Goal: Information Seeking & Learning: Learn about a topic

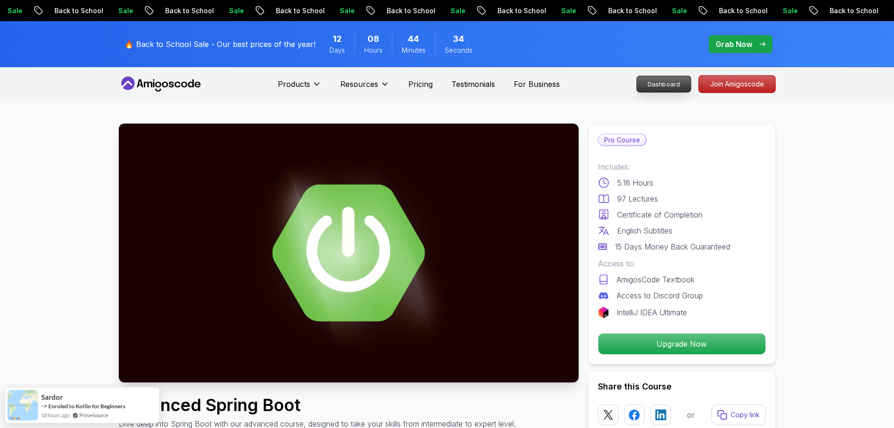
click at [662, 86] on p "Dashboard" at bounding box center [664, 84] width 54 height 16
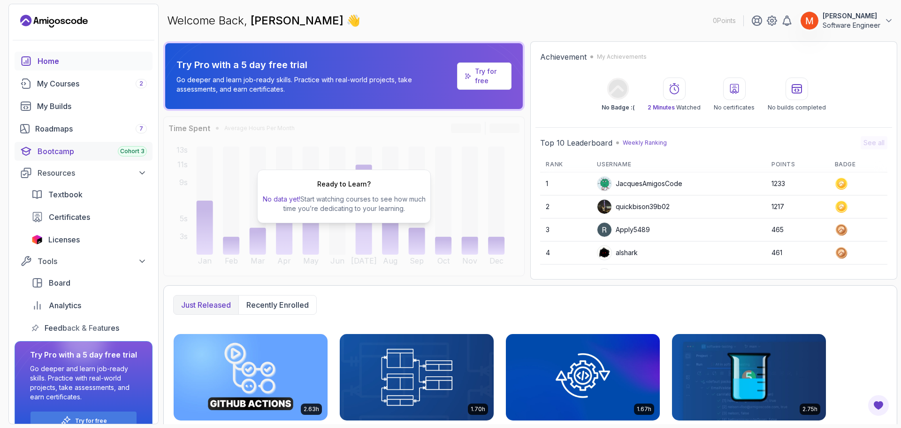
click at [67, 149] on div "Bootcamp Cohort 3" at bounding box center [92, 151] width 109 height 11
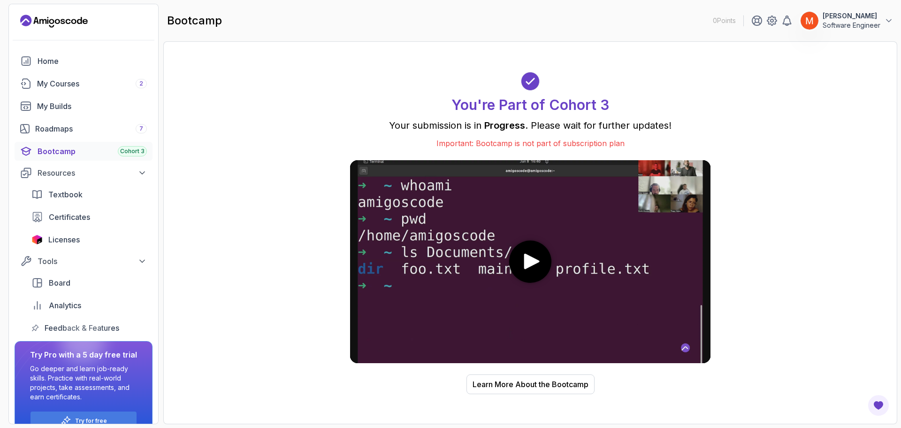
click at [529, 272] on media-play-button "play" at bounding box center [530, 261] width 42 height 42
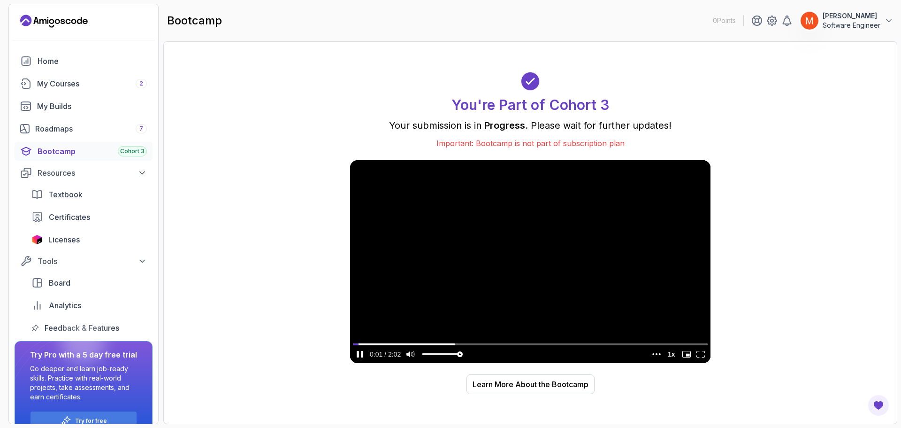
click at [380, 337] on video at bounding box center [530, 261] width 361 height 203
click at [381, 338] on video at bounding box center [530, 261] width 361 height 203
click at [384, 340] on input "seek" at bounding box center [530, 344] width 355 height 12
click at [387, 342] on input "seek" at bounding box center [530, 344] width 355 height 12
click at [394, 342] on input "seek" at bounding box center [530, 344] width 355 height 12
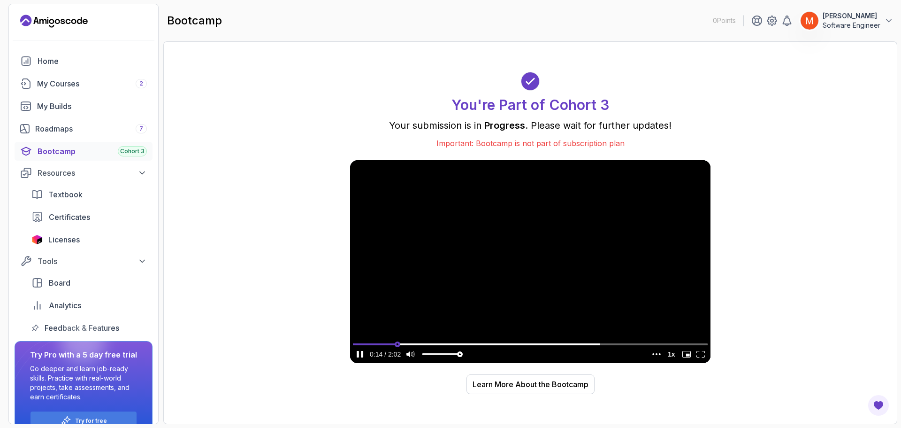
click at [398, 342] on input "seek" at bounding box center [530, 344] width 355 height 12
click at [409, 342] on input "seek" at bounding box center [530, 344] width 355 height 12
click at [423, 342] on input "seek" at bounding box center [530, 344] width 355 height 12
click at [429, 342] on input "seek" at bounding box center [530, 344] width 355 height 12
click at [437, 342] on input "seek" at bounding box center [530, 344] width 355 height 12
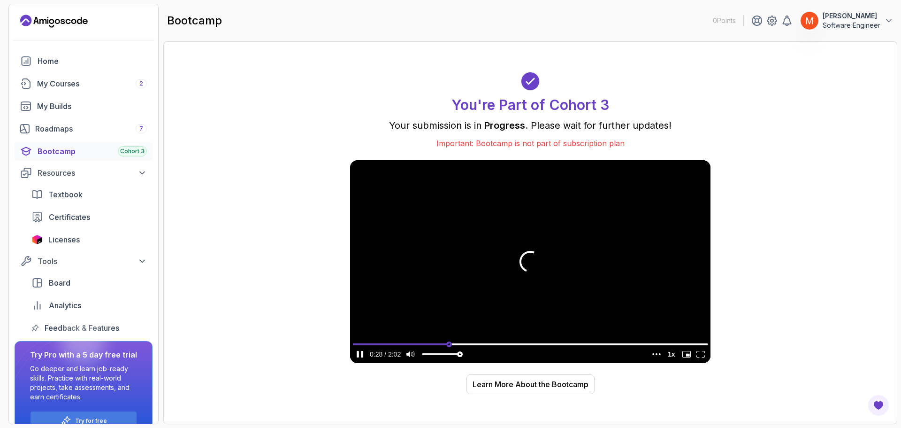
click at [449, 341] on input "seek" at bounding box center [530, 344] width 355 height 12
click at [463, 340] on input "seek" at bounding box center [530, 344] width 355 height 12
click at [471, 340] on input "seek" at bounding box center [530, 344] width 355 height 12
click at [491, 343] on input "seek" at bounding box center [530, 344] width 355 height 12
click at [493, 343] on input "seek" at bounding box center [530, 344] width 355 height 12
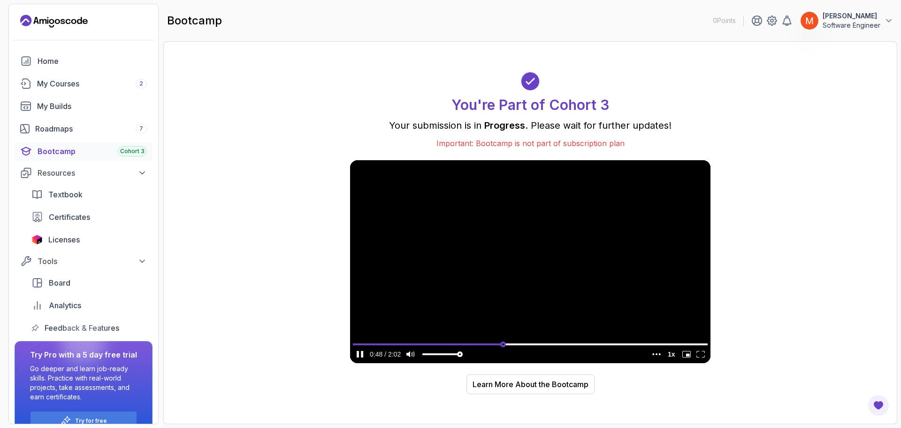
click at [503, 344] on input "seek" at bounding box center [530, 344] width 355 height 12
click at [517, 344] on input "seek" at bounding box center [530, 344] width 355 height 12
click at [527, 344] on input "seek" at bounding box center [530, 344] width 355 height 12
click at [544, 344] on input "seek" at bounding box center [530, 344] width 355 height 12
click at [556, 344] on input "seek" at bounding box center [530, 344] width 355 height 12
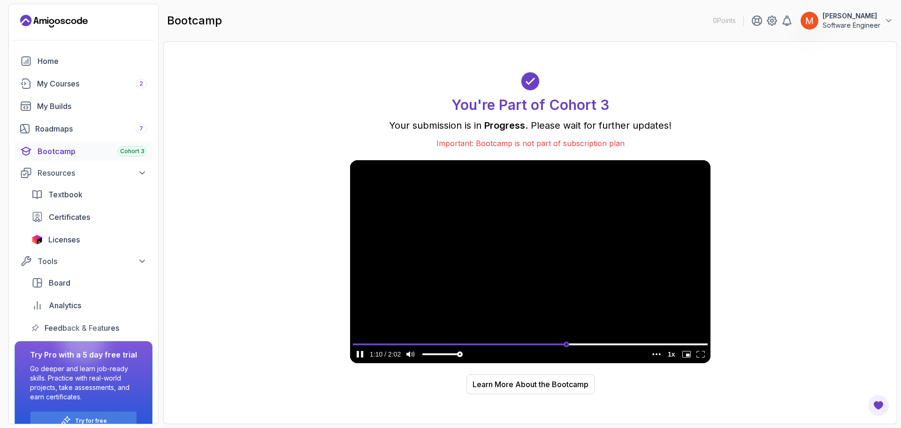
click at [567, 345] on input "seek" at bounding box center [530, 344] width 355 height 12
click at [585, 346] on input "seek" at bounding box center [530, 344] width 355 height 12
click at [599, 347] on input "seek" at bounding box center [530, 344] width 355 height 12
click at [611, 346] on input "seek" at bounding box center [530, 344] width 355 height 12
click at [624, 346] on input "seek" at bounding box center [530, 344] width 355 height 12
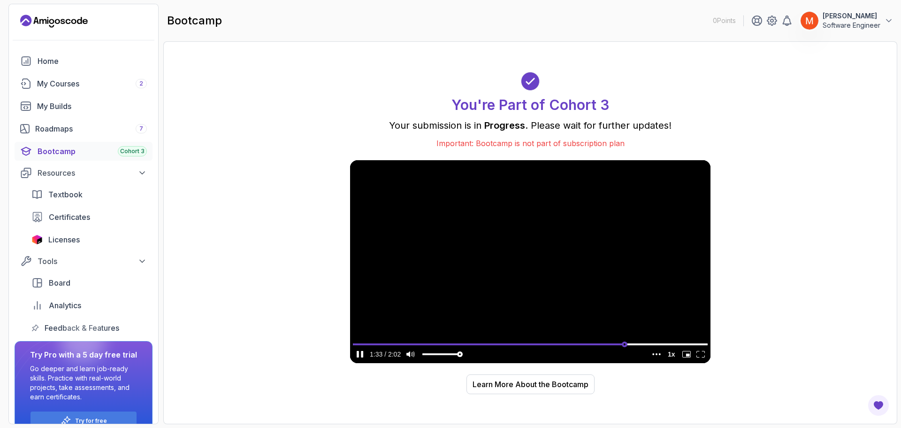
click at [638, 345] on input "seek" at bounding box center [530, 344] width 355 height 12
click at [648, 345] on input "seek" at bounding box center [530, 344] width 355 height 12
click at [655, 345] on input "seek" at bounding box center [530, 344] width 355 height 12
click at [664, 345] on input "seek" at bounding box center [530, 344] width 355 height 12
type input "0.892905866302865"
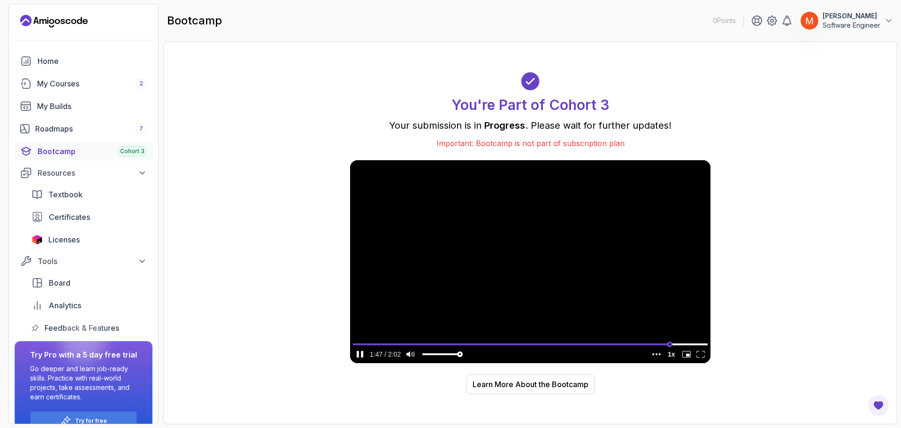
click at [670, 344] on input "seek" at bounding box center [530, 344] width 355 height 12
click at [513, 210] on video at bounding box center [530, 261] width 361 height 203
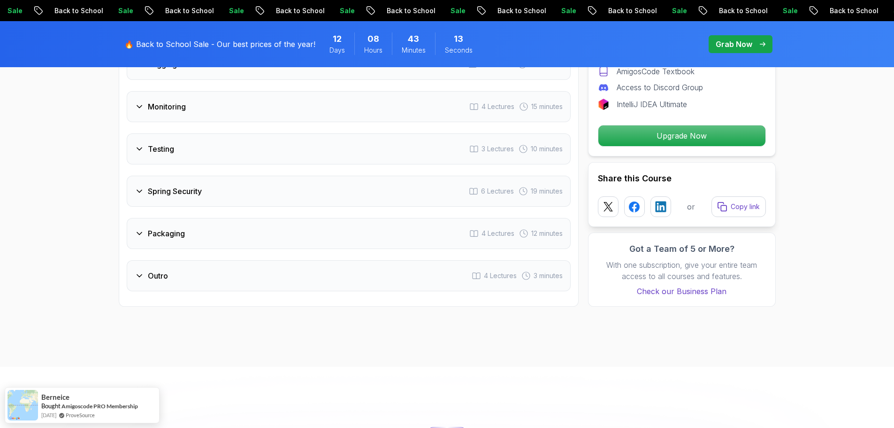
scroll to position [1745, 0]
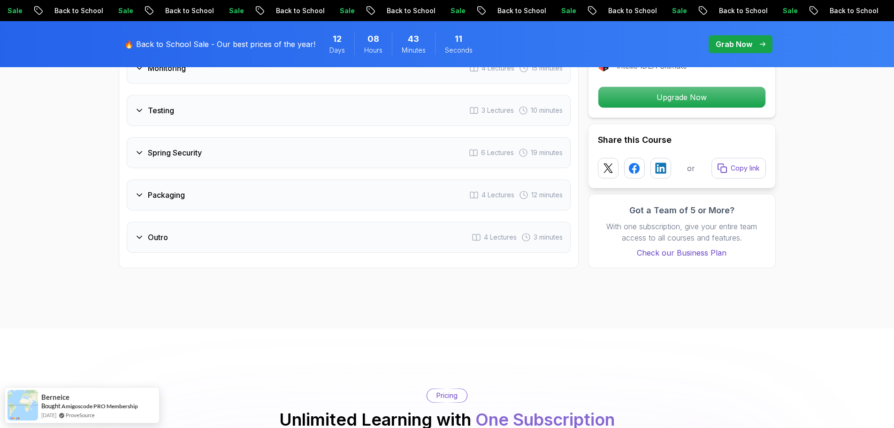
click at [511, 232] on span "4 Lectures" at bounding box center [500, 236] width 33 height 9
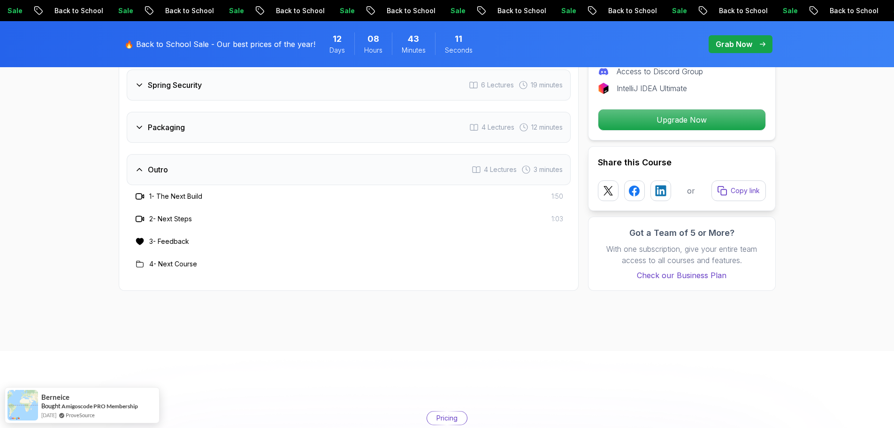
scroll to position [1677, 0]
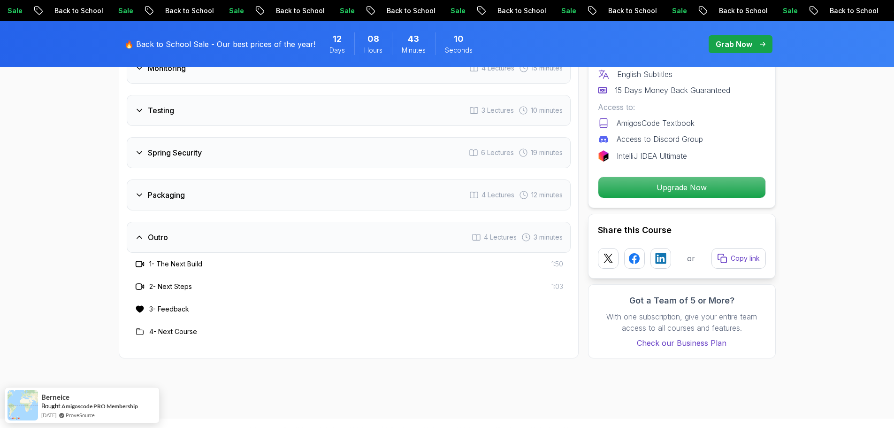
click at [462, 179] on div "Packaging 4 Lectures 12 minutes" at bounding box center [349, 194] width 444 height 31
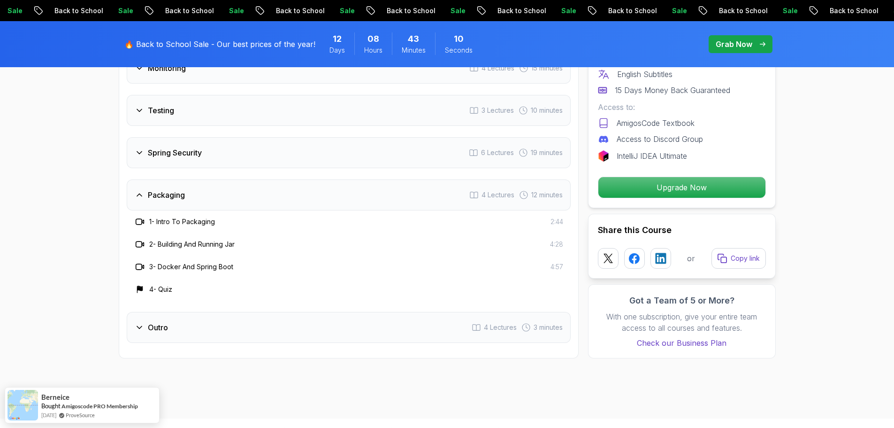
click at [430, 137] on div "Spring Security 6 Lectures 19 minutes" at bounding box center [349, 152] width 444 height 31
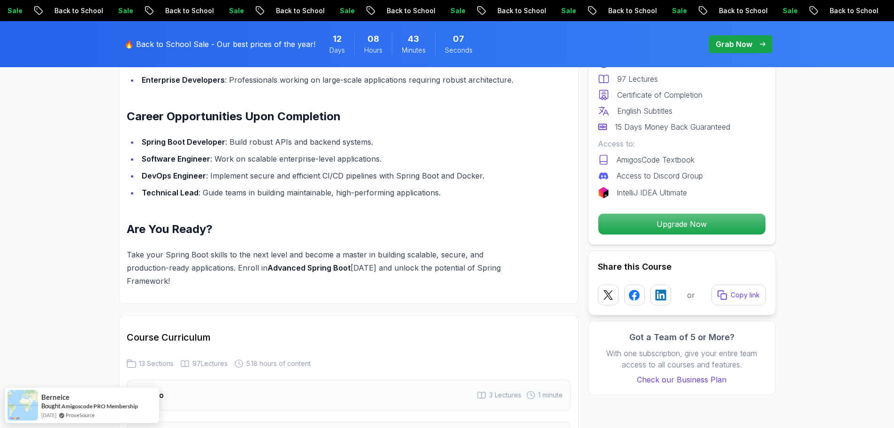
scroll to position [1023, 0]
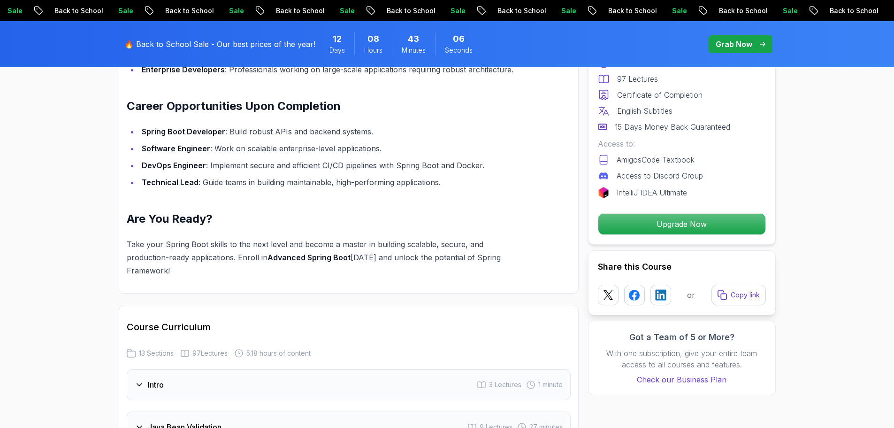
click at [294, 370] on div "Intro 3 Lectures 1 minute" at bounding box center [349, 384] width 444 height 31
click at [98, 245] on section "Advanced Spring Boot Dive deep into Spring Boot with our advanced course, desig…" at bounding box center [447, 64] width 894 height 1972
click at [526, 142] on li "Software Engineer : Work on scalable enterprise-level applications." at bounding box center [332, 148] width 387 height 13
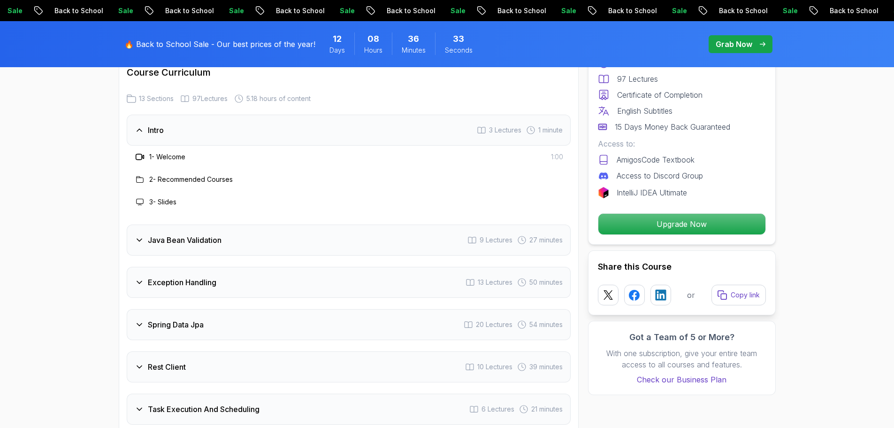
scroll to position [1294, 0]
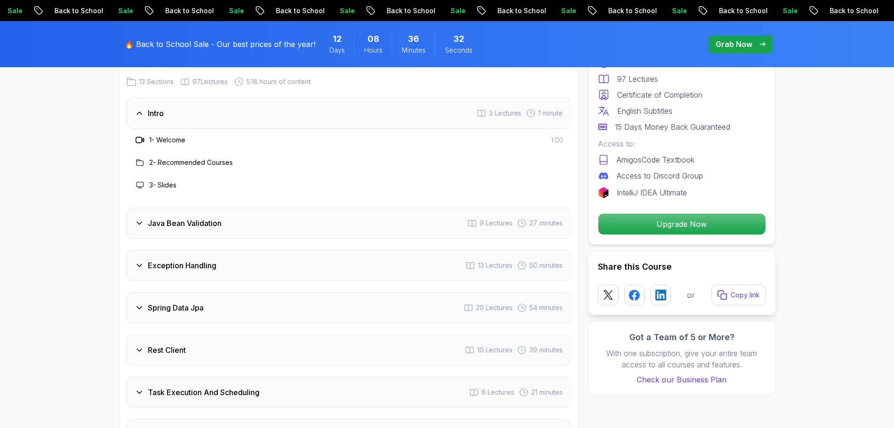
click at [437, 208] on div "Java Bean Validation 9 Lectures 27 minutes" at bounding box center [349, 223] width 444 height 31
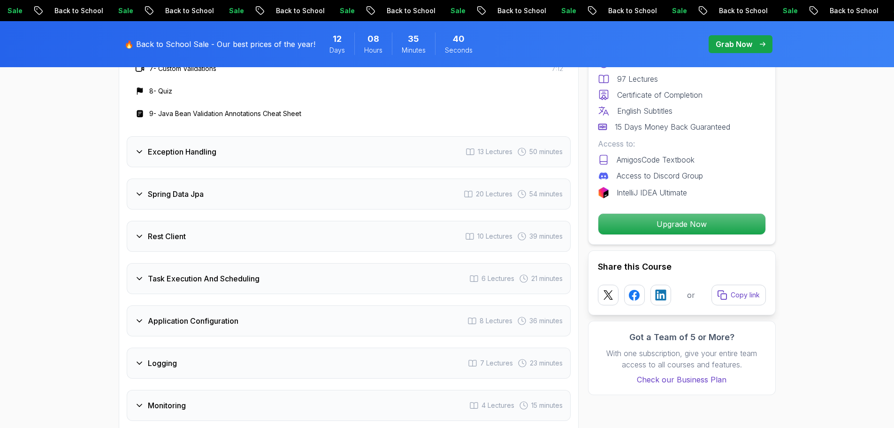
scroll to position [1557, 0]
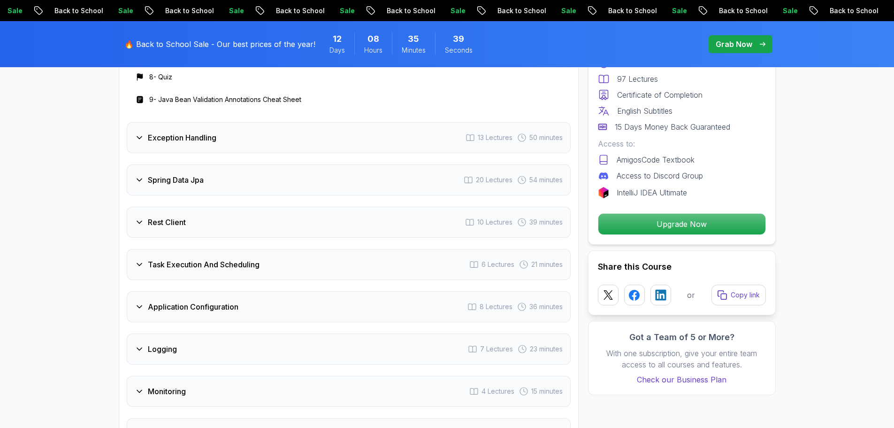
click at [184, 122] on div "Exception Handling 13 Lectures 50 minutes" at bounding box center [349, 137] width 444 height 31
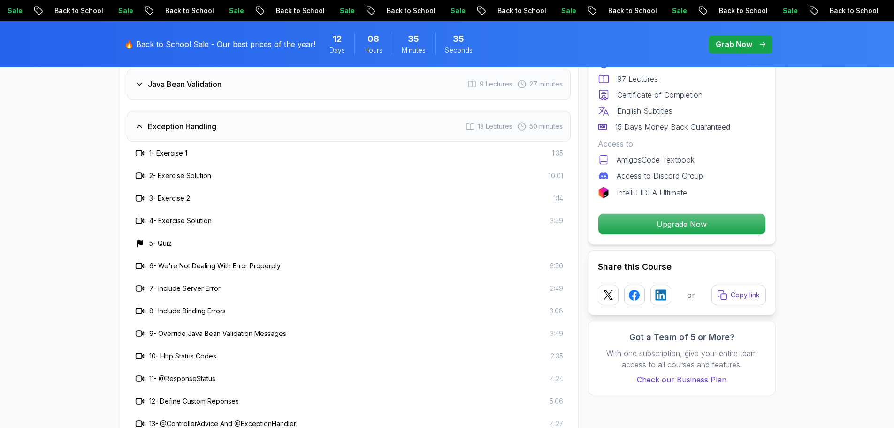
scroll to position [1351, 0]
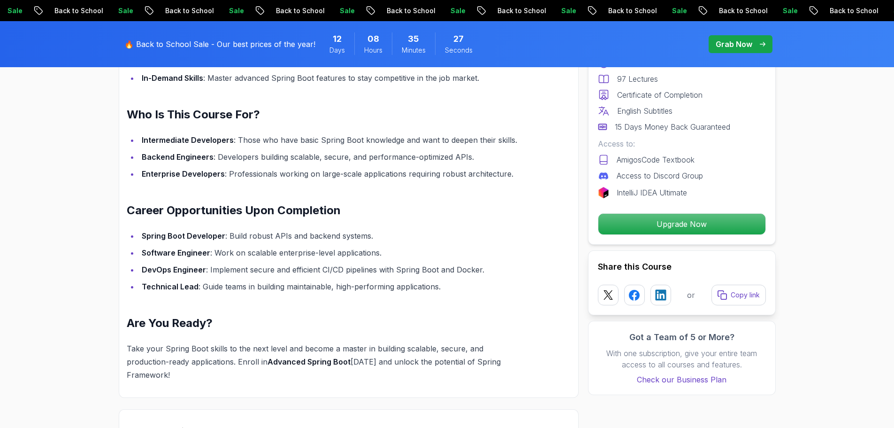
scroll to position [1293, 0]
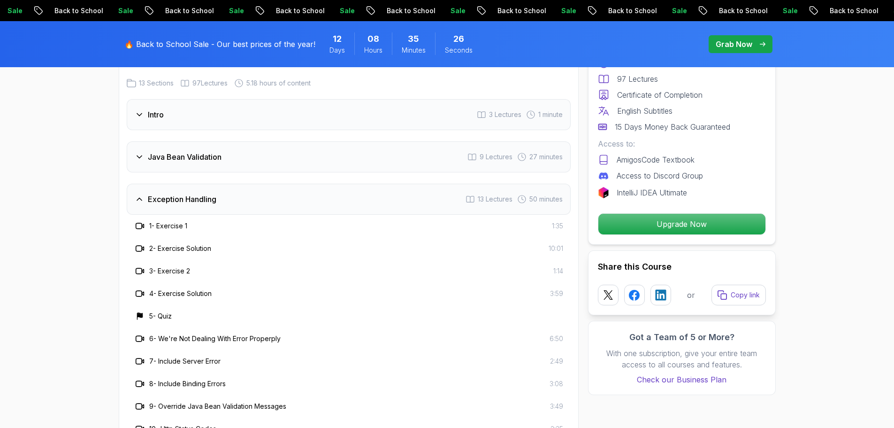
click at [149, 193] on h3 "Exception Handling" at bounding box center [182, 198] width 69 height 11
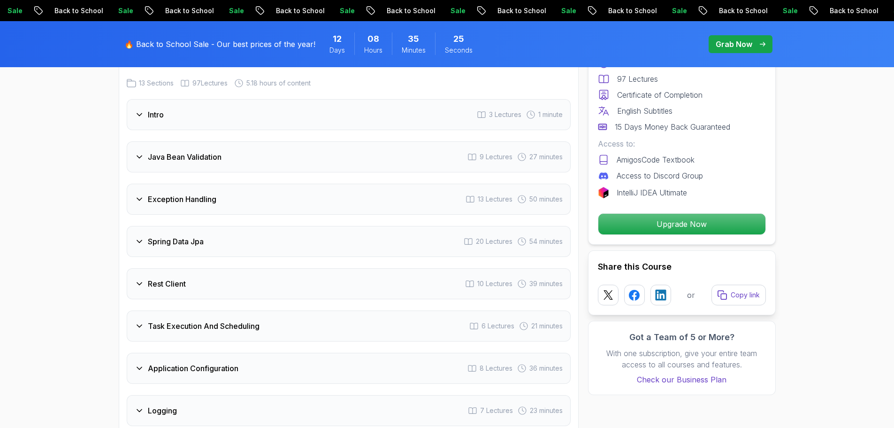
click at [148, 236] on h3 "Spring Data Jpa" at bounding box center [176, 241] width 56 height 11
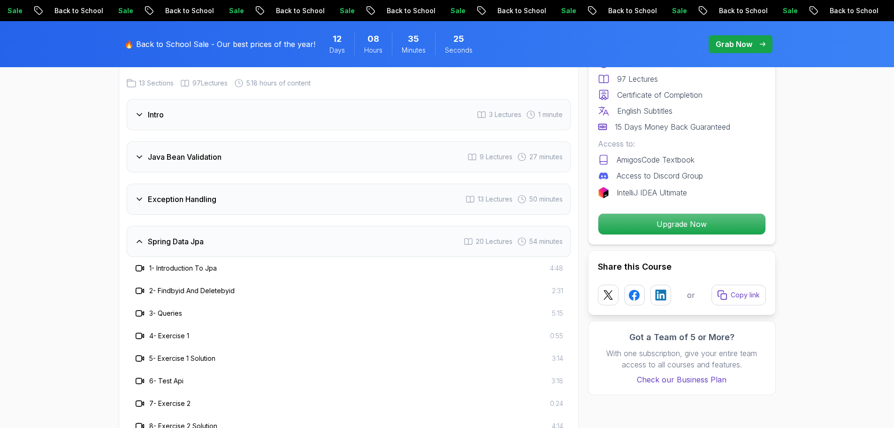
click at [187, 236] on h3 "Spring Data Jpa" at bounding box center [176, 241] width 56 height 11
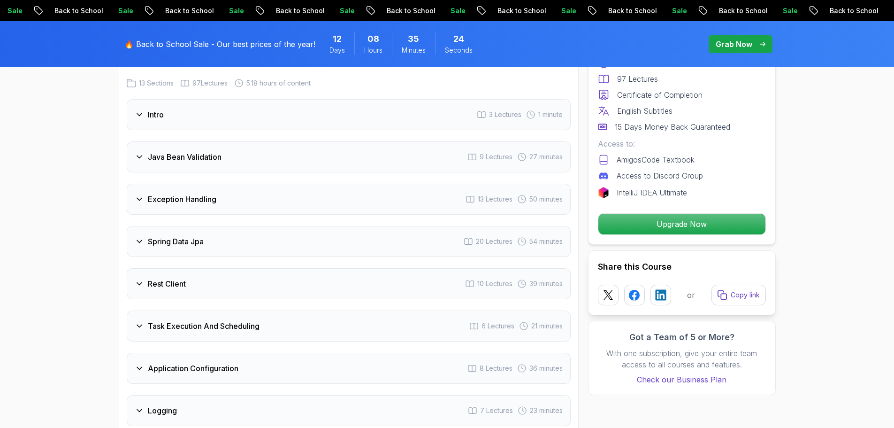
click at [159, 278] on h3 "Rest Client" at bounding box center [167, 283] width 38 height 11
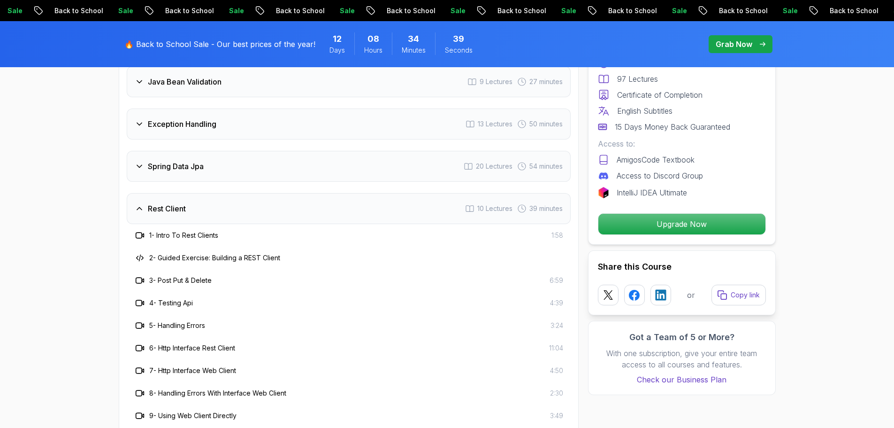
scroll to position [1349, 0]
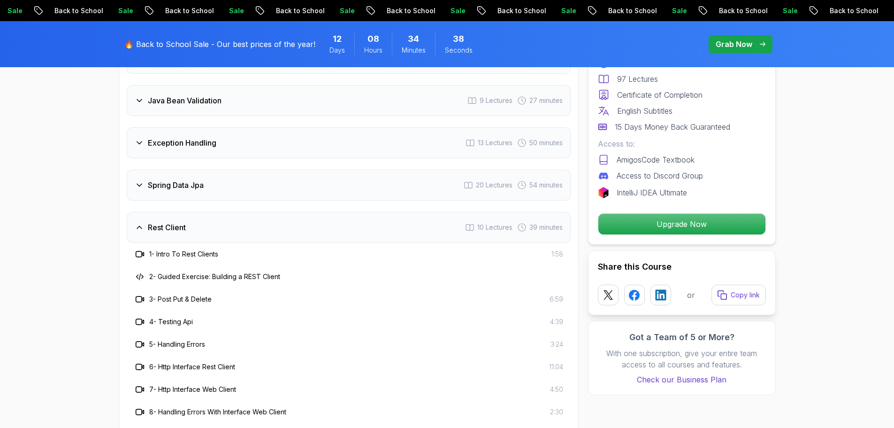
click at [159, 222] on h3 "Rest Client" at bounding box center [167, 227] width 38 height 11
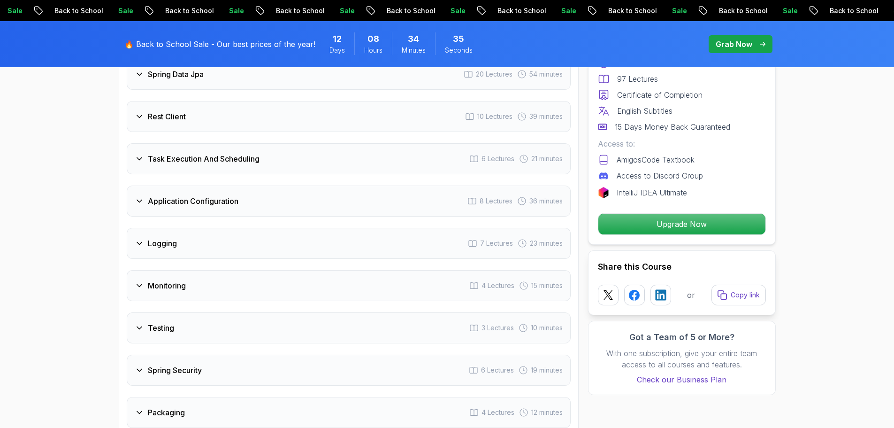
scroll to position [1462, 0]
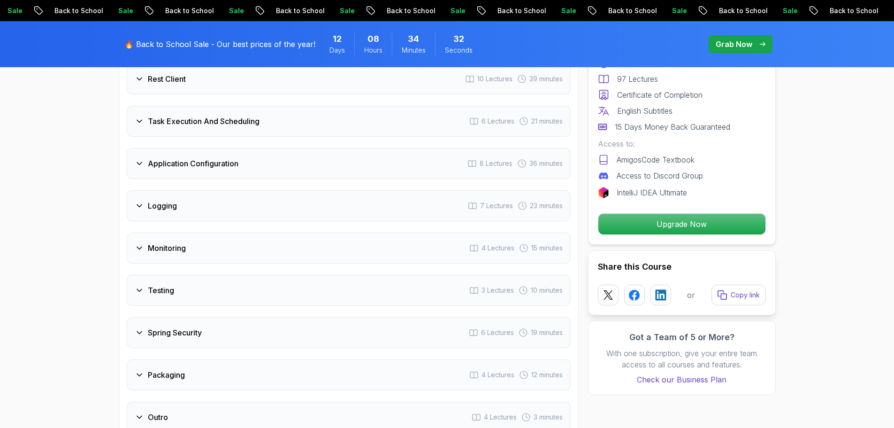
scroll to position [1500, 0]
click at [175, 108] on div "Task Execution And Scheduling 6 Lectures 21 minutes" at bounding box center [349, 119] width 444 height 31
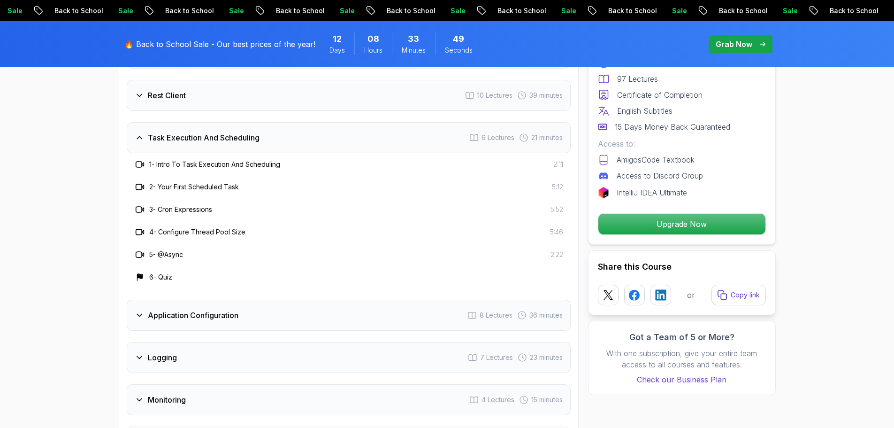
scroll to position [1481, 0]
click at [150, 132] on h3 "Task Execution And Scheduling" at bounding box center [204, 137] width 112 height 11
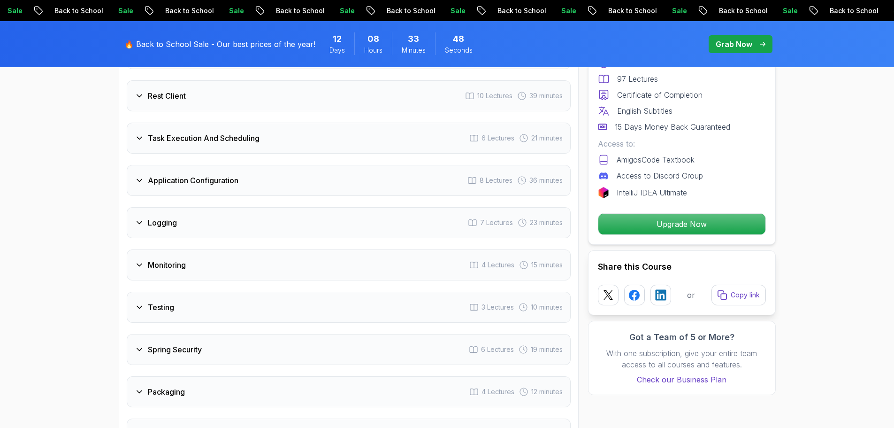
click at [169, 175] on h3 "Application Configuration" at bounding box center [193, 180] width 91 height 11
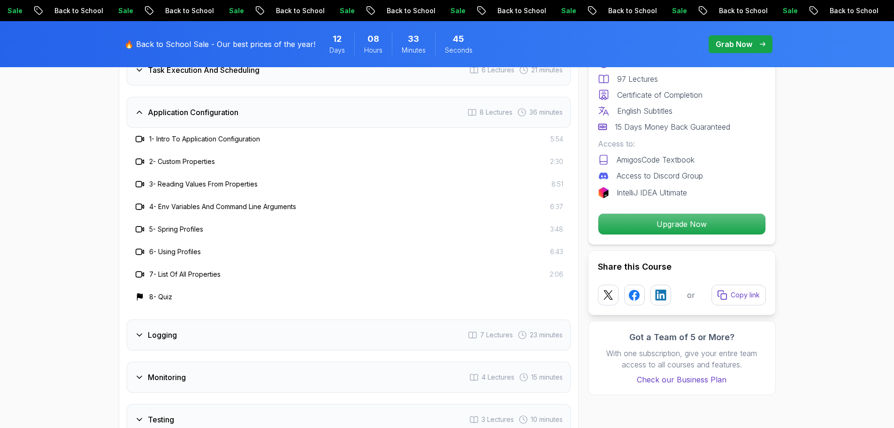
scroll to position [1556, 0]
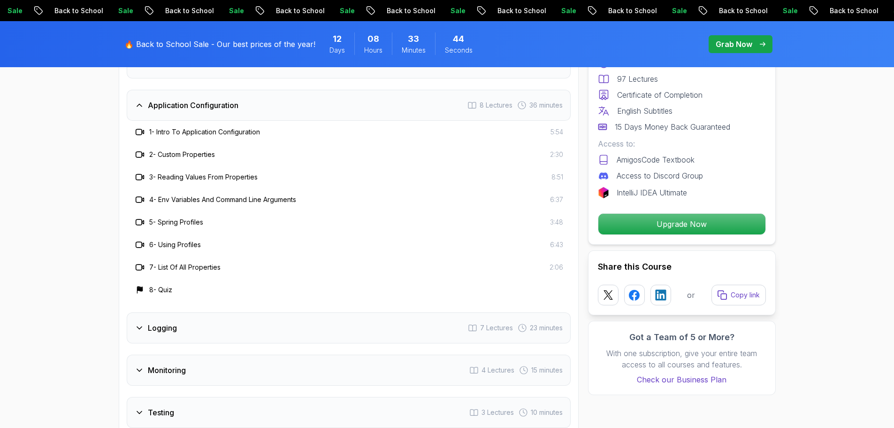
click at [192, 100] on h3 "Application Configuration" at bounding box center [193, 105] width 91 height 11
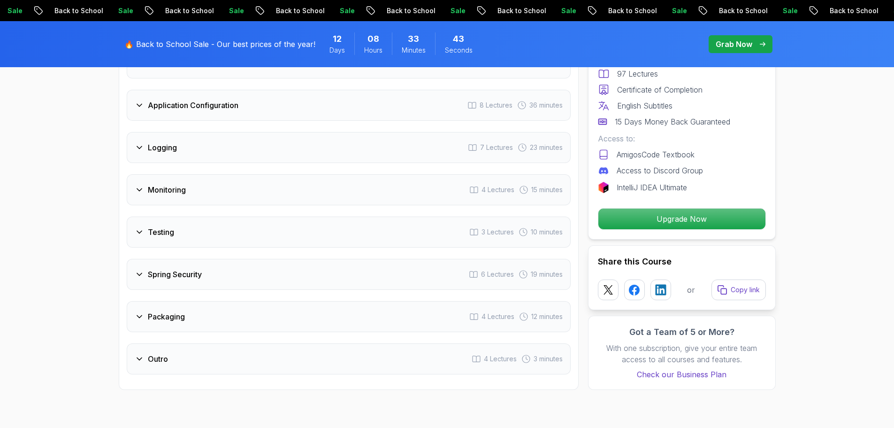
click at [229, 136] on div "Logging 7 Lectures 23 minutes" at bounding box center [349, 147] width 444 height 31
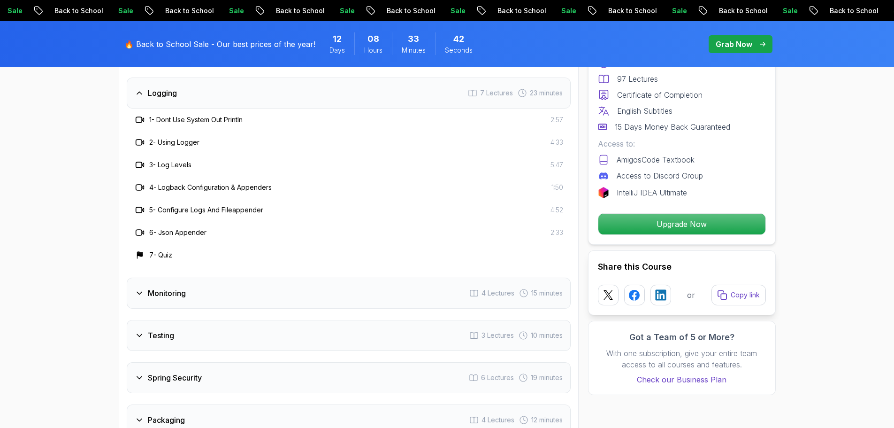
scroll to position [1612, 0]
click at [167, 158] on h3 "3 - Log Levels" at bounding box center [170, 162] width 42 height 9
click at [216, 174] on div "4 - Logback Configuration & Appenders 1:50" at bounding box center [349, 185] width 444 height 23
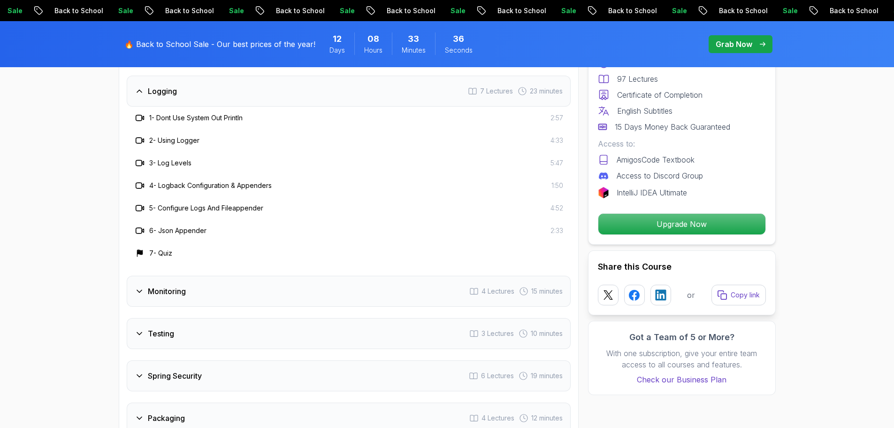
click at [188, 158] on h3 "3 - Log Levels" at bounding box center [170, 162] width 42 height 9
click at [289, 247] on div "7 - Quiz" at bounding box center [348, 252] width 429 height 11
click at [166, 219] on div "6 - Json Appender 2:33" at bounding box center [349, 230] width 444 height 23
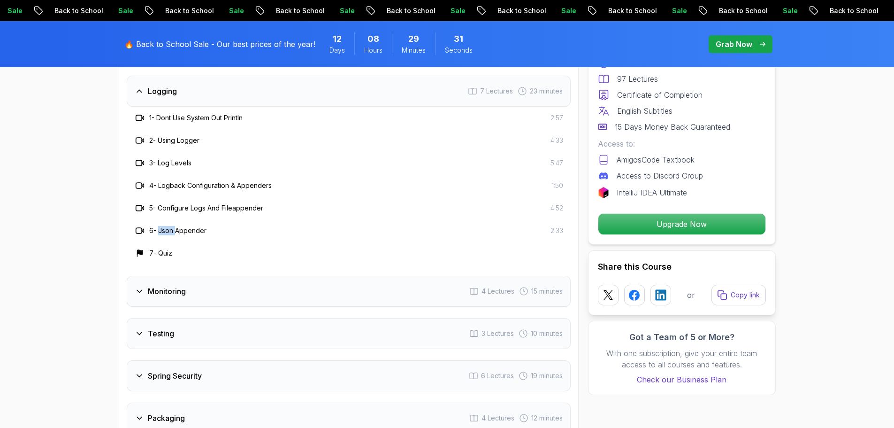
click at [166, 219] on div "6 - Json Appender 2:33" at bounding box center [349, 230] width 444 height 23
click at [421, 197] on div "5 - Configure Logs And Fileappender 4:52" at bounding box center [349, 208] width 444 height 23
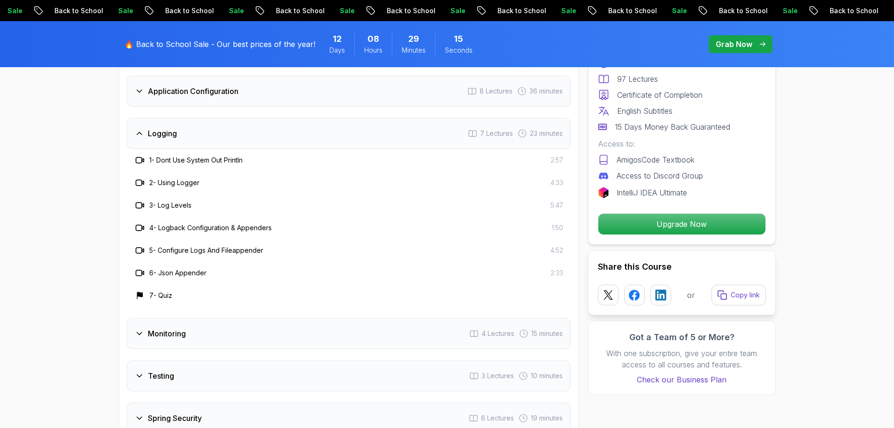
scroll to position [1556, 0]
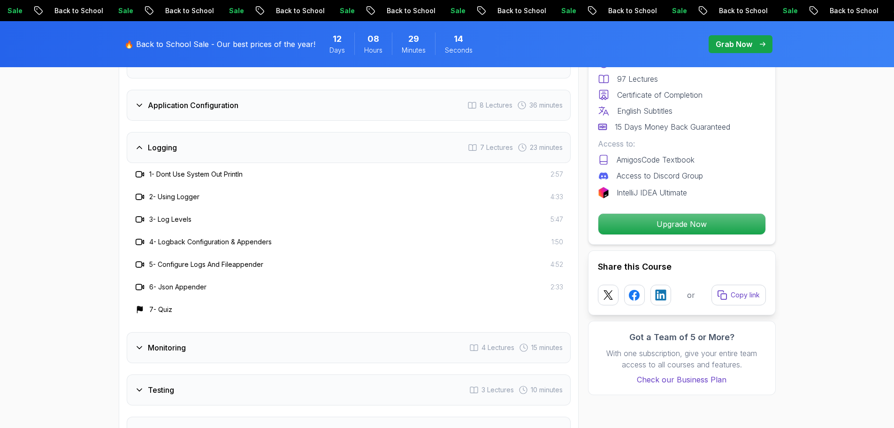
click at [180, 138] on div "Logging 7 Lectures 23 minutes" at bounding box center [349, 147] width 444 height 31
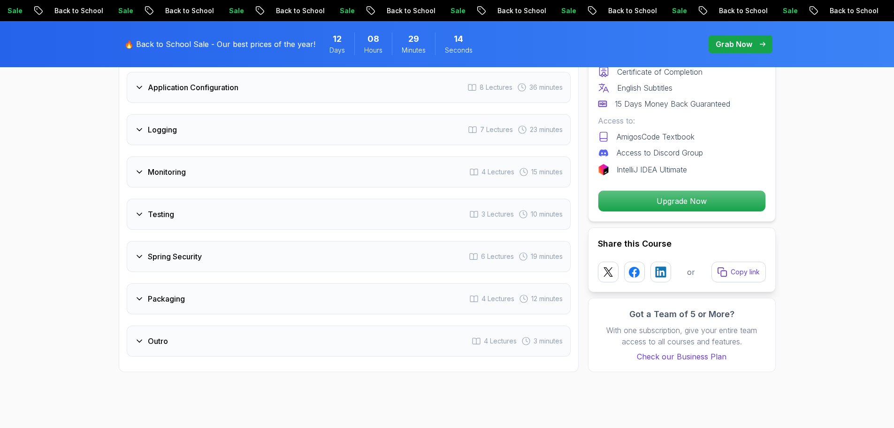
scroll to position [1575, 0]
click at [180, 155] on div "Monitoring 4 Lectures 15 minutes" at bounding box center [349, 170] width 444 height 31
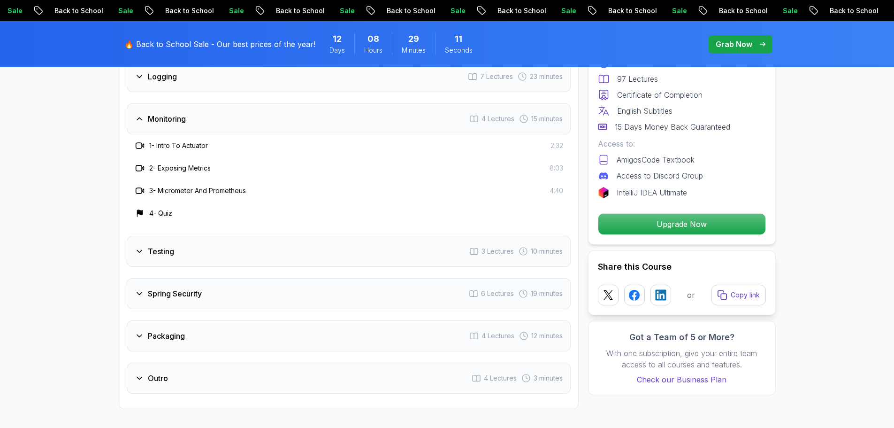
scroll to position [1631, 0]
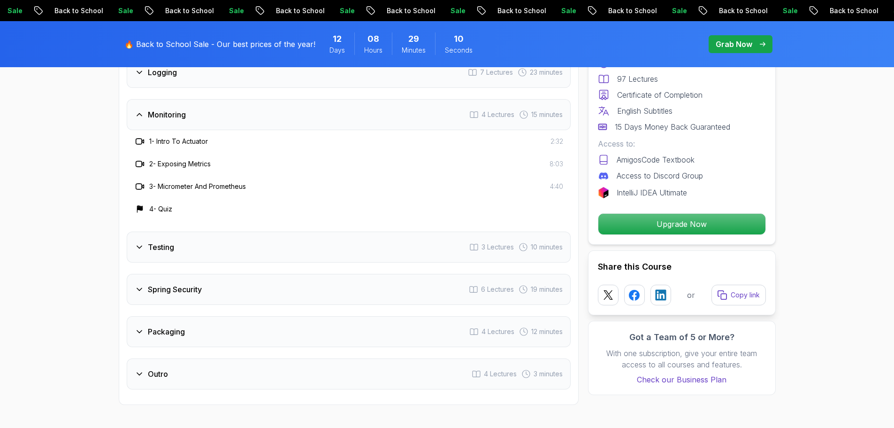
click at [176, 130] on div "1 - Intro To Actuator 2:32" at bounding box center [349, 141] width 444 height 23
click at [169, 101] on div "Monitoring 4 Lectures 15 minutes" at bounding box center [349, 114] width 444 height 31
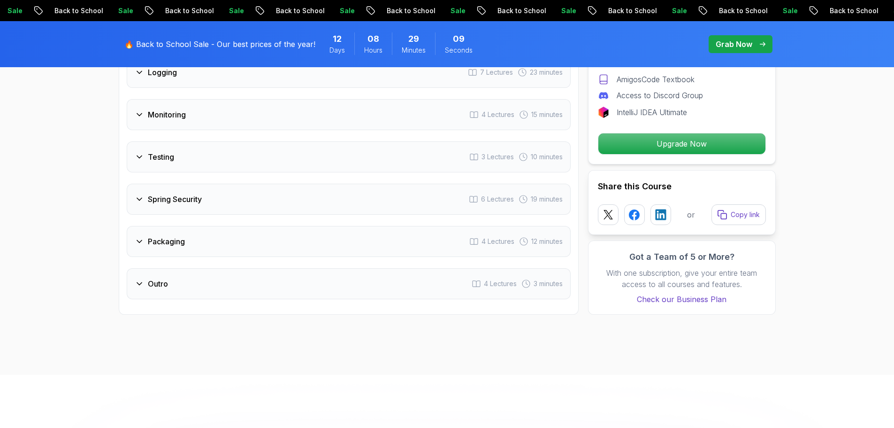
click at [187, 141] on div "Testing 3 Lectures 10 minutes" at bounding box center [349, 156] width 444 height 31
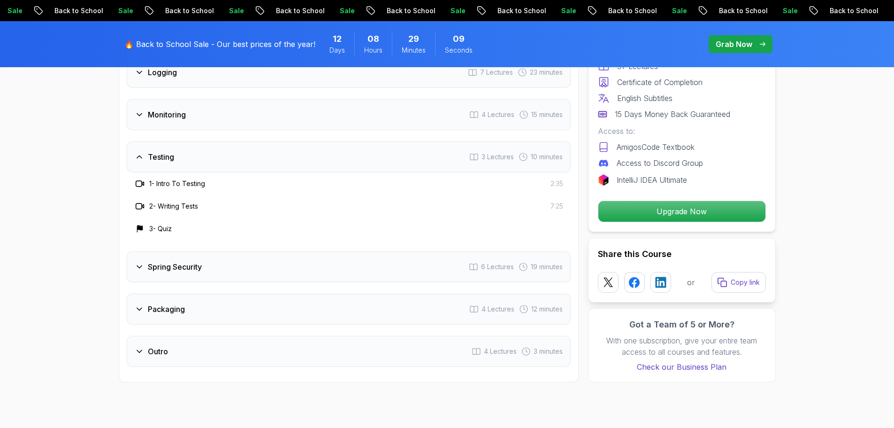
click at [166, 141] on div "Testing 3 Lectures 10 minutes" at bounding box center [349, 156] width 444 height 31
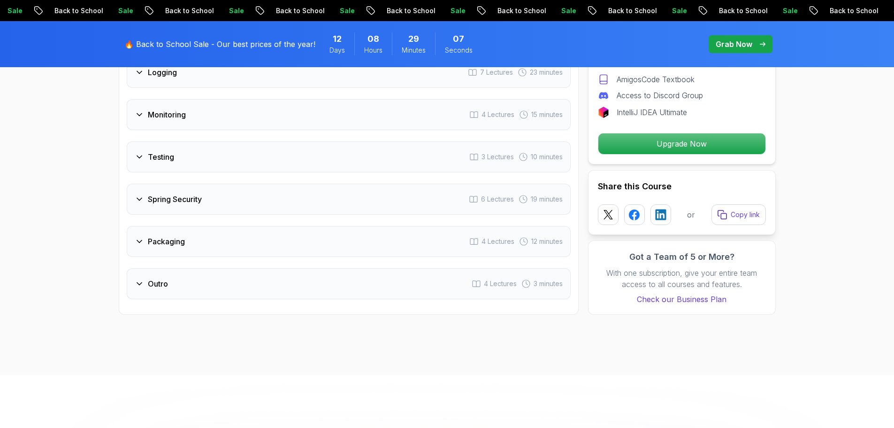
click at [182, 193] on h3 "Spring Security" at bounding box center [175, 198] width 54 height 11
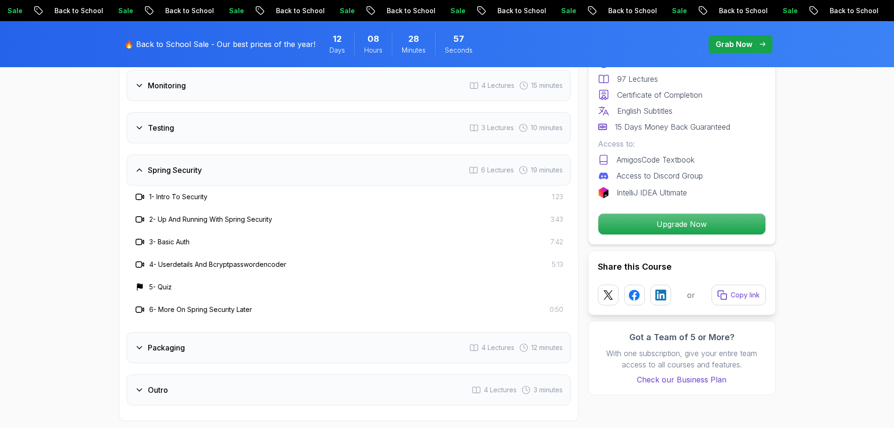
scroll to position [1650, 0]
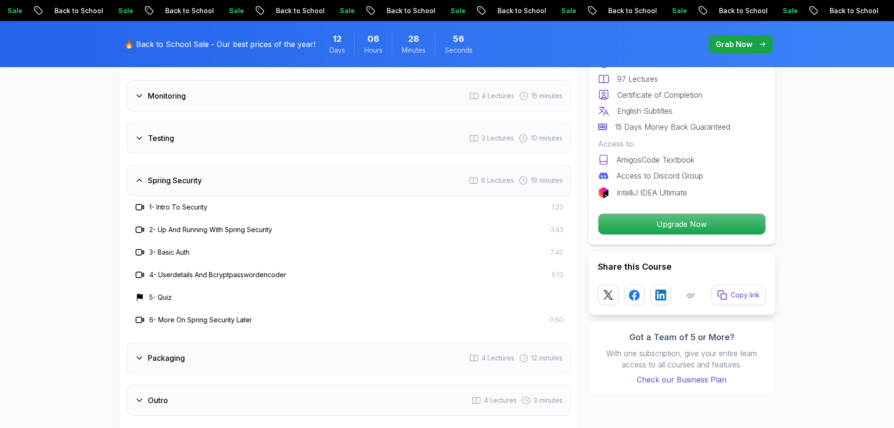
click at [157, 175] on h3 "Spring Security" at bounding box center [175, 180] width 54 height 11
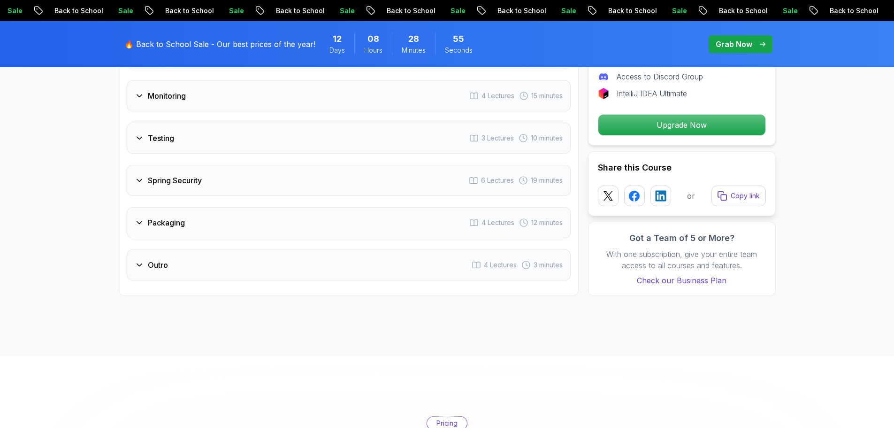
drag, startPoint x: 169, startPoint y: 174, endPoint x: 167, endPoint y: 192, distance: 18.5
click at [167, 192] on div "Intro 3 Lectures 1 minute Java Bean Validation 9 Lectures 27 minutes Exception …" at bounding box center [349, 11] width 444 height 538
click at [167, 217] on h3 "Packaging" at bounding box center [166, 222] width 37 height 11
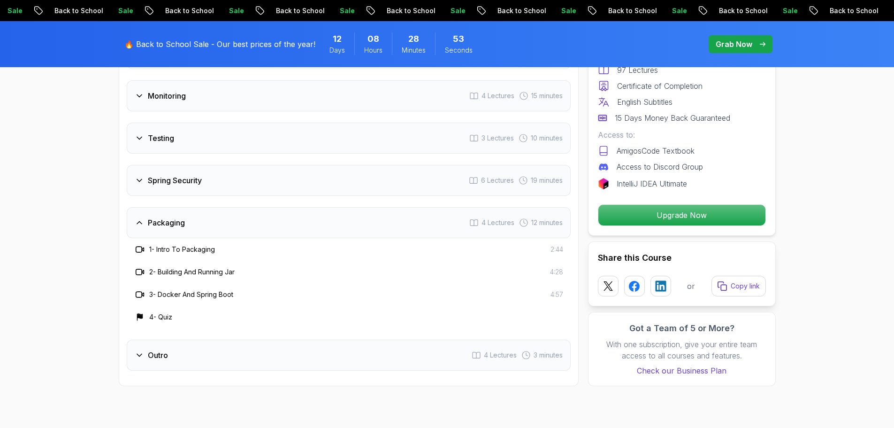
click at [197, 267] on h3 "2 - Building And Running Jar" at bounding box center [191, 271] width 85 height 9
click at [180, 217] on h3 "Packaging" at bounding box center [166, 222] width 37 height 11
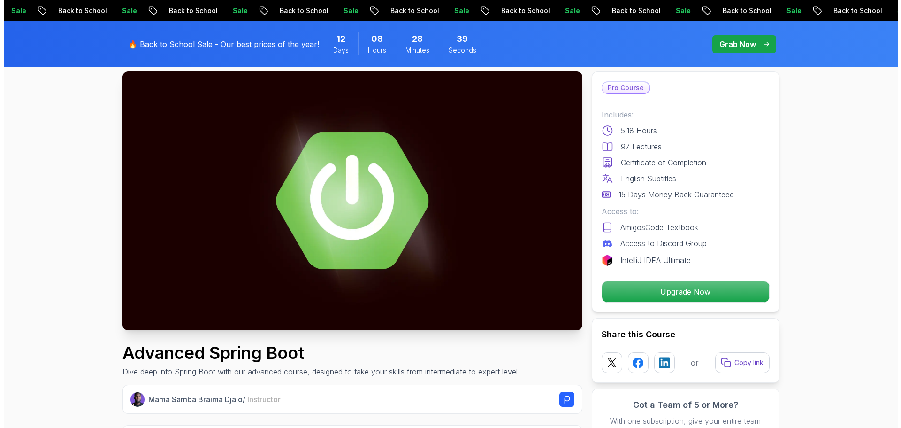
scroll to position [0, 0]
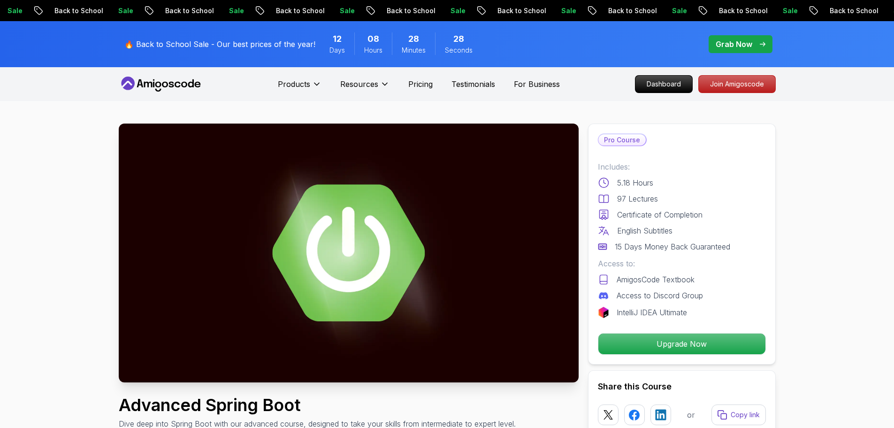
drag, startPoint x: 22, startPoint y: 1, endPoint x: 70, endPoint y: 101, distance: 111.1
click at [682, 84] on p "Dashboard" at bounding box center [664, 84] width 54 height 16
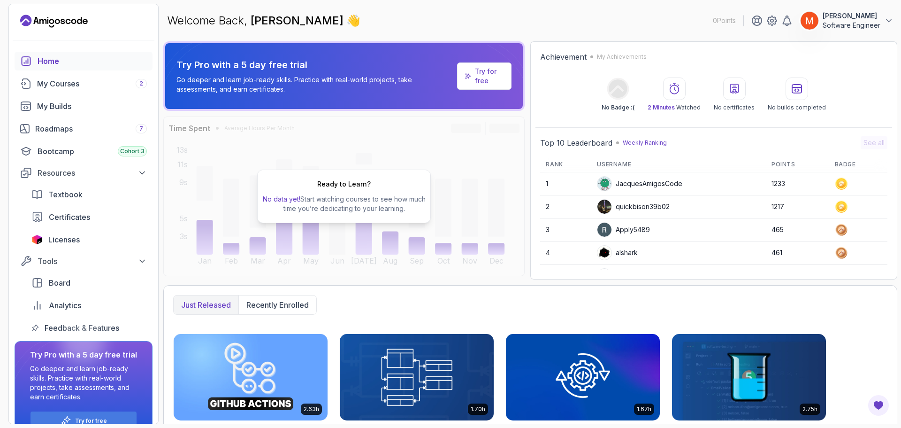
click at [520, 22] on div "Welcome Back, Muhammad Farhan 👋 0 Points Muhammad Farhan Software Engineer" at bounding box center [530, 21] width 734 height 34
click at [53, 87] on div "My Courses 2" at bounding box center [92, 83] width 110 height 11
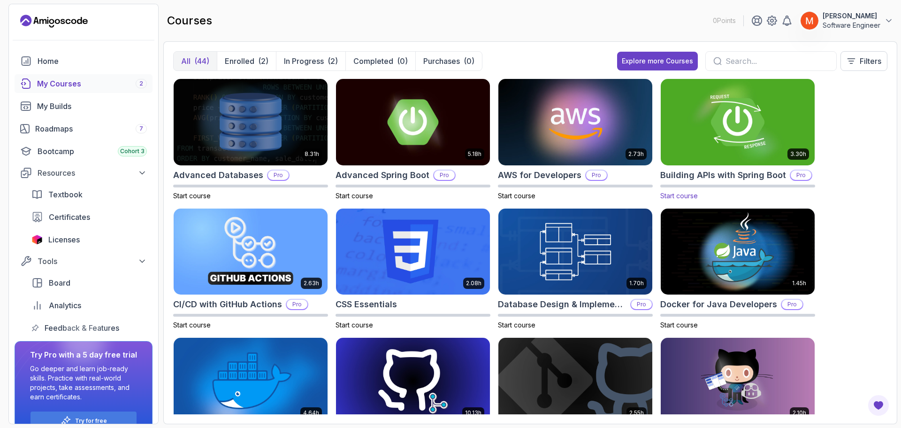
click at [757, 110] on img at bounding box center [738, 122] width 162 height 91
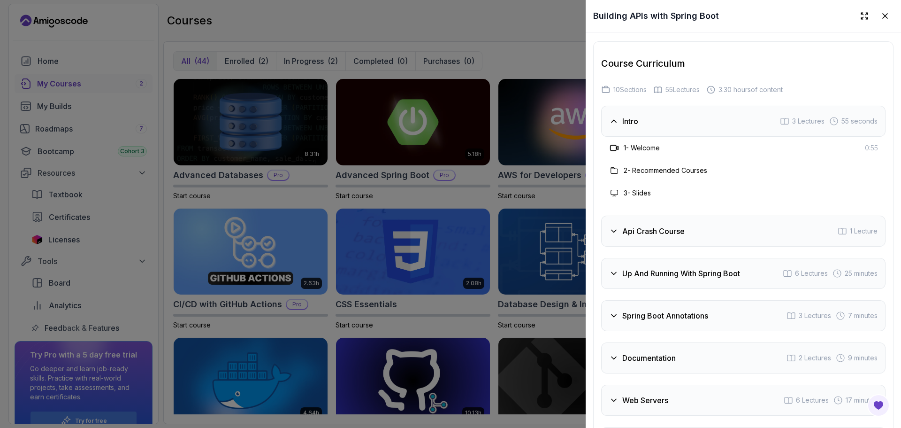
scroll to position [1736, 0]
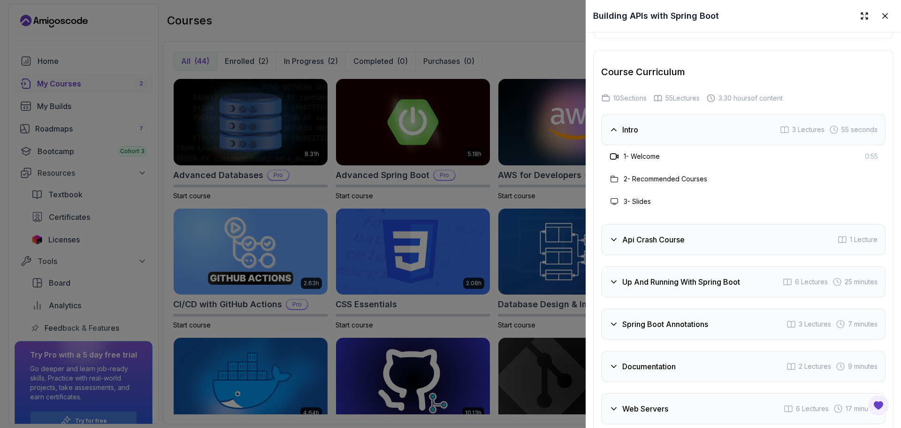
click at [715, 145] on div "Intro 3 Lectures 55 seconds" at bounding box center [743, 129] width 285 height 31
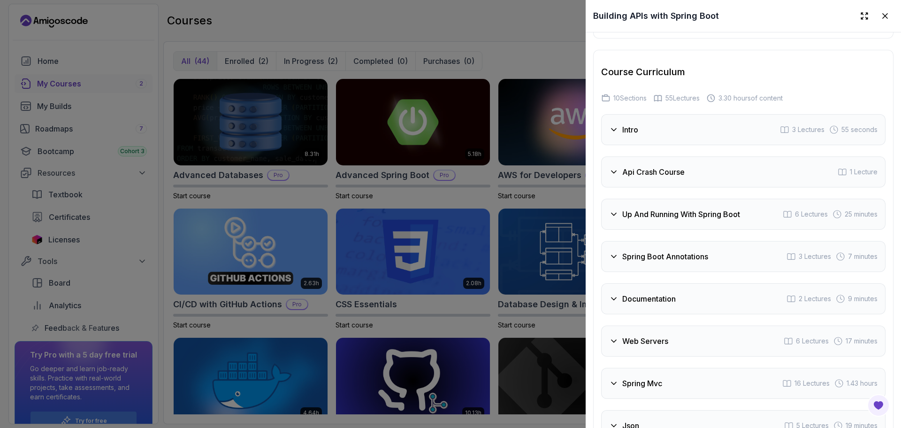
click at [717, 187] on div "Api Crash Course 1 Lecture" at bounding box center [743, 171] width 285 height 31
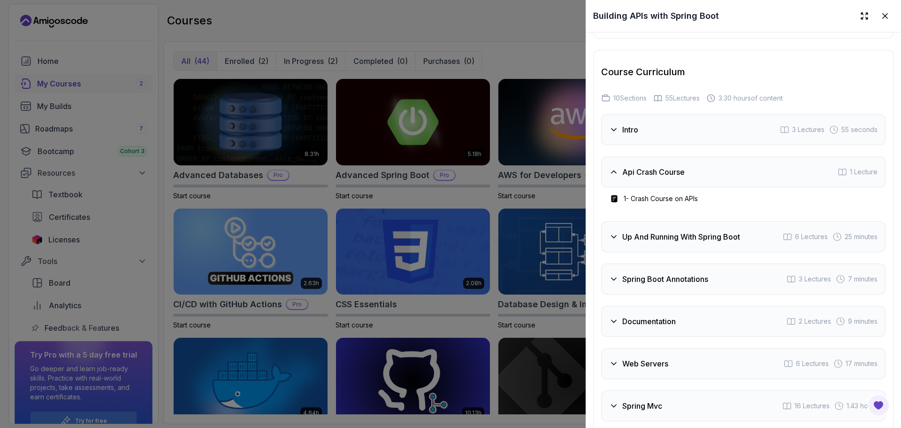
click at [726, 242] on h3 "Up And Running With Spring Boot" at bounding box center [682, 236] width 118 height 11
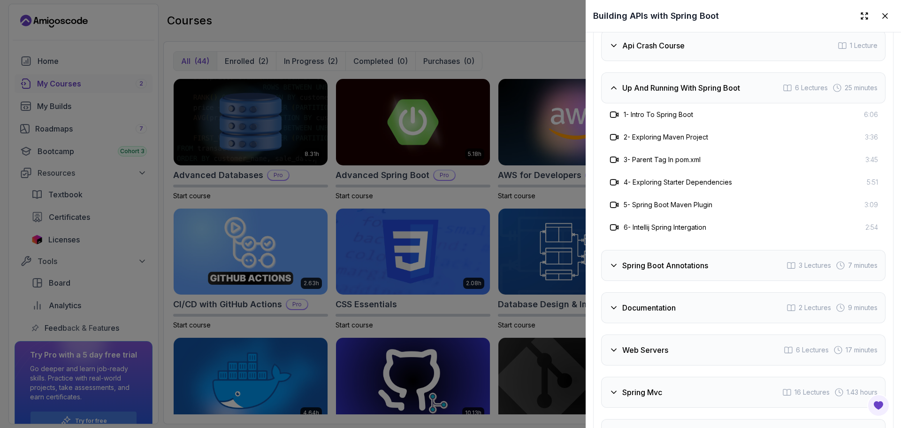
scroll to position [1901, 0]
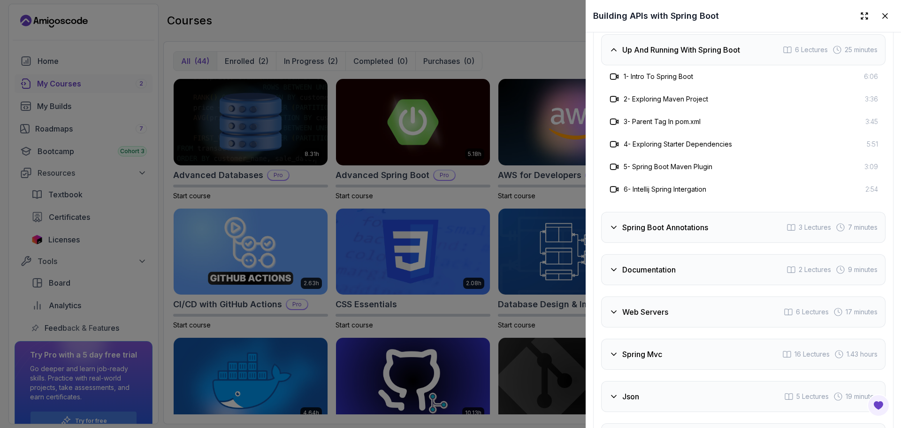
click at [685, 65] on div "Up And Running With Spring Boot 6 Lectures 25 minutes" at bounding box center [743, 49] width 285 height 31
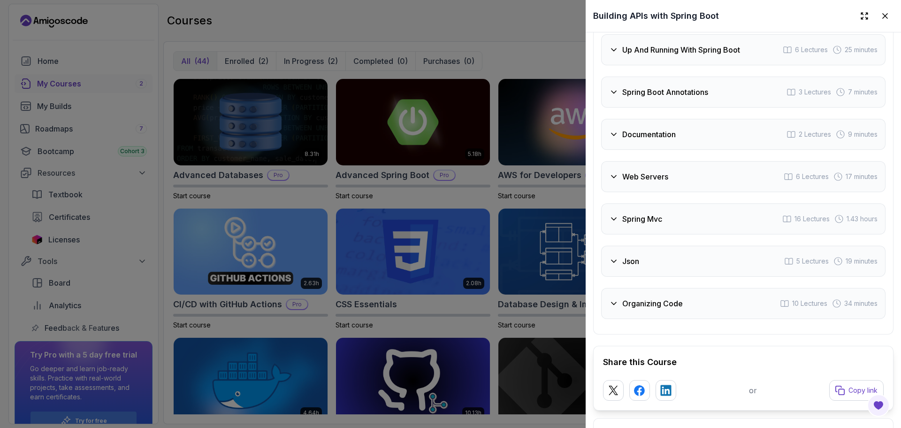
click at [681, 108] on div "Spring Boot Annotations 3 Lectures 7 minutes" at bounding box center [743, 92] width 285 height 31
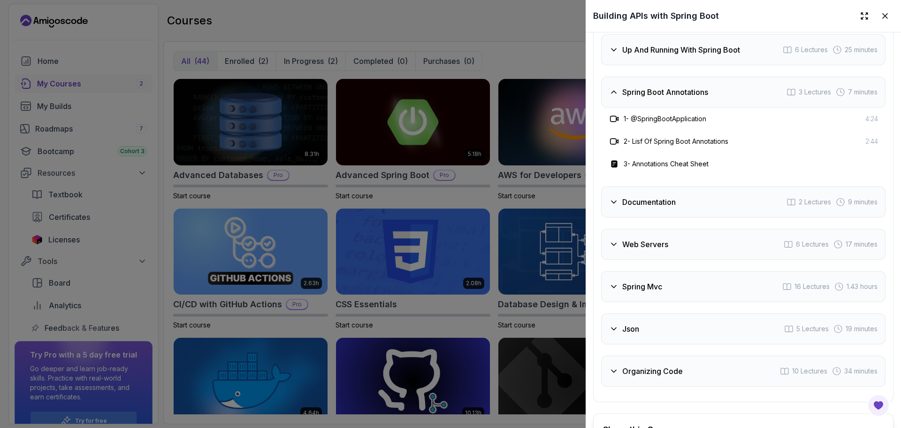
click at [689, 108] on div "Spring Boot Annotations 3 Lectures 7 minutes" at bounding box center [743, 92] width 285 height 31
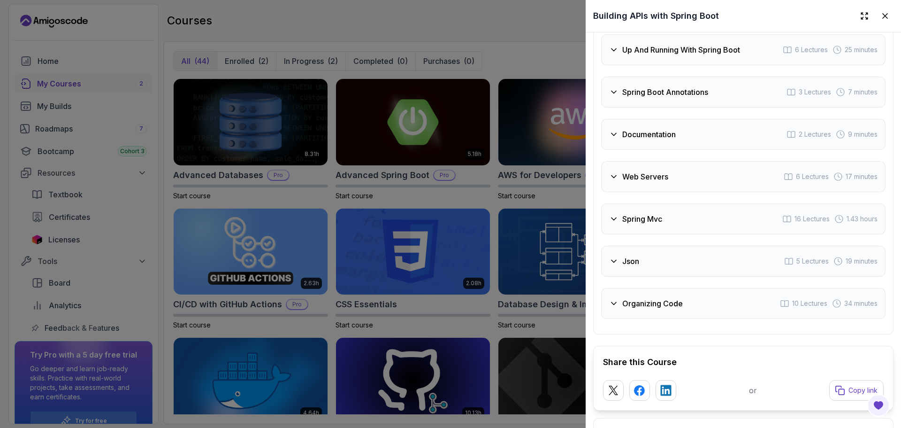
click at [690, 150] on div "Documentation 2 Lectures 9 minutes" at bounding box center [743, 134] width 285 height 31
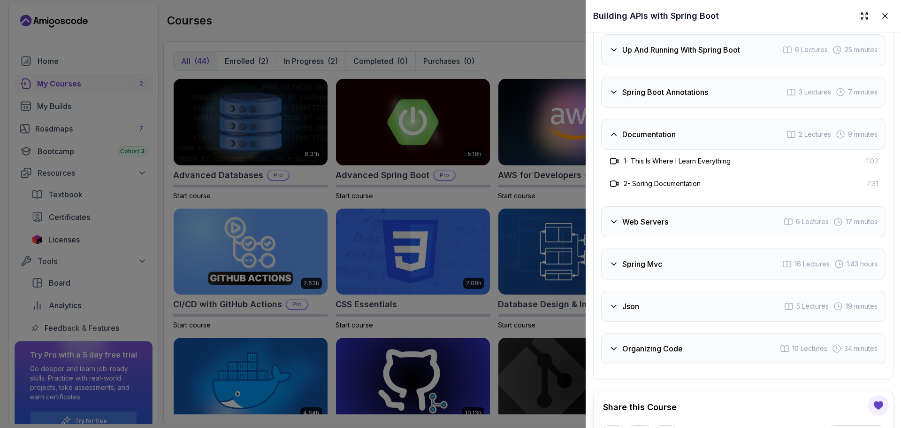
click at [690, 150] on div "Documentation 2 Lectures 9 minutes" at bounding box center [743, 134] width 285 height 31
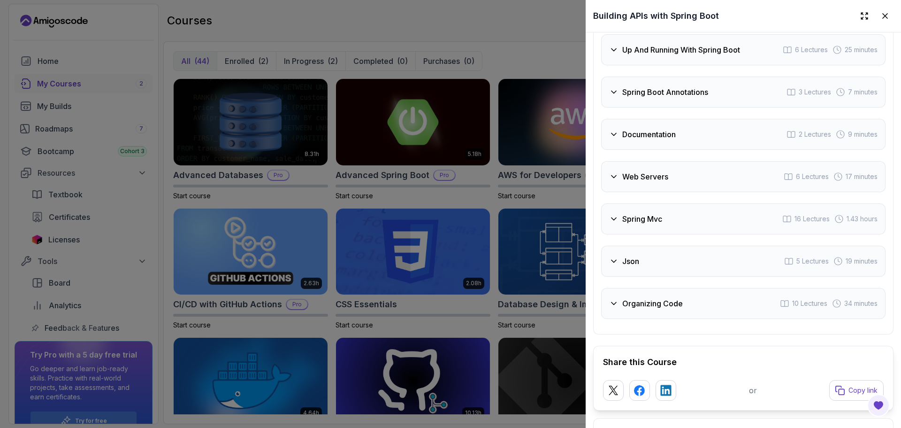
click at [687, 192] on div "Web Servers 6 Lectures 17 minutes" at bounding box center [743, 176] width 285 height 31
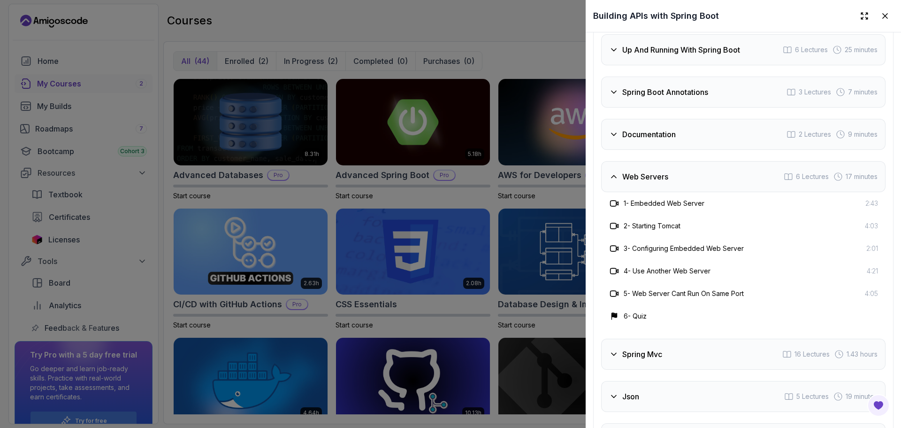
click at [689, 192] on div "Web Servers 6 Lectures 17 minutes" at bounding box center [743, 176] width 285 height 31
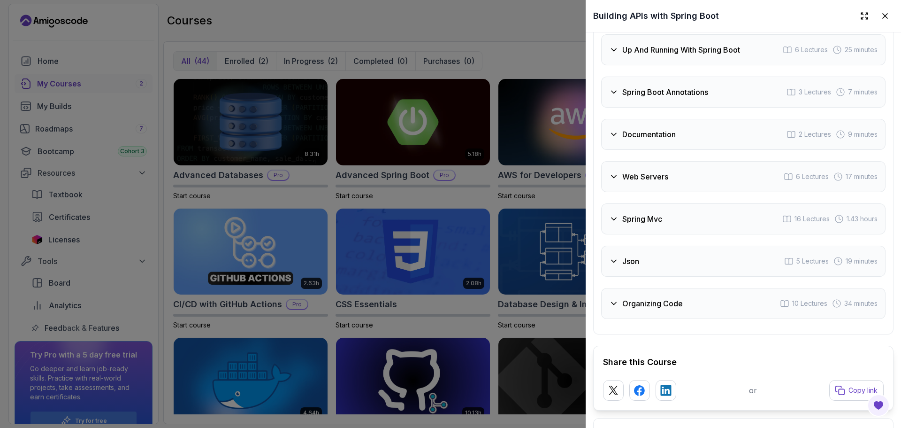
click at [683, 234] on div "Spring Mvc 16 Lectures 1.43 hours" at bounding box center [743, 218] width 285 height 31
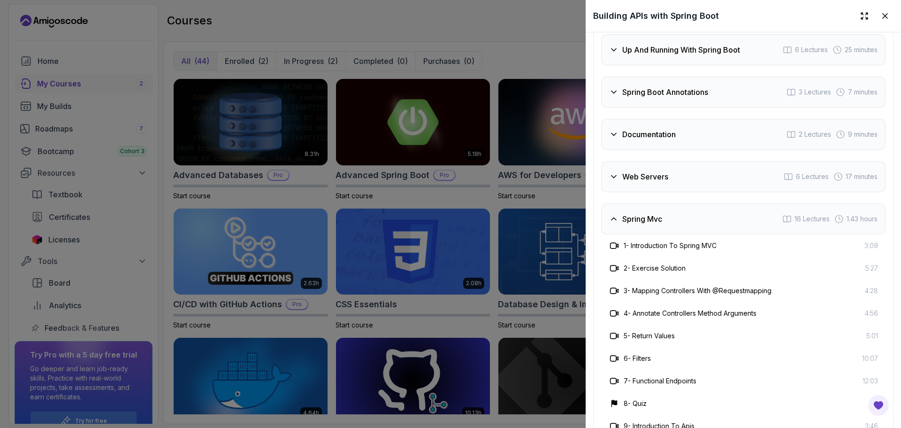
click at [683, 234] on div "Spring Mvc 16 Lectures 1.43 hours" at bounding box center [743, 218] width 285 height 31
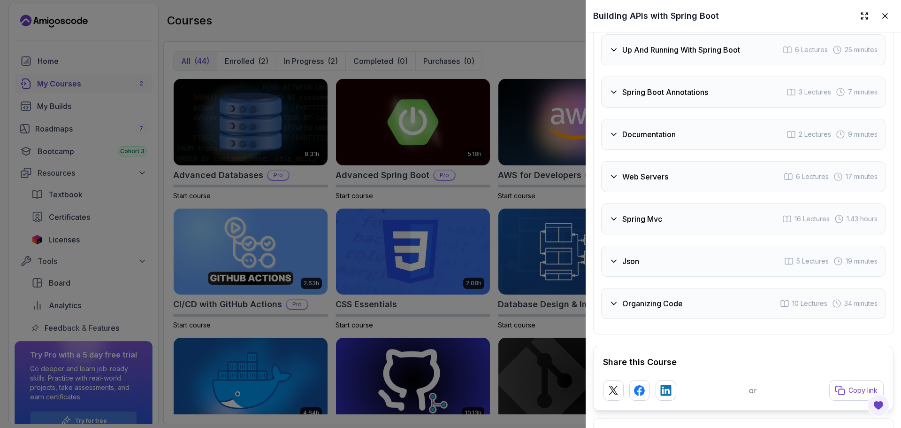
click at [679, 277] on div "Json 5 Lectures 19 minutes" at bounding box center [743, 261] width 285 height 31
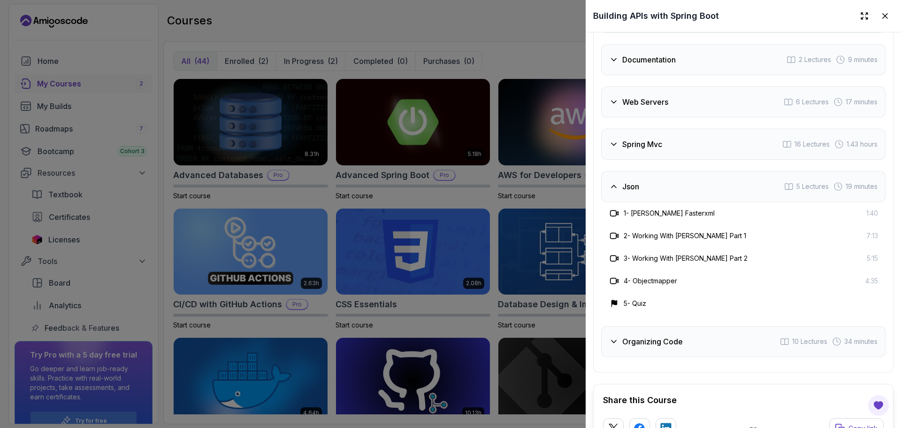
scroll to position [1976, 0]
click at [669, 201] on div "Json 5 Lectures 19 minutes" at bounding box center [743, 185] width 285 height 31
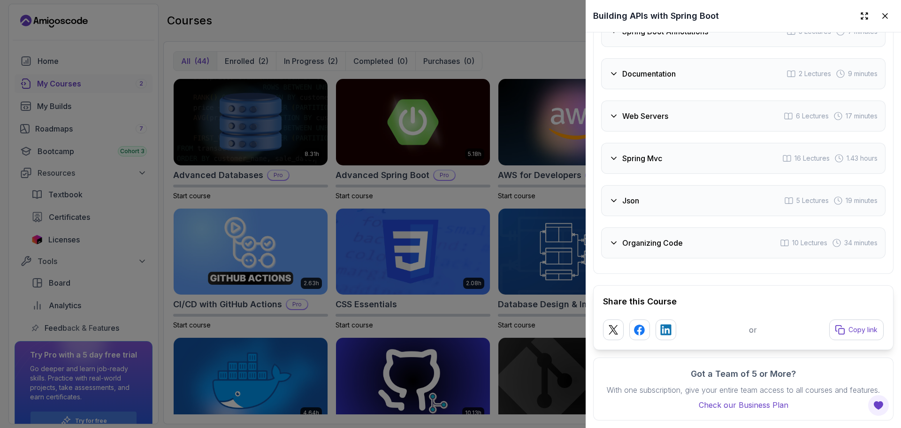
click at [669, 214] on div "Json 5 Lectures 19 minutes" at bounding box center [743, 200] width 285 height 31
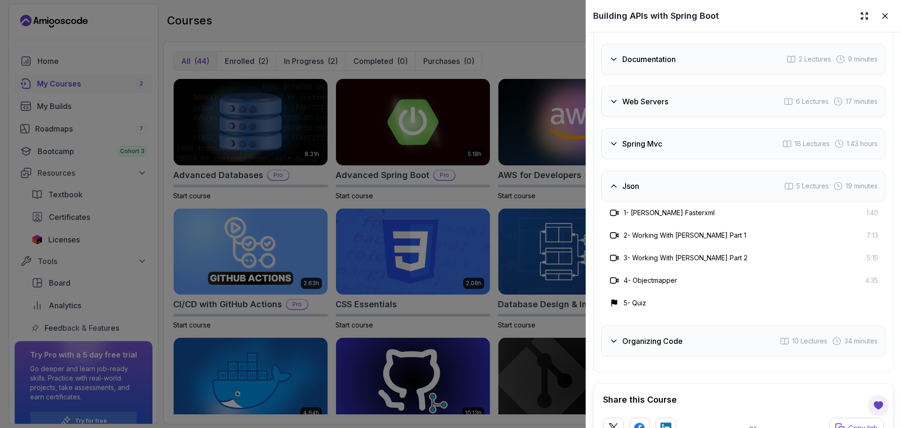
click at [640, 201] on div "Json 5 Lectures 19 minutes" at bounding box center [743, 185] width 285 height 31
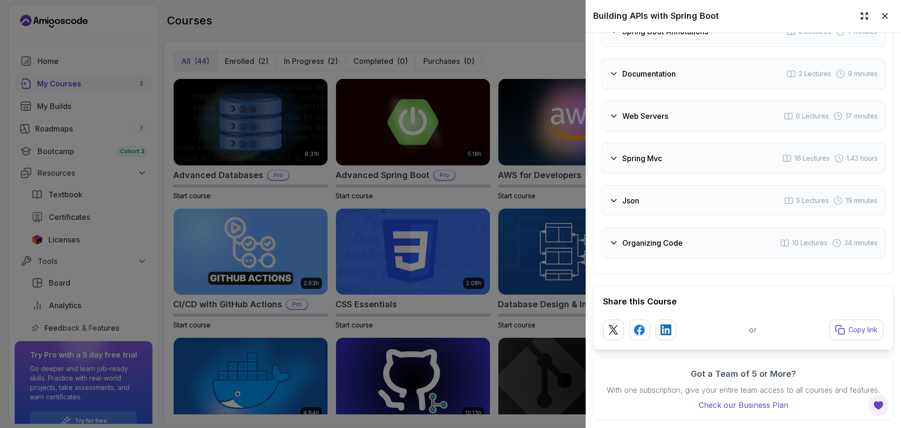
click at [635, 258] on div "Organizing Code 10 Lectures 34 minutes" at bounding box center [743, 242] width 285 height 31
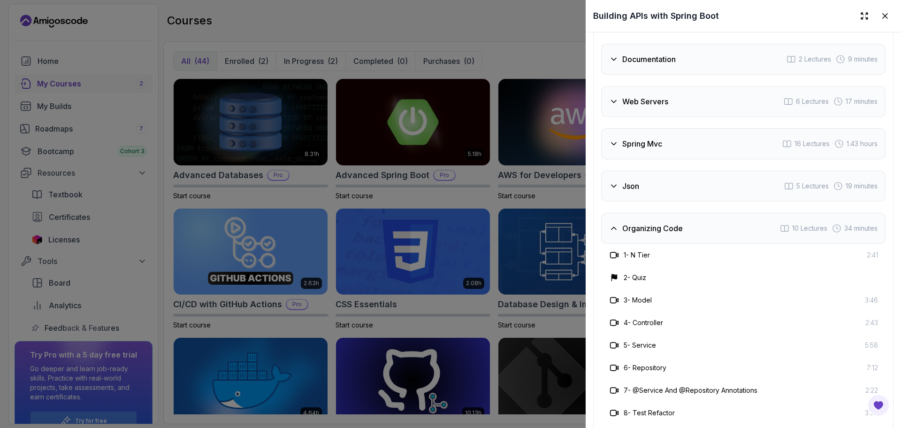
click at [769, 244] on div "Organizing Code 10 Lectures 34 minutes" at bounding box center [743, 228] width 285 height 31
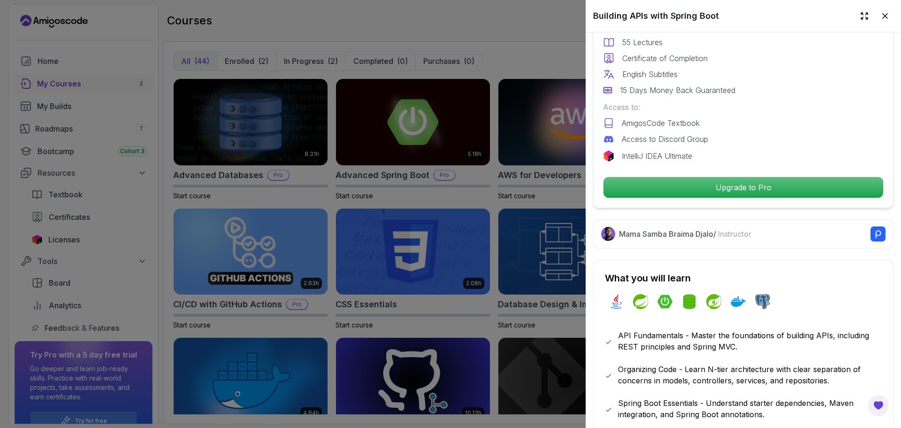
scroll to position [25, 0]
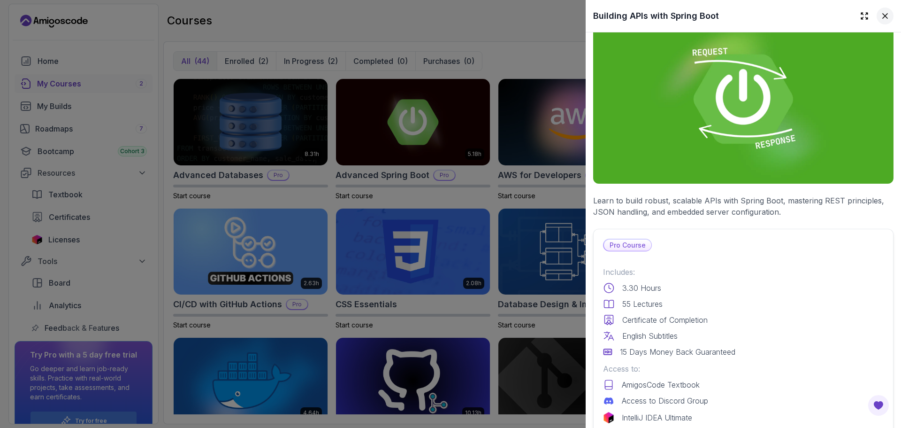
click at [883, 16] on icon at bounding box center [885, 16] width 5 height 5
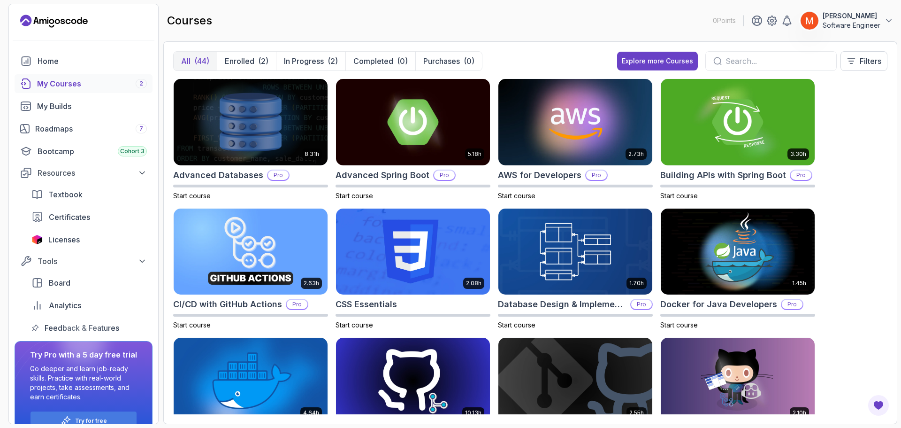
click at [861, 133] on div "8.31h Advanced Databases Pro Start course 5.18h Advanced Spring Boot Pro Start …" at bounding box center [530, 246] width 715 height 336
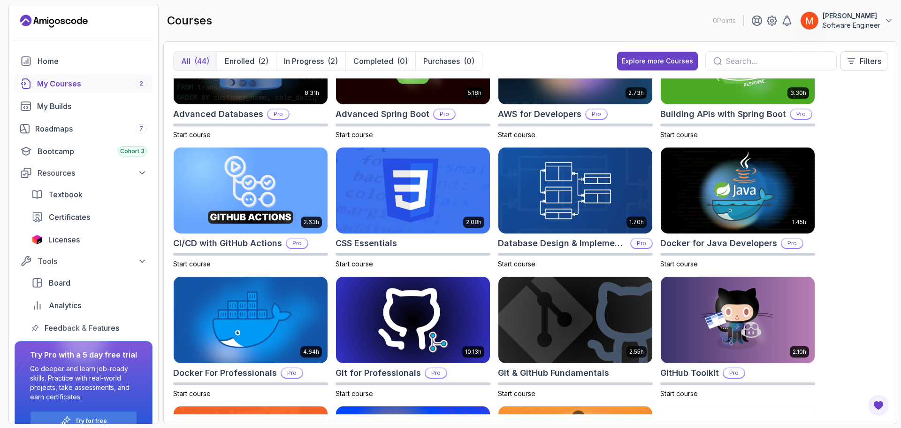
scroll to position [75, 0]
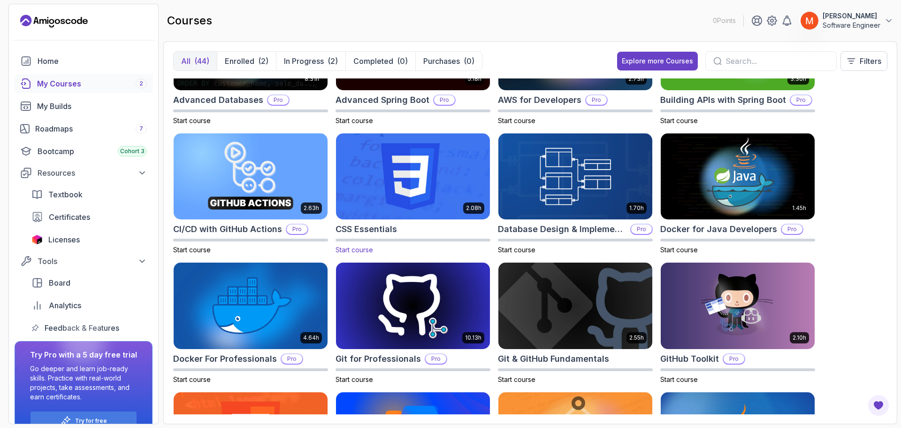
click at [463, 169] on img at bounding box center [413, 176] width 162 height 91
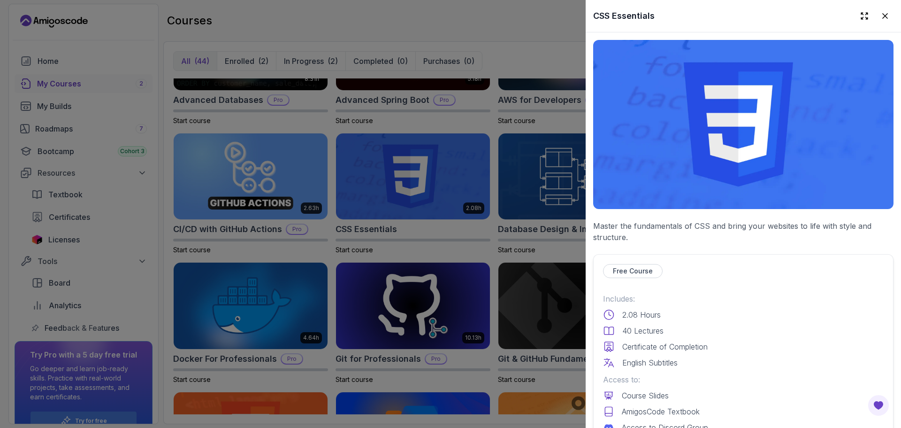
click at [750, 264] on div "Free Course" at bounding box center [743, 271] width 281 height 14
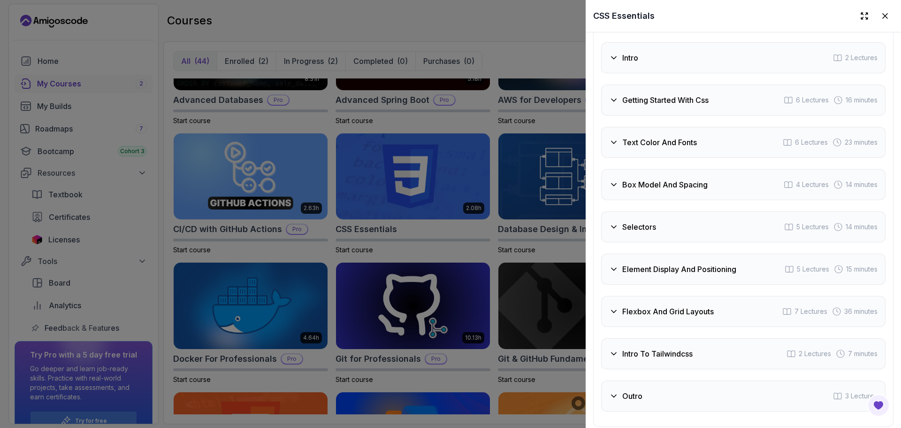
scroll to position [1825, 0]
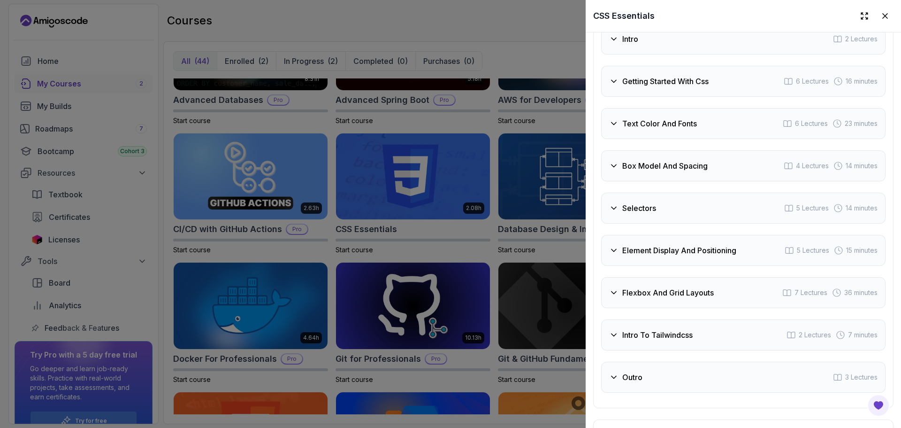
click at [711, 256] on h3 "Element Display And Positioning" at bounding box center [680, 250] width 114 height 11
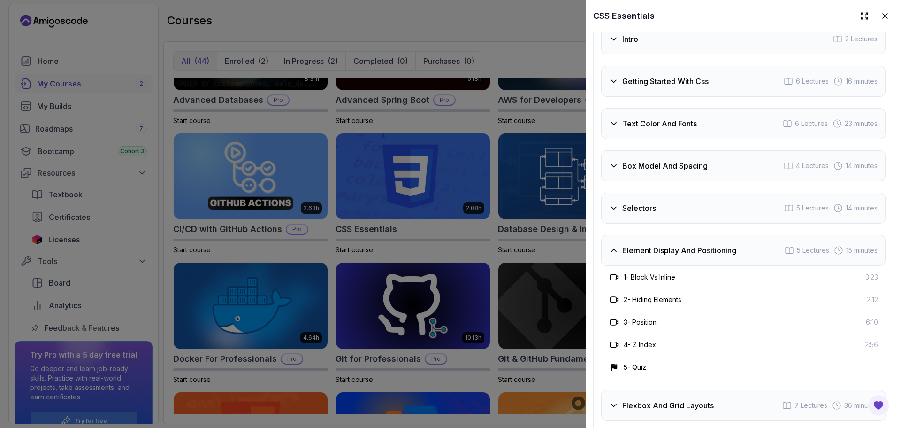
click at [711, 256] on h3 "Element Display And Positioning" at bounding box center [680, 250] width 114 height 11
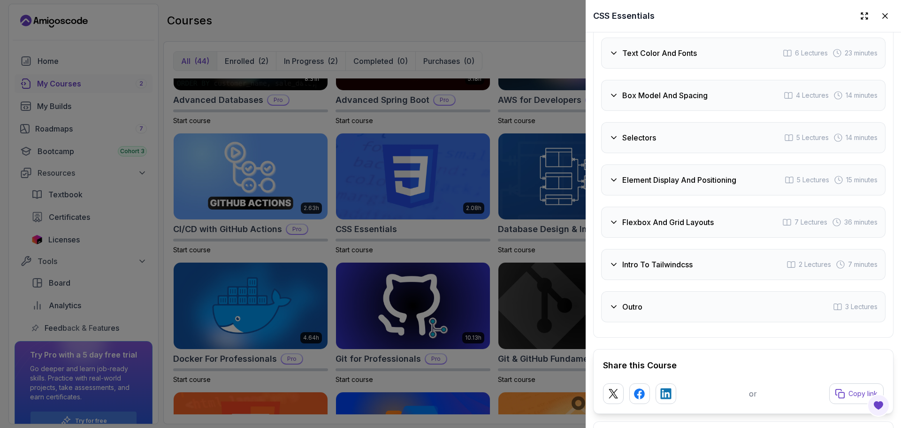
scroll to position [1900, 0]
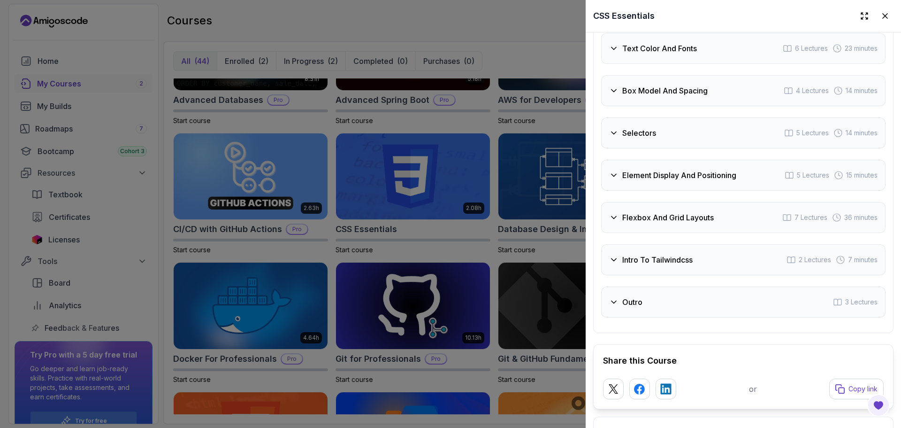
click at [711, 275] on div "Intro To Tailwindcss 2 Lectures 7 minutes" at bounding box center [743, 259] width 285 height 31
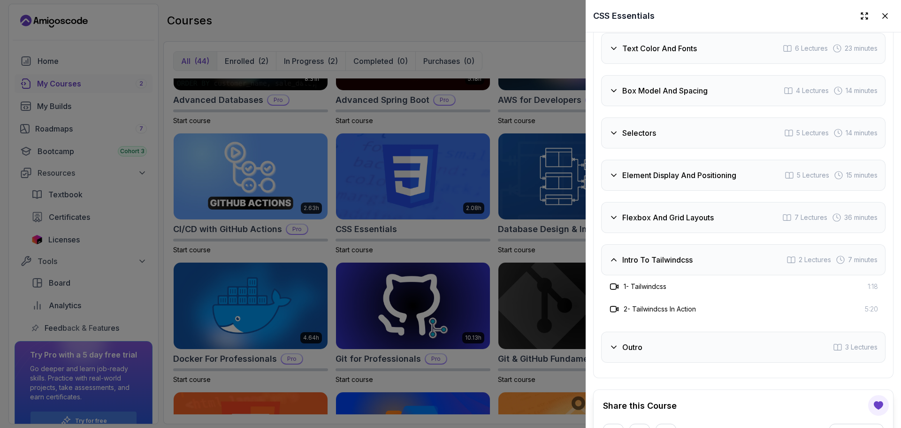
click at [695, 275] on div "Intro To Tailwindcss 2 Lectures 7 minutes" at bounding box center [743, 259] width 285 height 31
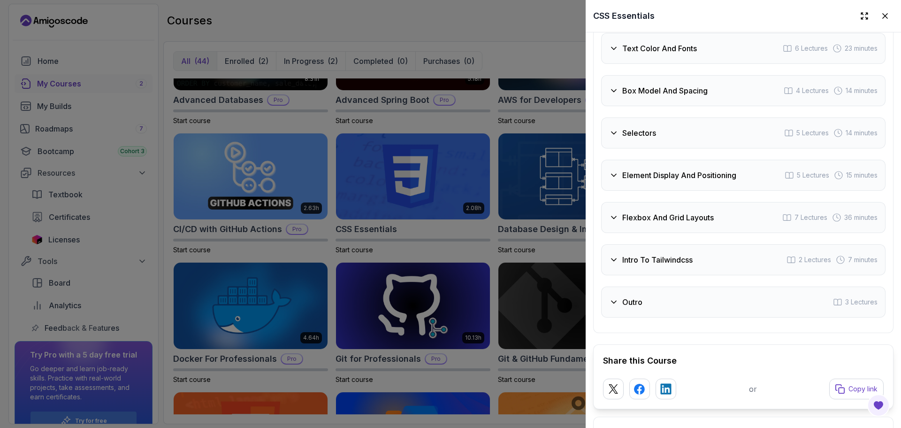
click at [596, 241] on div "Course Curriculum 9 Sections 40 Lectures 2.08 hours of content Intro 2 Lectures…" at bounding box center [743, 108] width 300 height 449
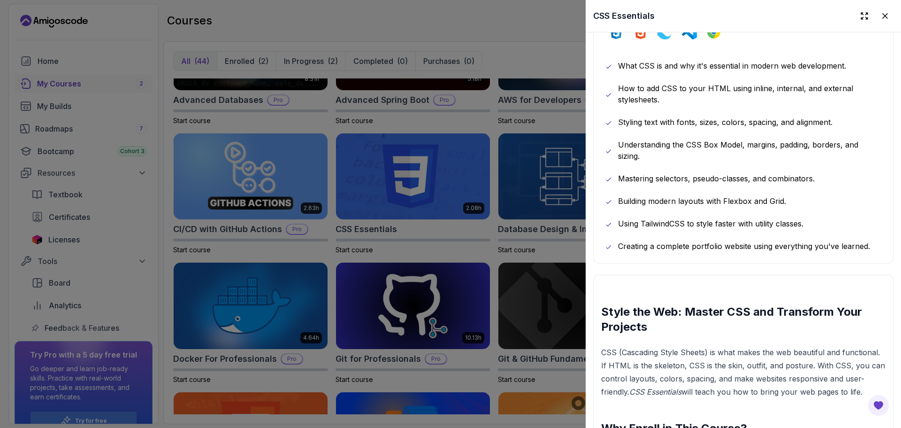
scroll to position [403, 0]
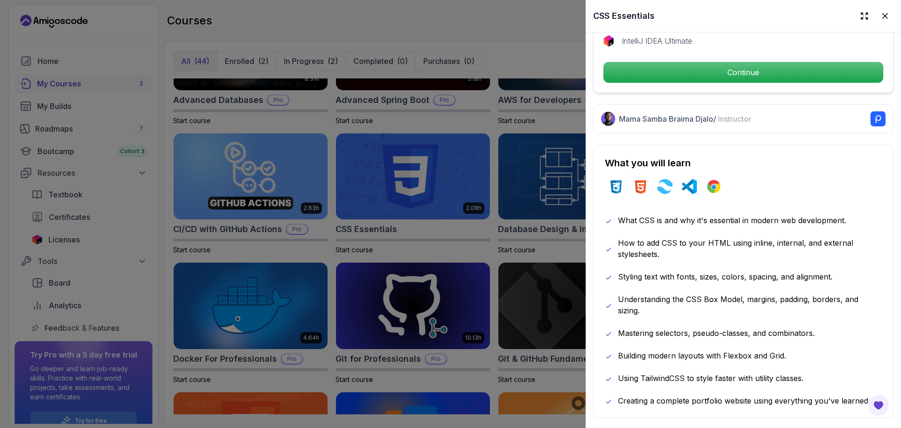
click at [492, 129] on div at bounding box center [450, 214] width 901 height 428
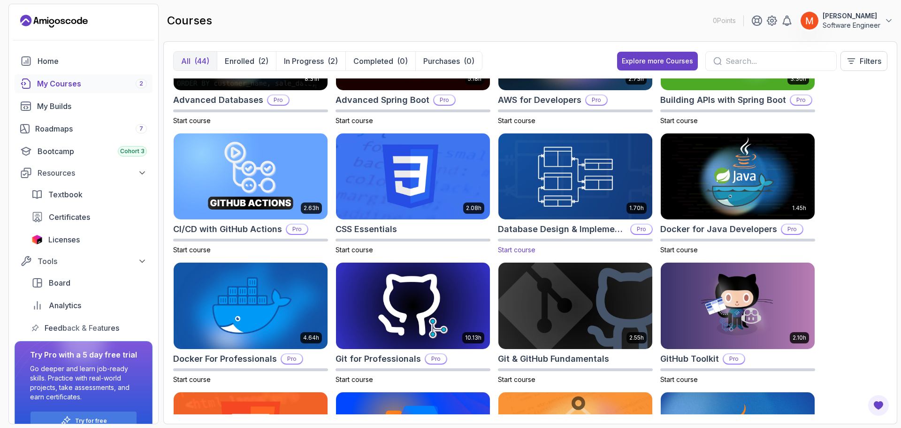
click at [549, 201] on img at bounding box center [576, 176] width 162 height 91
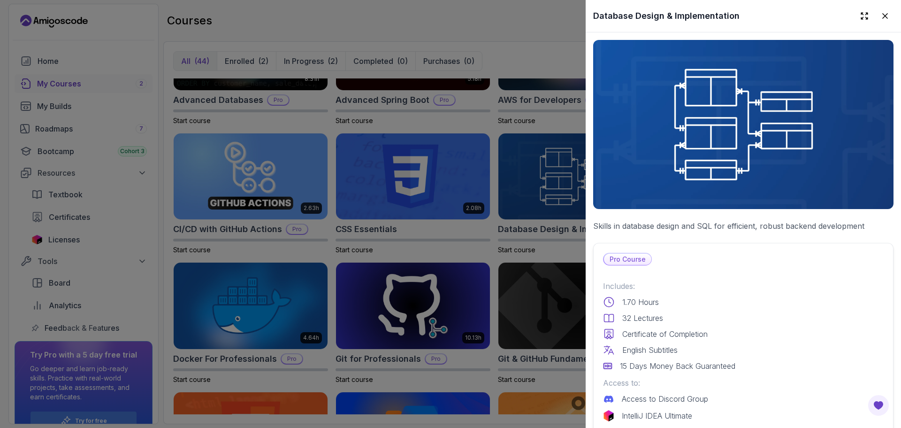
click at [784, 223] on p "Skills in database design and SQL for efficient, robust backend development" at bounding box center [743, 225] width 300 height 11
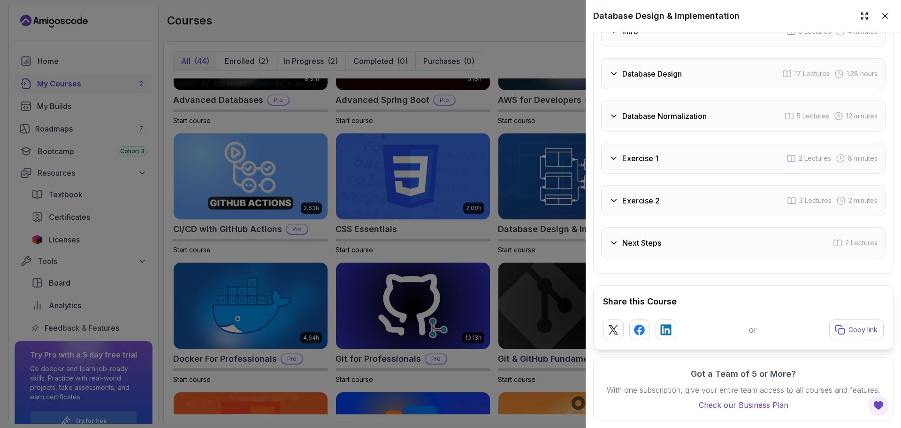
scroll to position [2078, 0]
click at [626, 37] on h3 "Intro" at bounding box center [631, 31] width 16 height 11
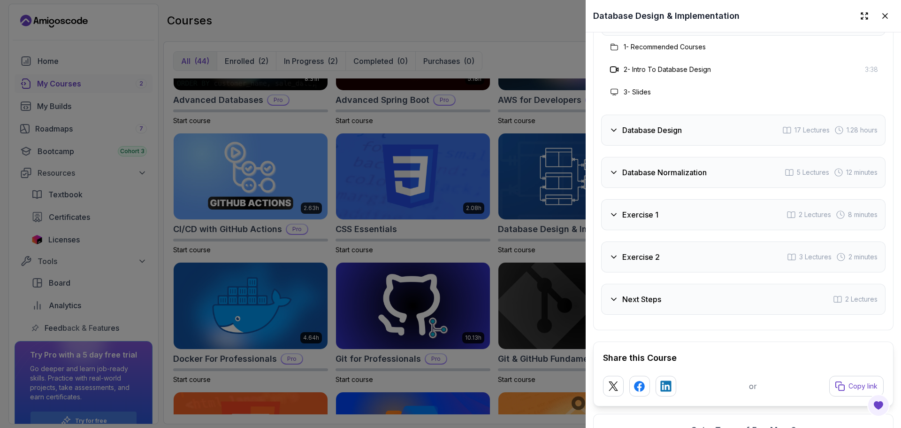
click at [679, 136] on h3 "Database Design" at bounding box center [653, 129] width 60 height 11
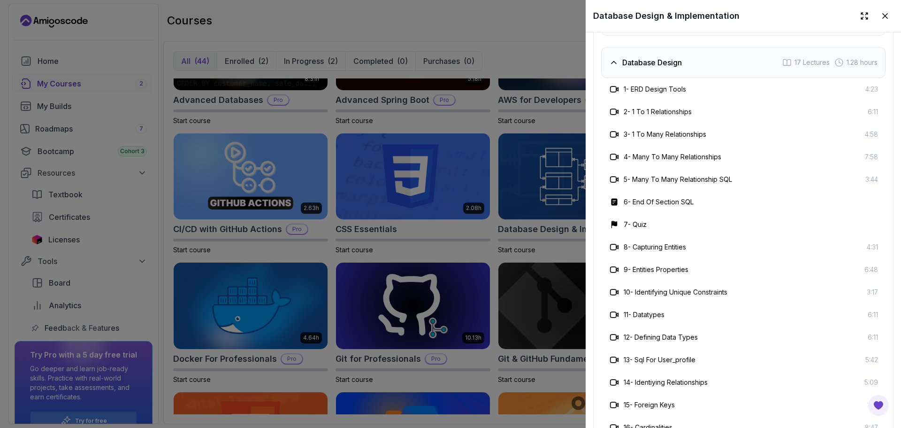
click at [744, 320] on div "11 - Datatypes 6:11" at bounding box center [743, 314] width 269 height 11
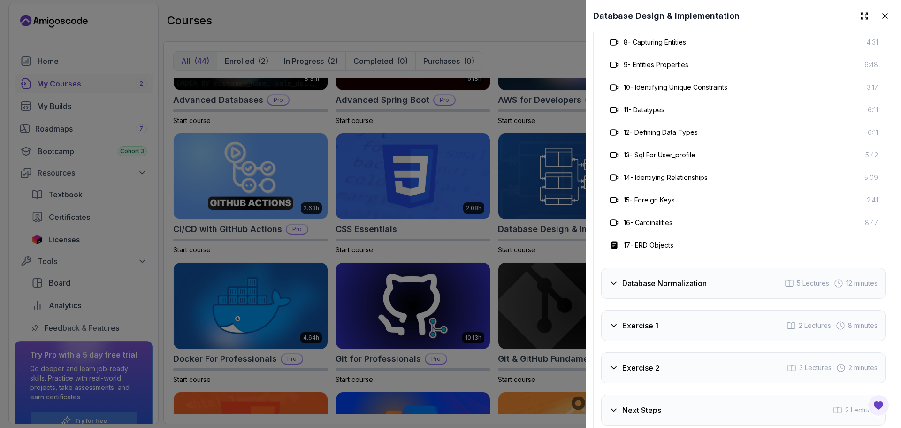
scroll to position [2483, 0]
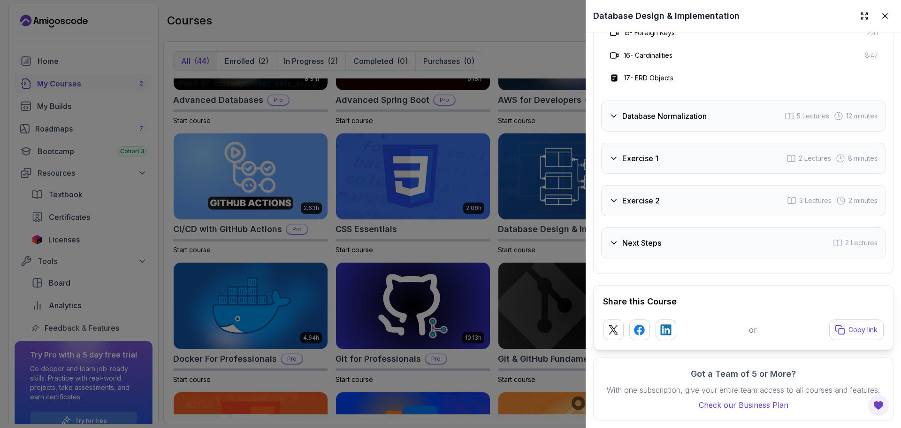
click at [693, 185] on div "Exercise 2 3 Lectures 2 minutes" at bounding box center [743, 200] width 285 height 31
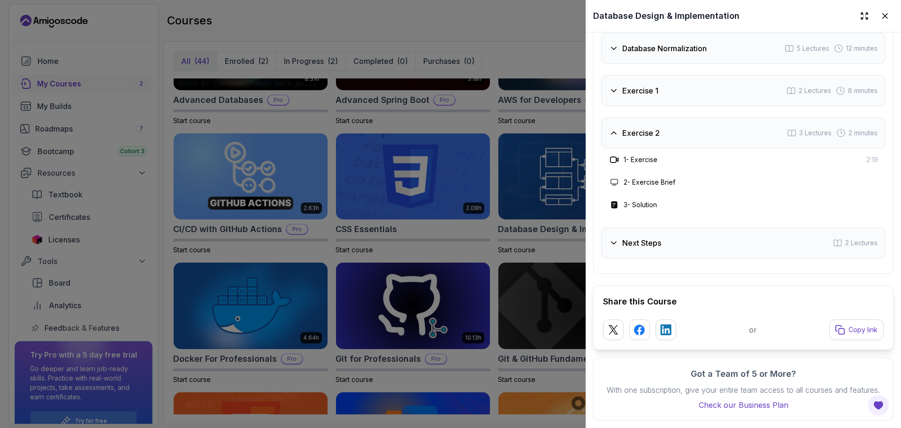
click at [659, 95] on div "Intro 3 Lectures 4 minutes Database Design 17 Lectures 1.28 hours Database Norm…" at bounding box center [743, 103] width 285 height 310
click at [616, 127] on div "Exercise 2" at bounding box center [634, 132] width 51 height 11
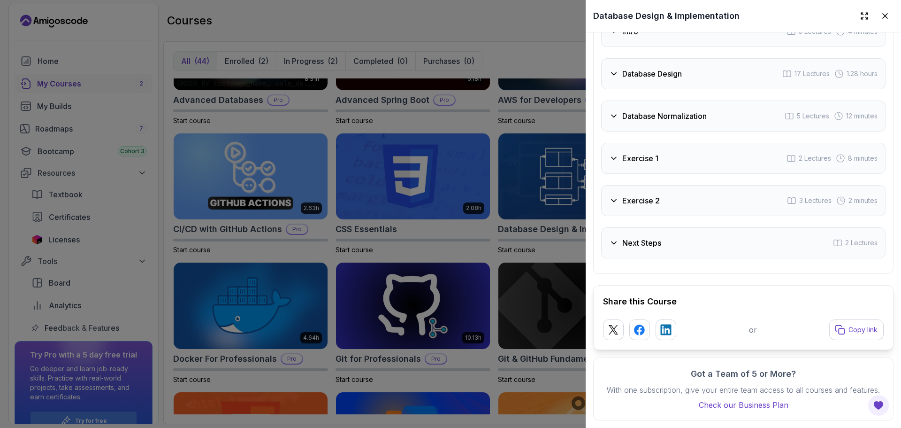
scroll to position [2100, 0]
click at [636, 68] on h3 "Database Design" at bounding box center [653, 73] width 60 height 11
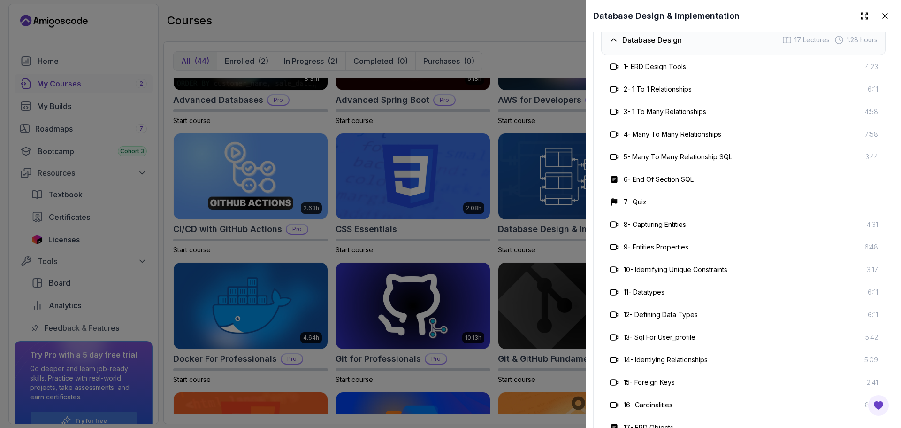
click at [639, 46] on h3 "Database Design" at bounding box center [653, 39] width 60 height 11
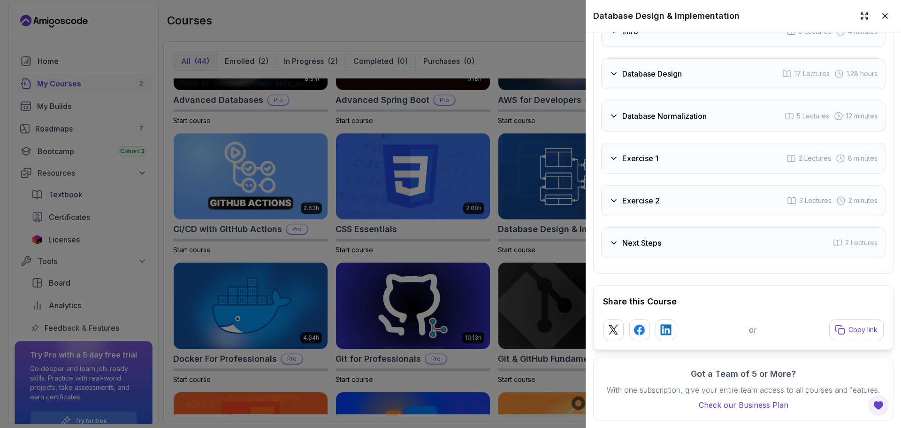
click at [640, 110] on h3 "Database Normalization" at bounding box center [665, 115] width 85 height 11
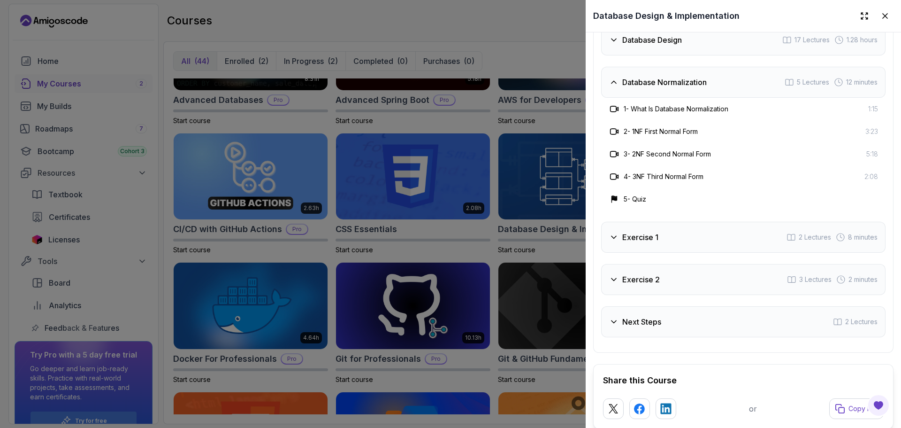
click at [498, 147] on div at bounding box center [450, 214] width 901 height 428
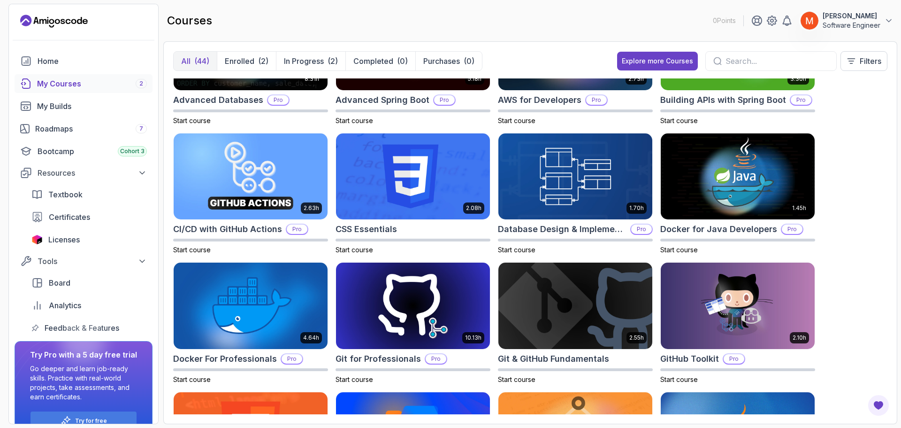
click at [849, 192] on div "8.31h Advanced Databases Pro Start course 5.18h Advanced Spring Boot Pro Start …" at bounding box center [530, 246] width 715 height 336
click at [777, 186] on img at bounding box center [738, 176] width 162 height 91
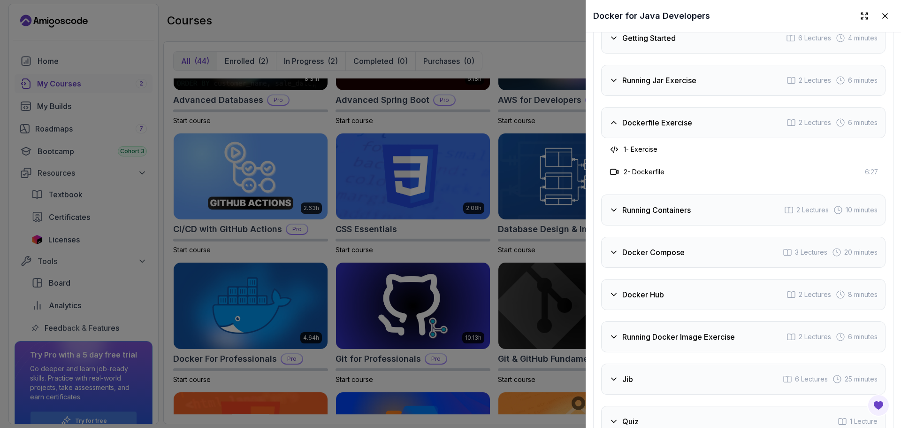
scroll to position [1573, 0]
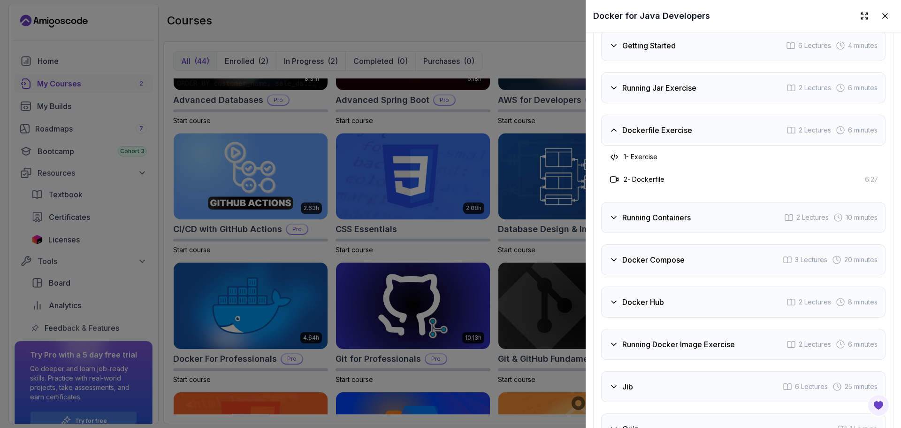
click at [535, 137] on div at bounding box center [450, 214] width 901 height 428
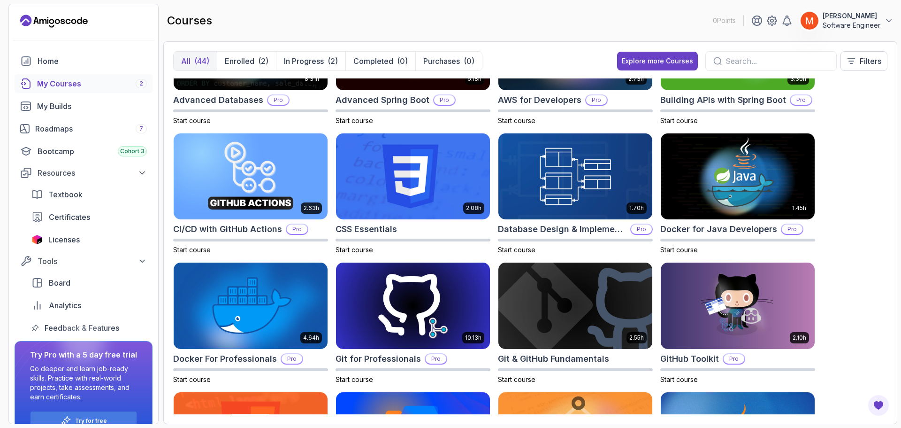
drag, startPoint x: 864, startPoint y: 242, endPoint x: 857, endPoint y: 269, distance: 27.2
click at [857, 269] on div "8.31h Advanced Databases Pro Start course 5.18h Advanced Spring Boot Pro Start …" at bounding box center [530, 246] width 715 height 336
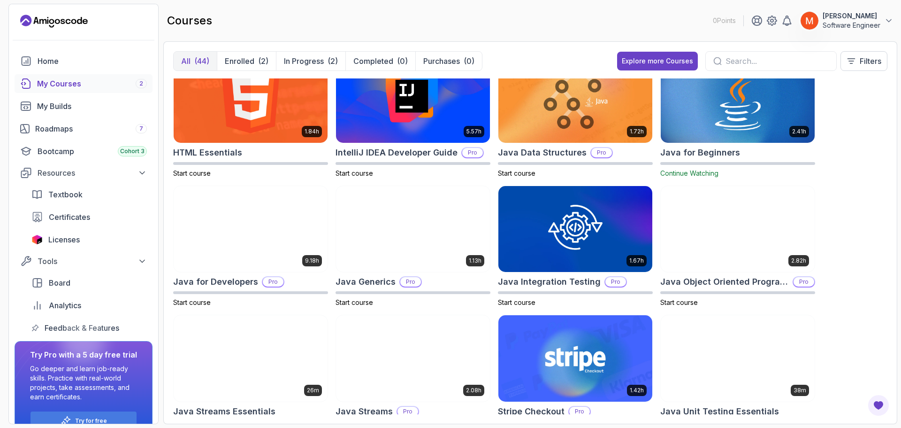
scroll to position [394, 0]
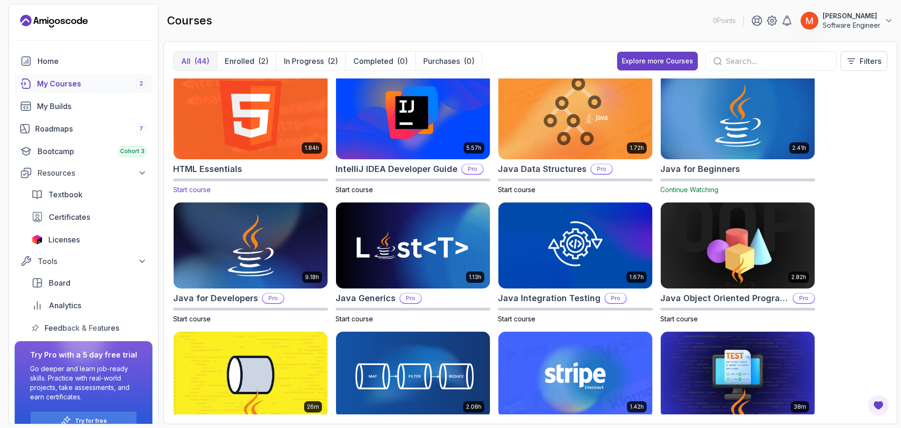
click at [259, 109] on img at bounding box center [251, 115] width 162 height 91
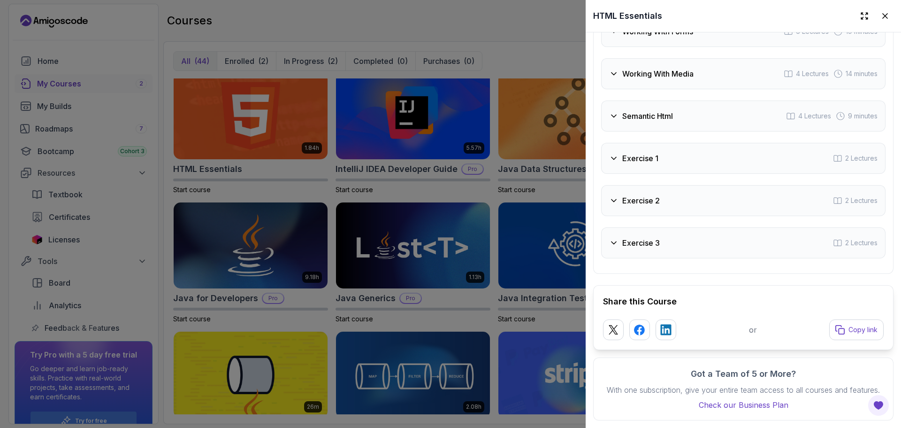
scroll to position [2003, 0]
click at [666, 68] on h3 "Working With Media" at bounding box center [658, 73] width 71 height 11
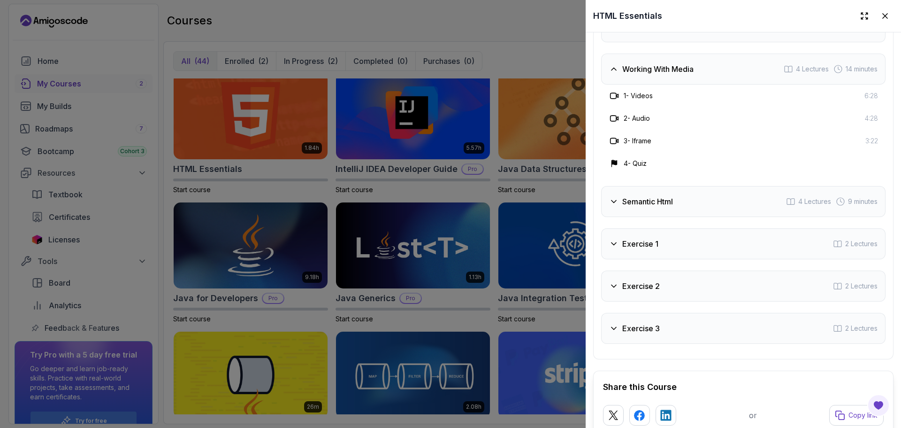
click at [725, 194] on div "Semantic Html 4 Lectures 9 minutes" at bounding box center [743, 201] width 285 height 31
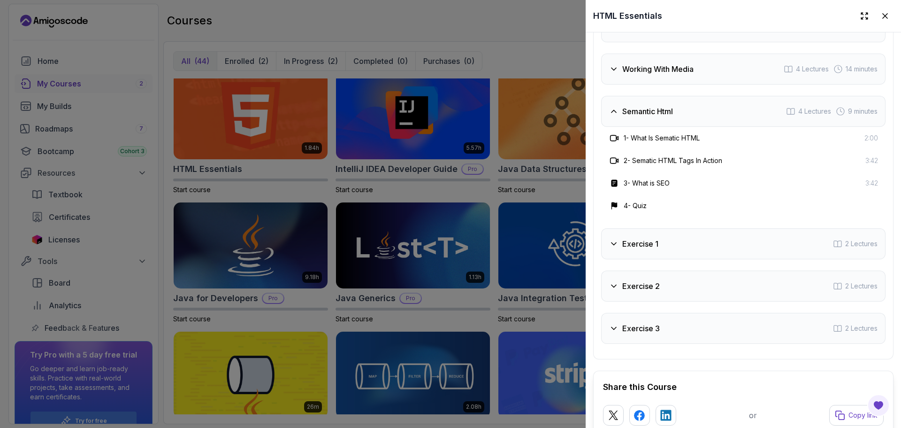
click at [716, 244] on div "Exercise 1 2 Lectures" at bounding box center [743, 243] width 285 height 31
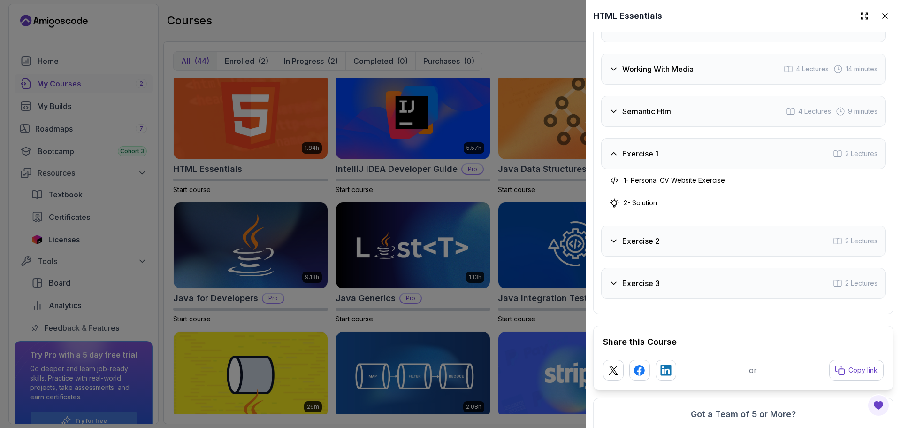
click at [724, 279] on div "Exercise 3 2 Lectures" at bounding box center [743, 283] width 285 height 31
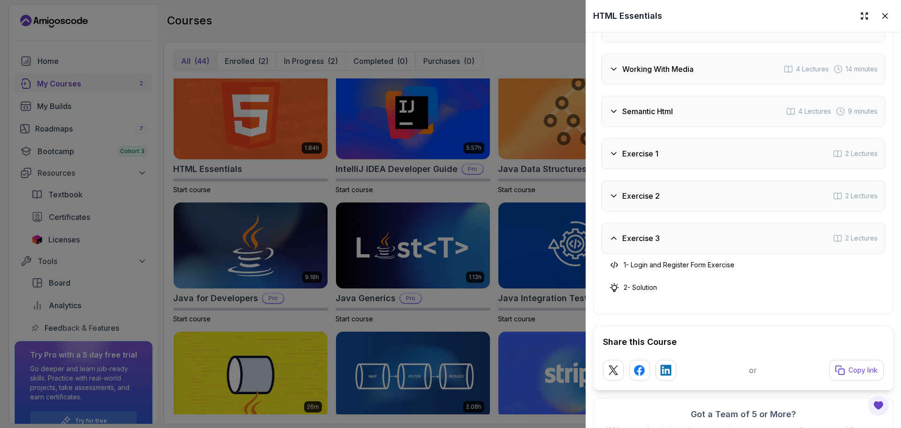
click at [682, 205] on div "Exercise 2 2 Lectures" at bounding box center [743, 195] width 285 height 31
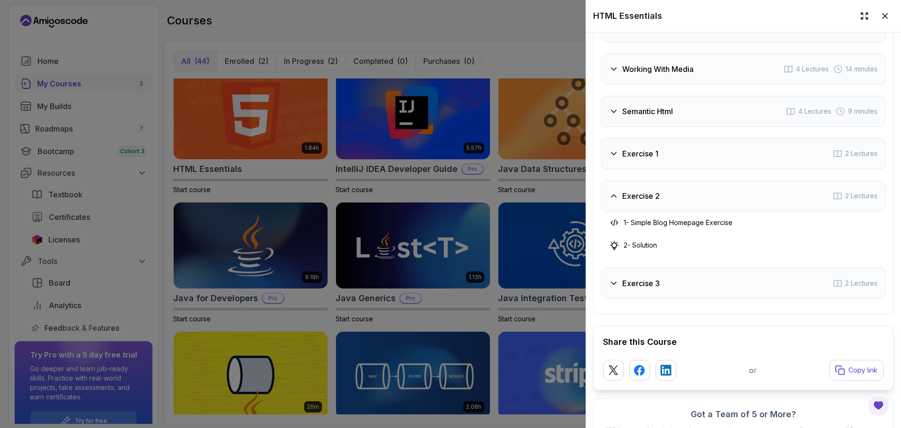
click at [677, 199] on div "Exercise 2 2 Lectures" at bounding box center [743, 195] width 285 height 31
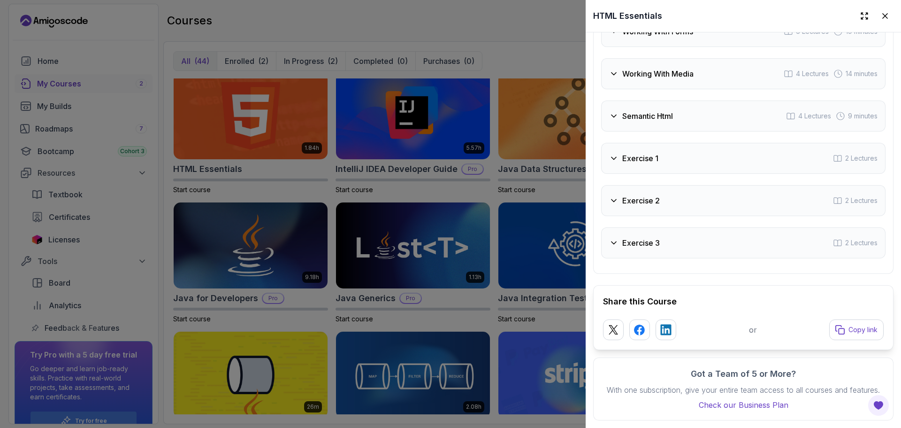
click at [651, 156] on div "Exercise 1 2 Lectures" at bounding box center [743, 158] width 285 height 31
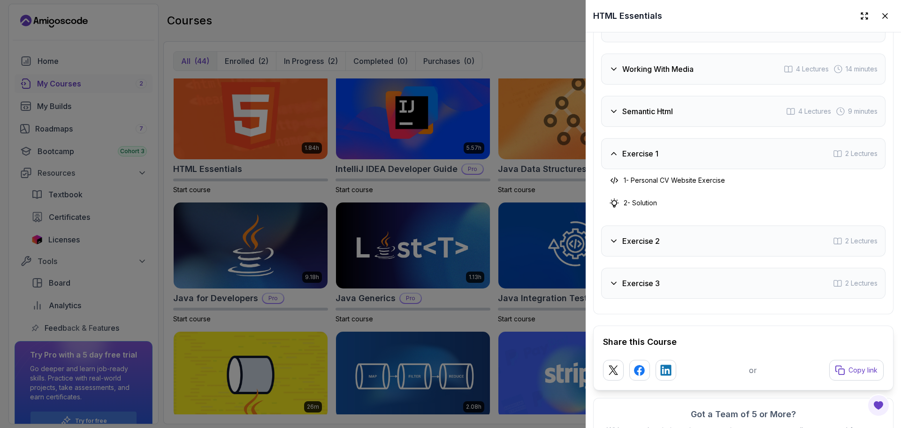
click at [646, 157] on div "Exercise 1 2 Lectures" at bounding box center [743, 153] width 285 height 31
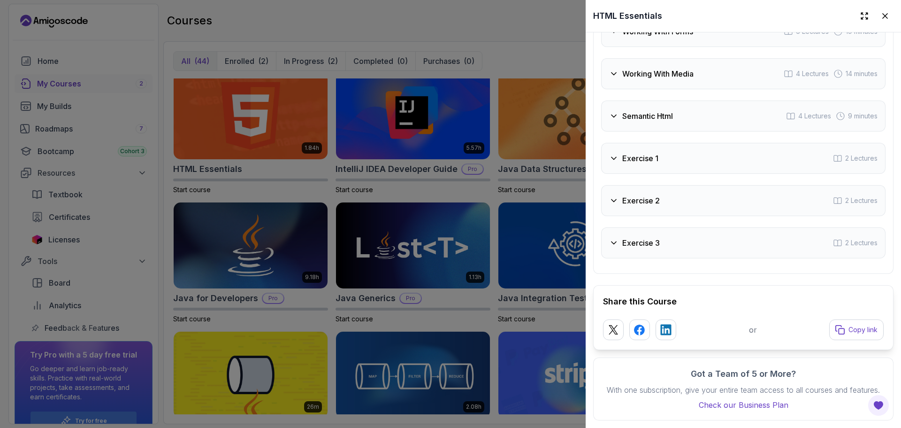
click at [558, 135] on div at bounding box center [450, 214] width 901 height 428
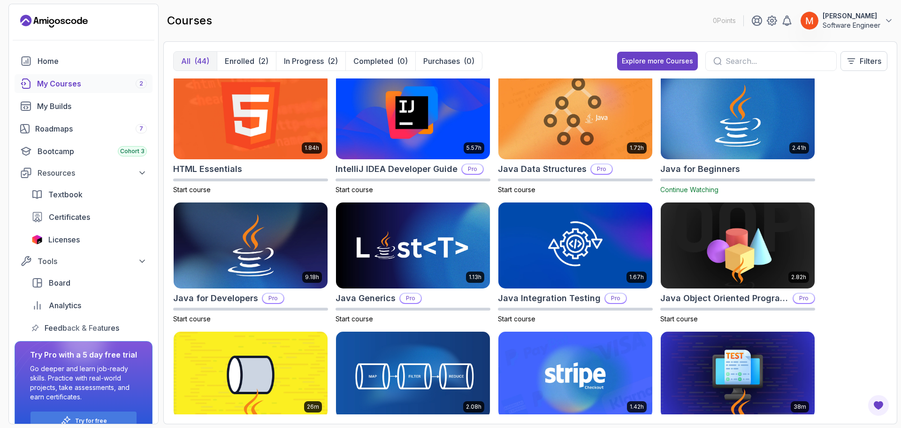
click at [835, 123] on div "8.31h Advanced Databases Pro Start course 5.18h Advanced Spring Boot Pro Start …" at bounding box center [530, 246] width 715 height 336
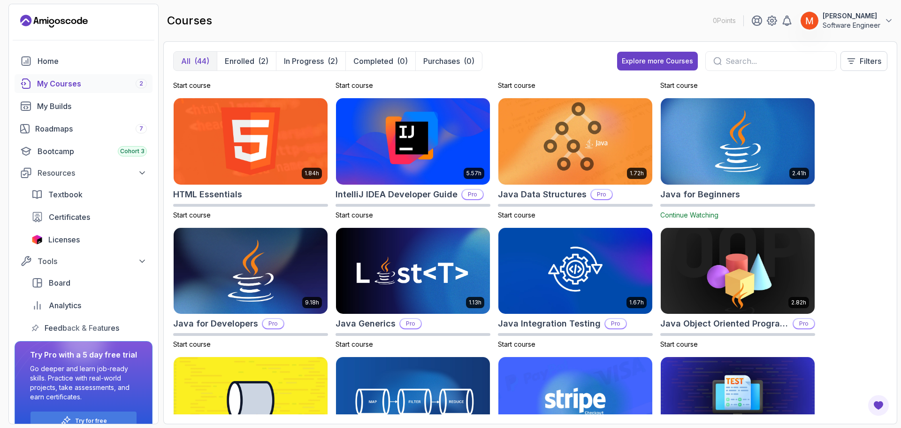
scroll to position [376, 0]
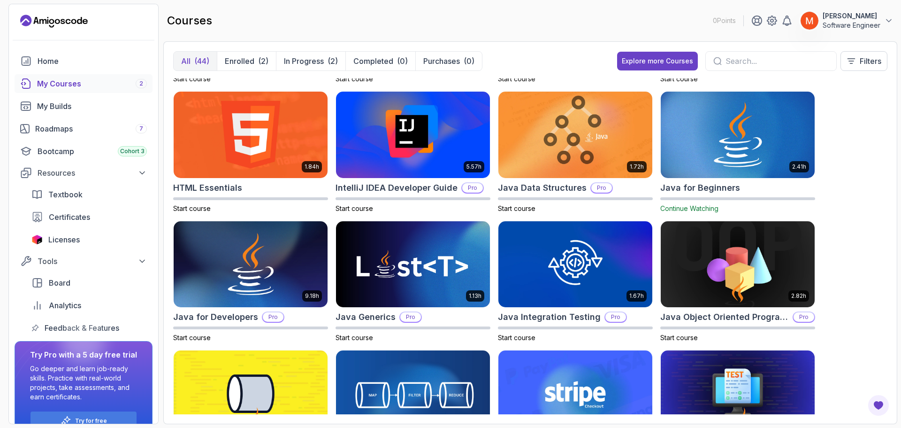
click at [745, 130] on img at bounding box center [738, 134] width 162 height 91
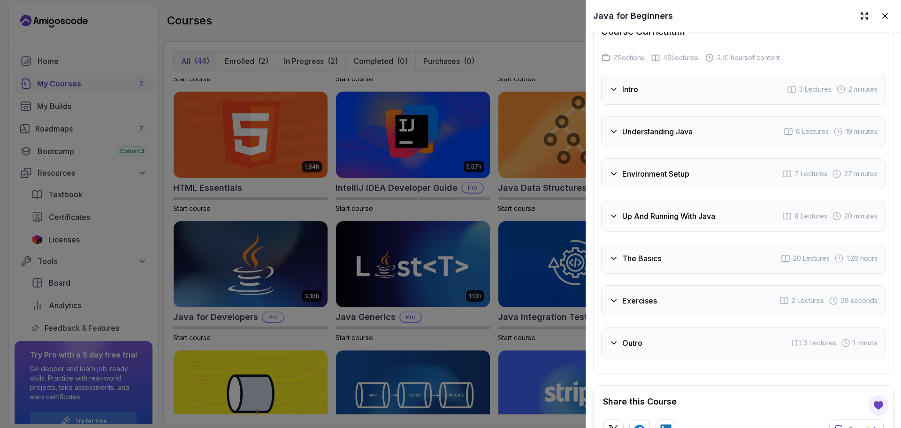
scroll to position [1733, 0]
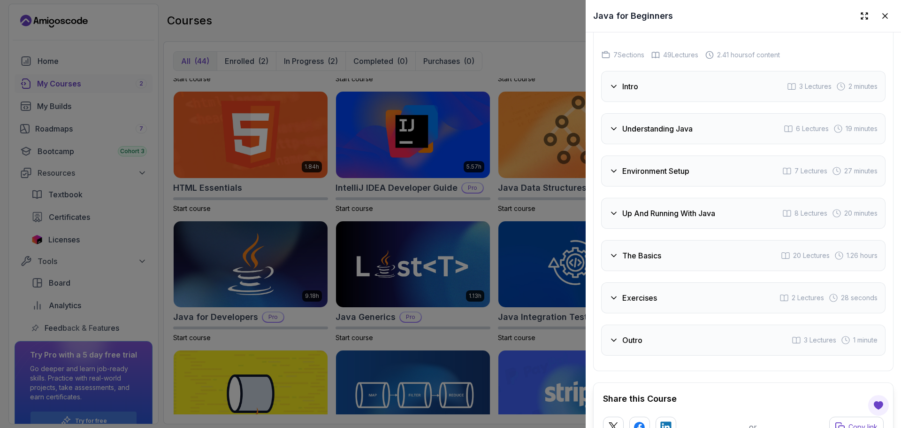
click at [662, 76] on div "Intro 3 Lectures 2 minutes" at bounding box center [743, 86] width 285 height 31
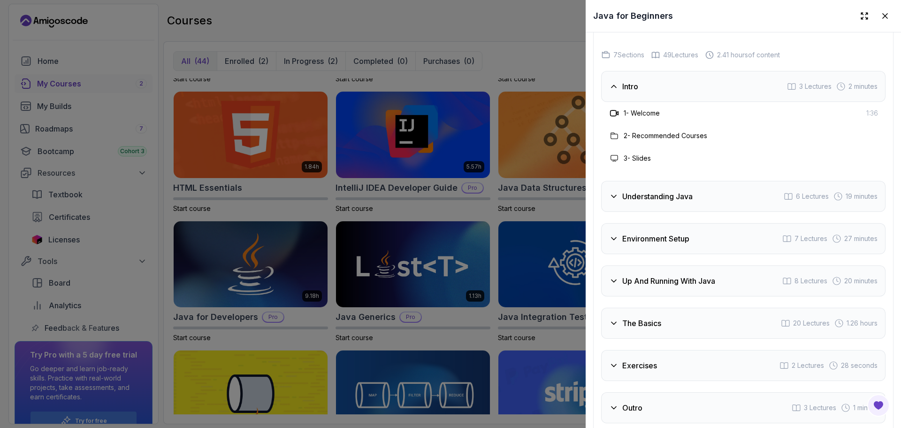
click at [733, 392] on div "Outro 3 Lectures 1 minute" at bounding box center [743, 407] width 285 height 31
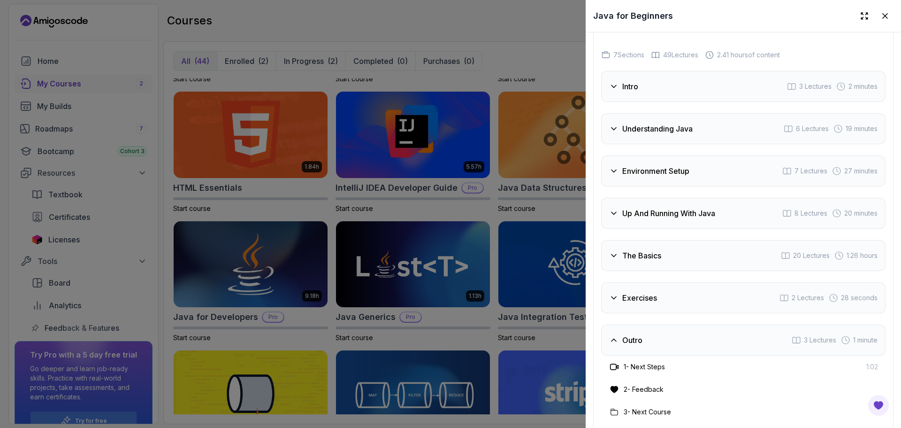
click at [676, 282] on div "Exercises 2 Lectures 28 seconds" at bounding box center [743, 297] width 285 height 31
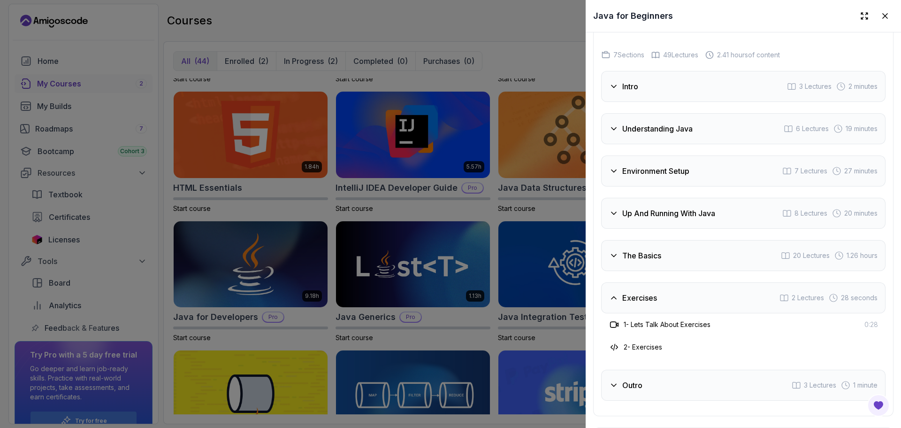
click at [655, 250] on h3 "The Basics" at bounding box center [642, 255] width 39 height 11
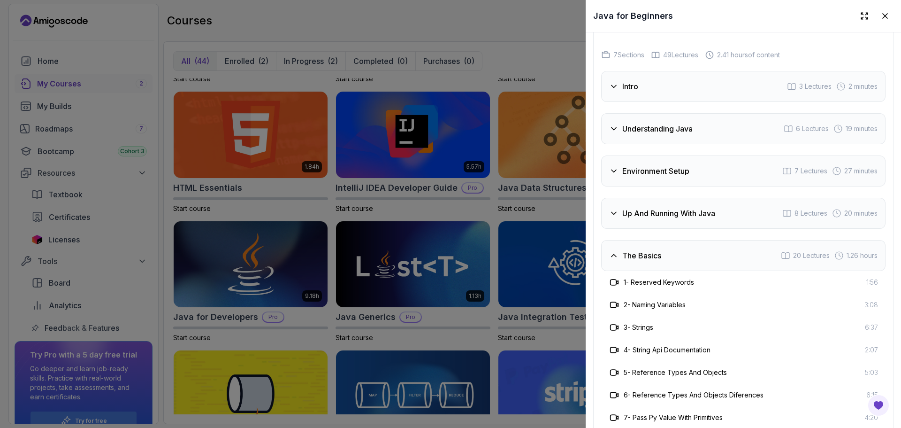
click at [642, 208] on h3 "Up And Running With Java" at bounding box center [669, 213] width 93 height 11
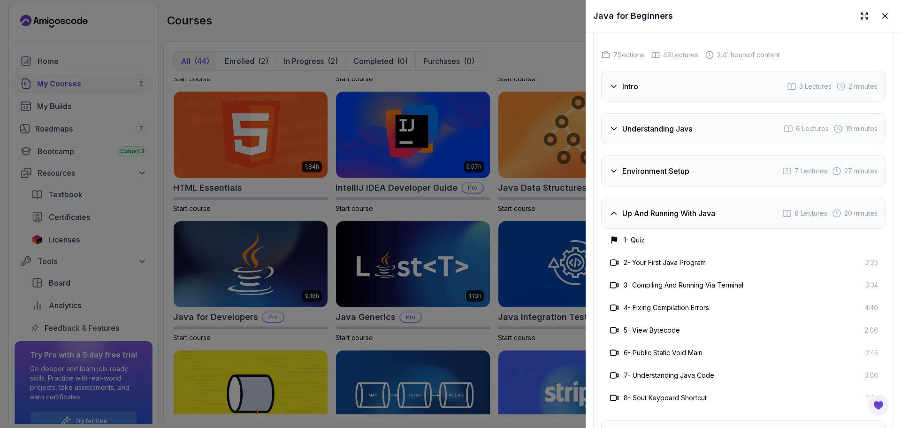
click at [628, 155] on div "Environment Setup 7 Lectures 27 minutes" at bounding box center [743, 170] width 285 height 31
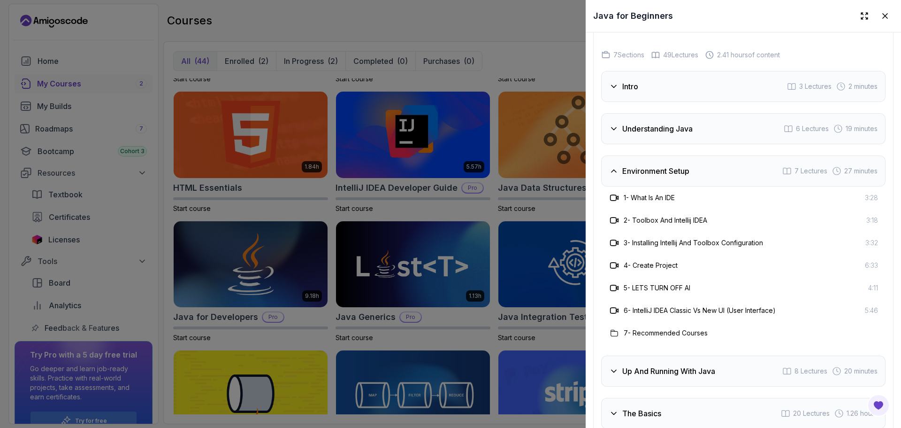
click at [618, 124] on icon at bounding box center [613, 128] width 9 height 9
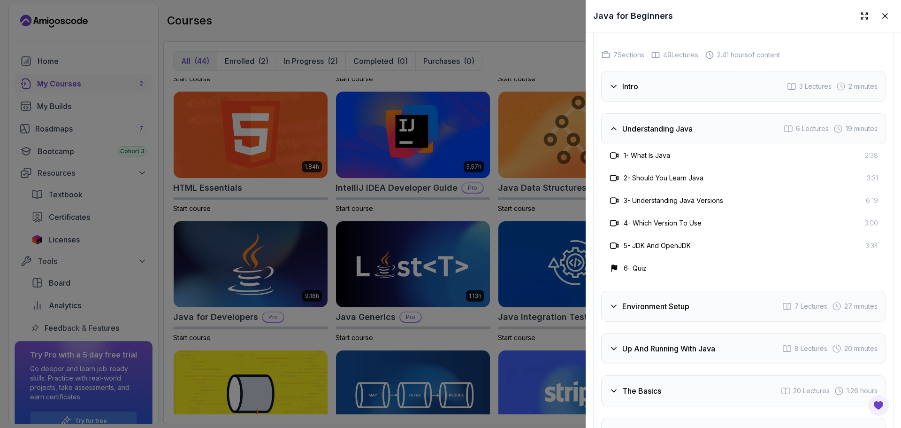
click at [606, 75] on div "Intro 3 Lectures 2 minutes" at bounding box center [743, 86] width 285 height 31
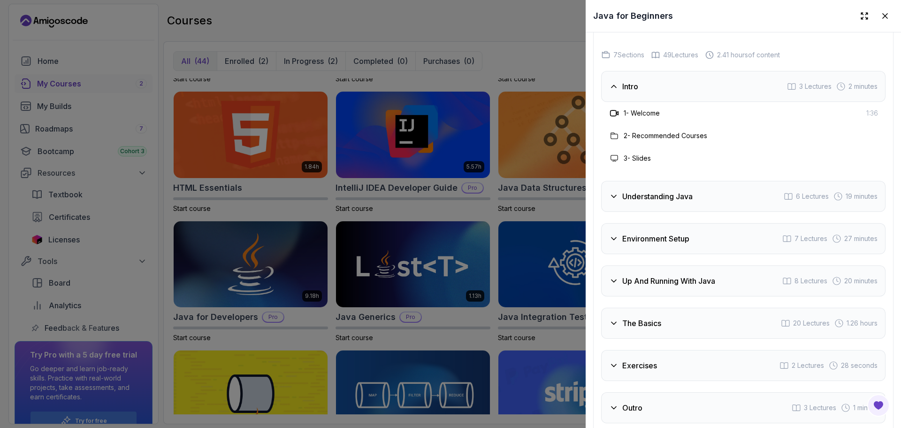
click at [645, 181] on div "Understanding Java 6 Lectures 19 minutes" at bounding box center [743, 196] width 285 height 31
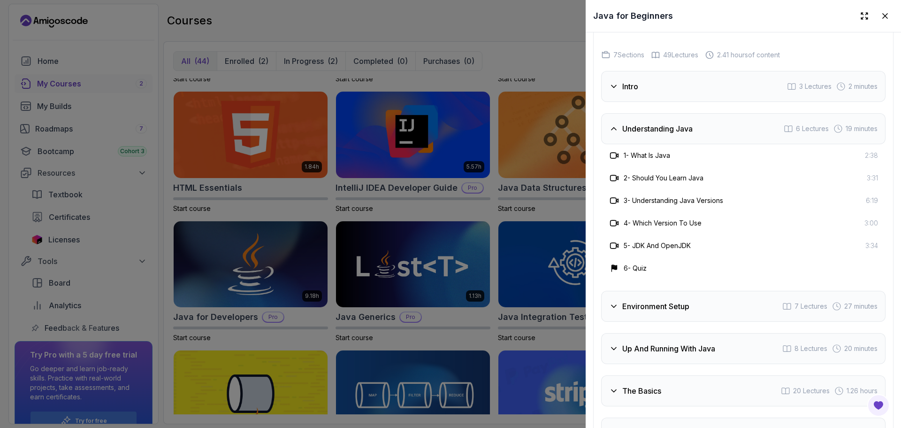
click at [704, 217] on div "4 - Which Version To Use 3:00" at bounding box center [743, 222] width 269 height 11
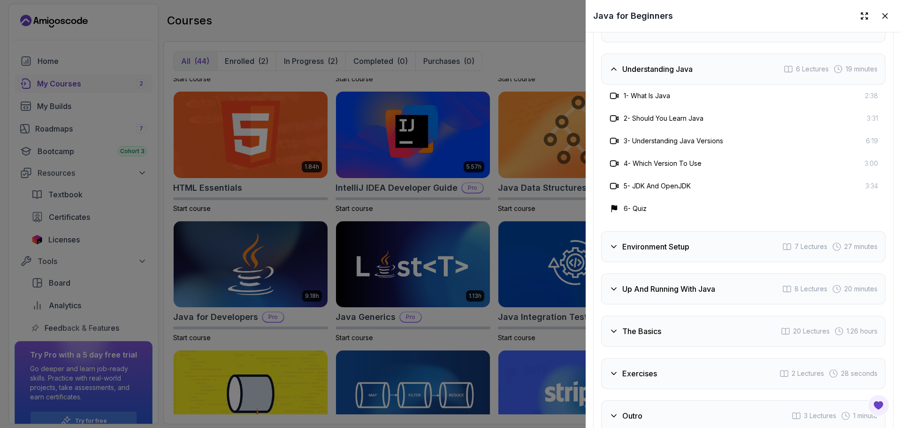
scroll to position [1827, 0]
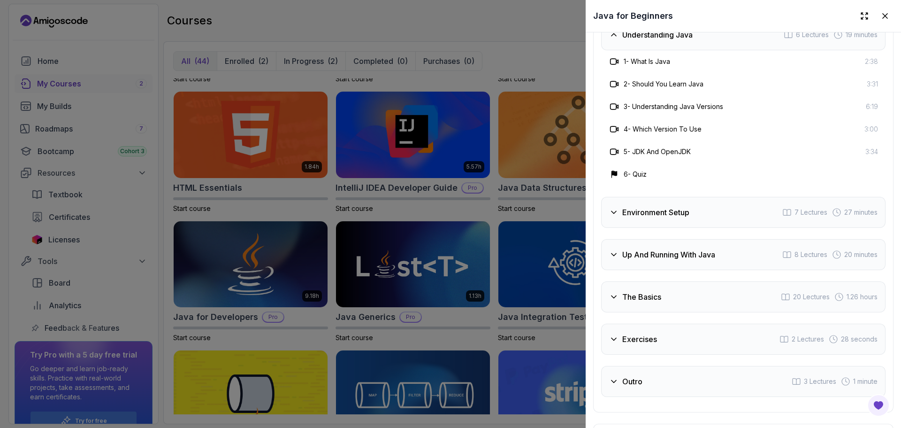
click at [704, 207] on div "Environment Setup 7 Lectures 27 minutes" at bounding box center [743, 212] width 285 height 31
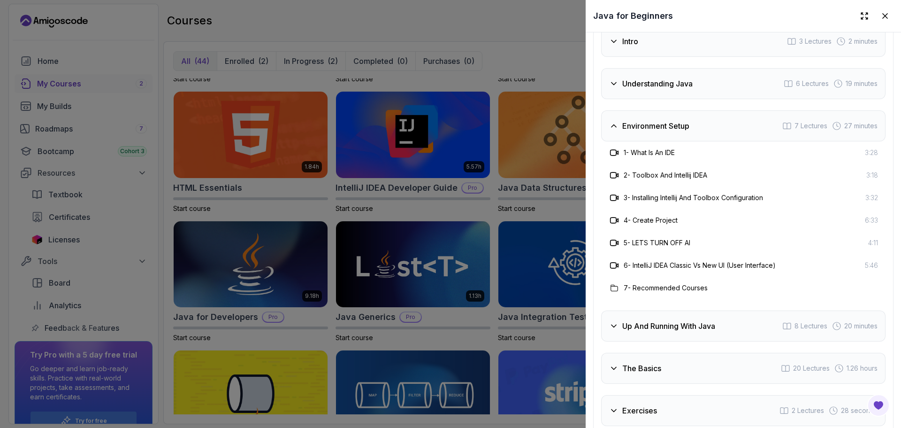
scroll to position [1752, 0]
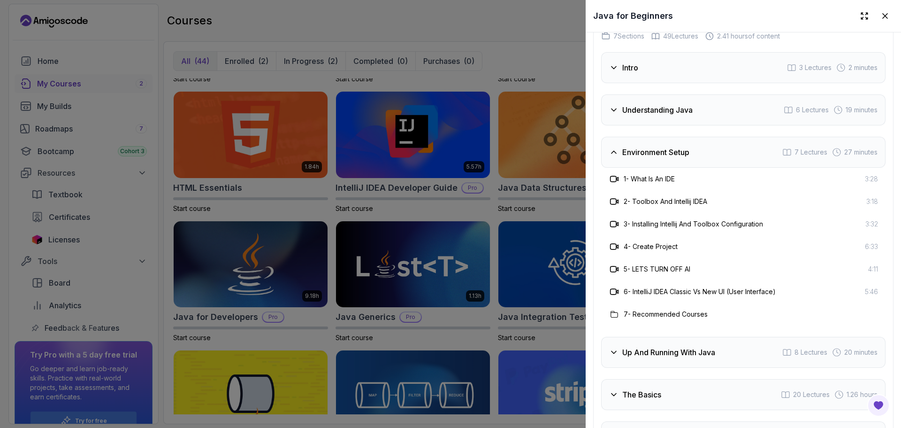
click at [669, 142] on div "Environment Setup 7 Lectures 27 minutes" at bounding box center [743, 152] width 285 height 31
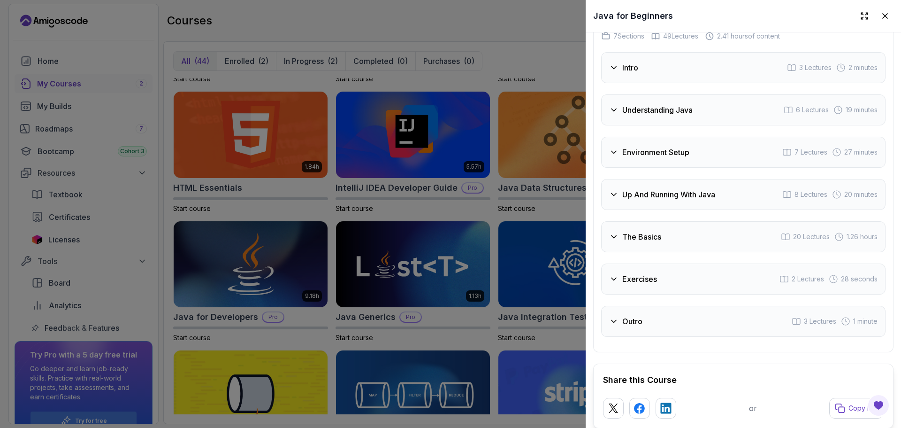
click at [684, 187] on div "Up And Running With Java 8 Lectures 20 minutes" at bounding box center [743, 194] width 285 height 31
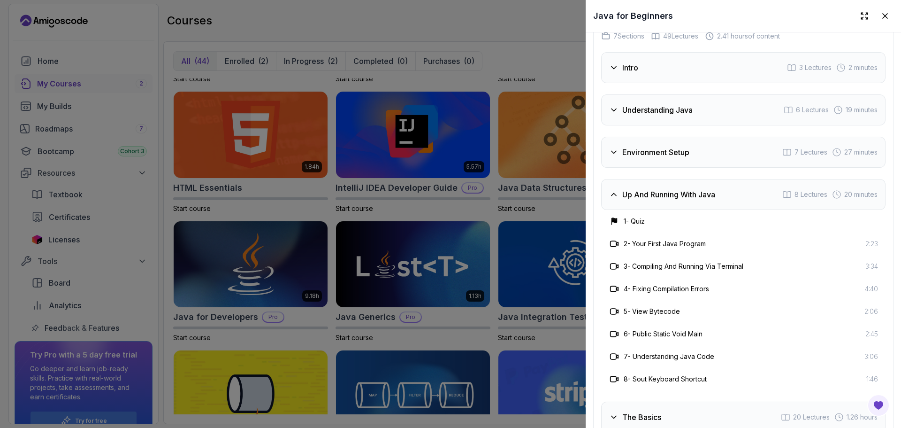
click at [744, 258] on div "3 - Compiling And Running Via Terminal 3:34" at bounding box center [743, 266] width 285 height 23
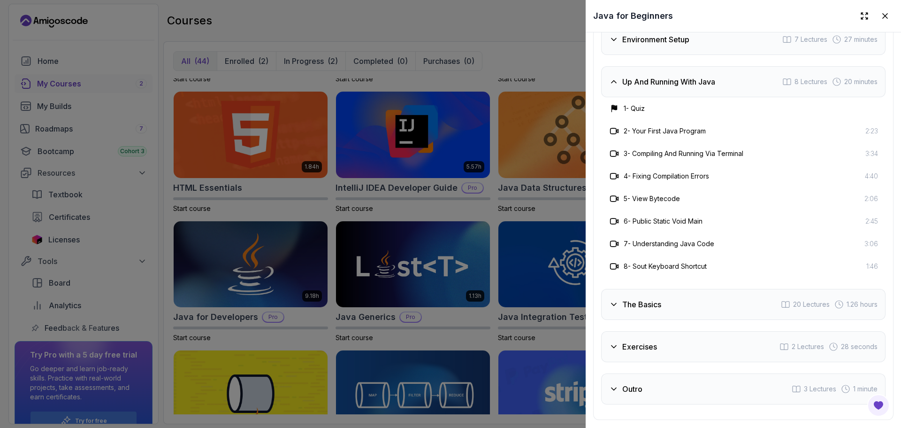
scroll to position [1883, 0]
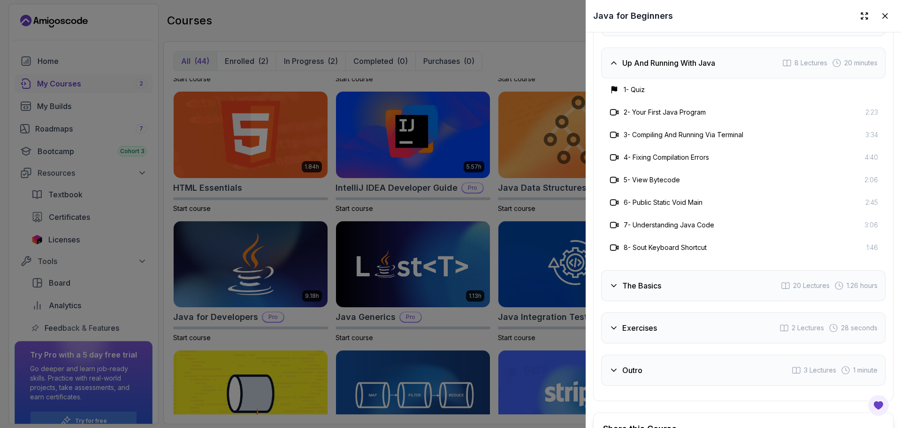
drag, startPoint x: 709, startPoint y: 243, endPoint x: 705, endPoint y: 265, distance: 23.0
click at [705, 270] on div "The Basics 20 Lectures 1.26 hours" at bounding box center [743, 285] width 285 height 31
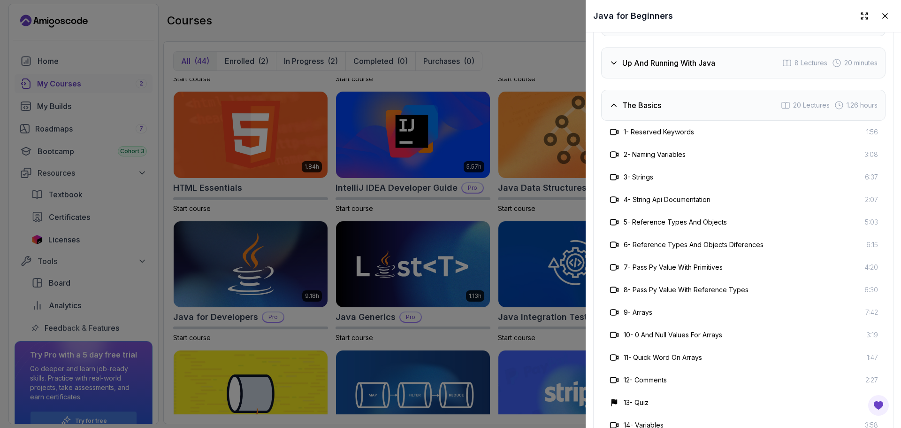
click at [755, 233] on div "6 - Reference Types And Objects Diferences 6:15" at bounding box center [743, 244] width 285 height 23
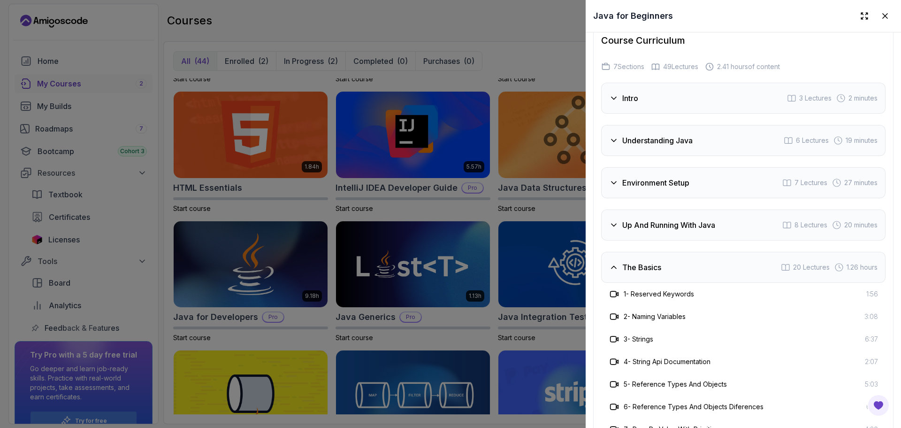
scroll to position [1737, 0]
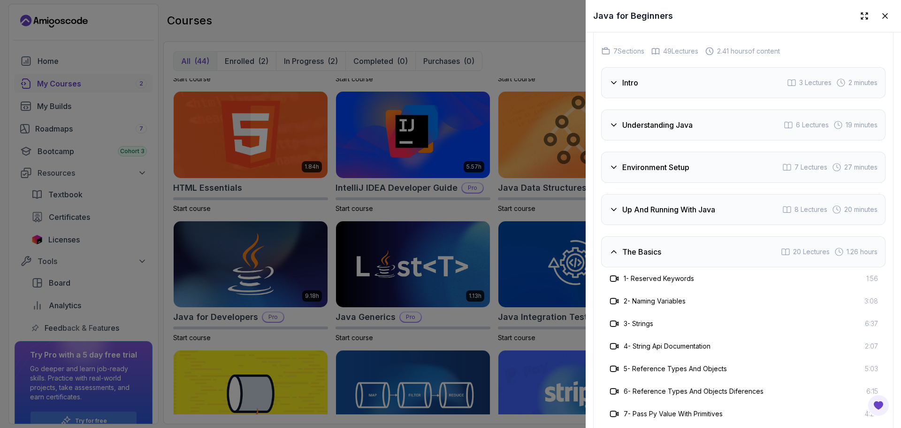
click at [761, 241] on div "The Basics 20 Lectures 1.26 hours" at bounding box center [743, 251] width 285 height 31
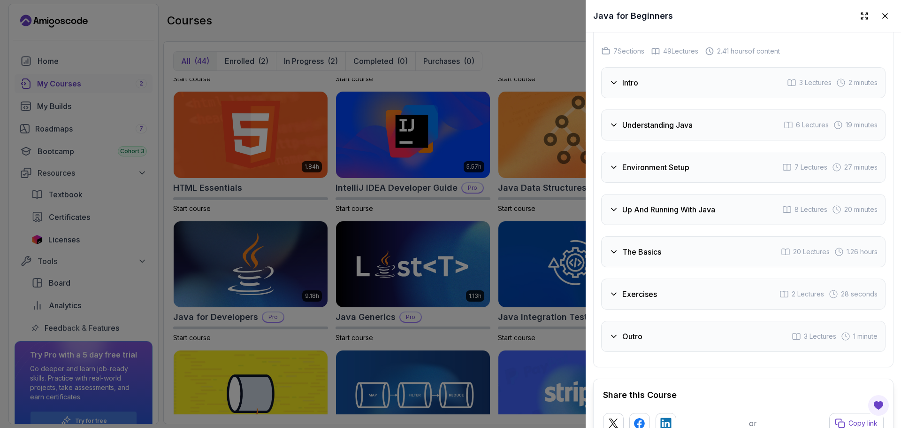
click at [525, 72] on div at bounding box center [450, 214] width 901 height 428
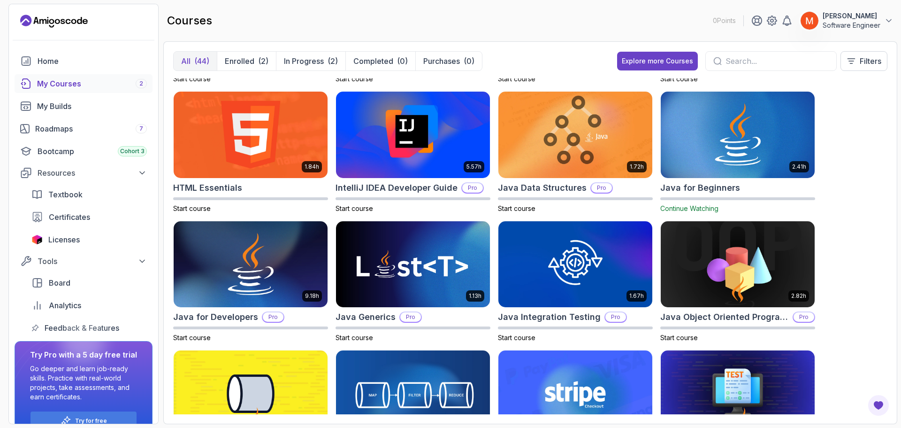
click at [869, 278] on div "8.31h Advanced Databases Pro Start course 5.18h Advanced Spring Boot Pro Start …" at bounding box center [530, 246] width 715 height 336
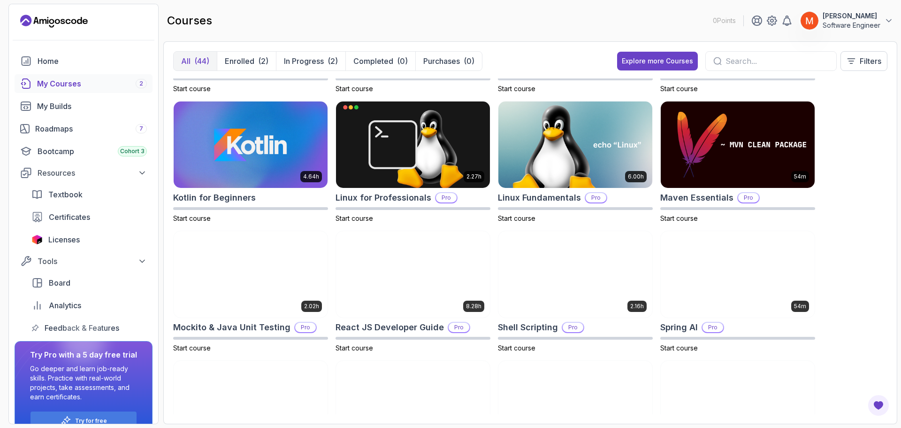
scroll to position [883, 0]
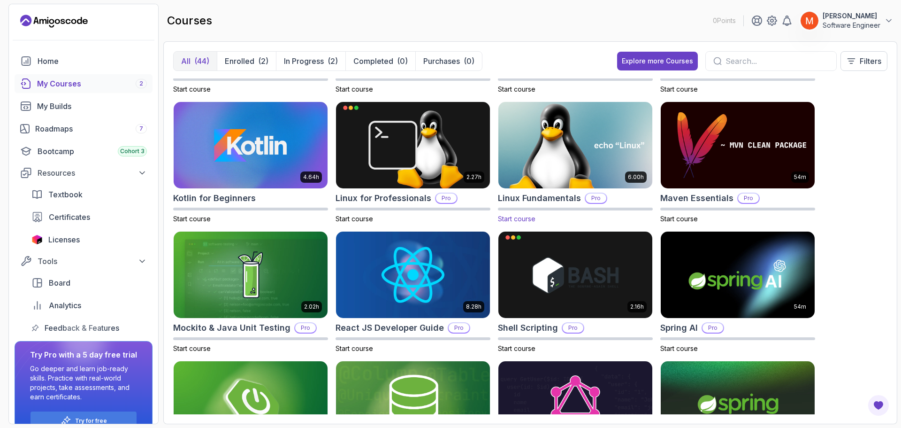
click at [564, 174] on img at bounding box center [576, 145] width 162 height 91
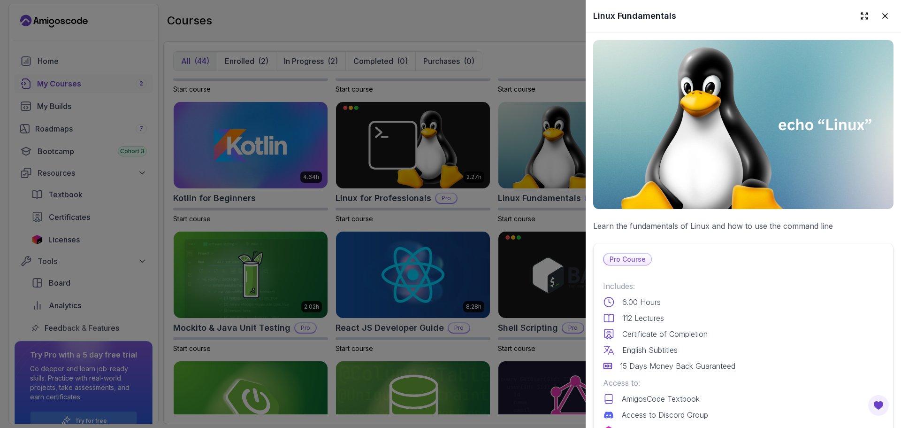
click at [704, 281] on p "Includes:" at bounding box center [743, 285] width 281 height 11
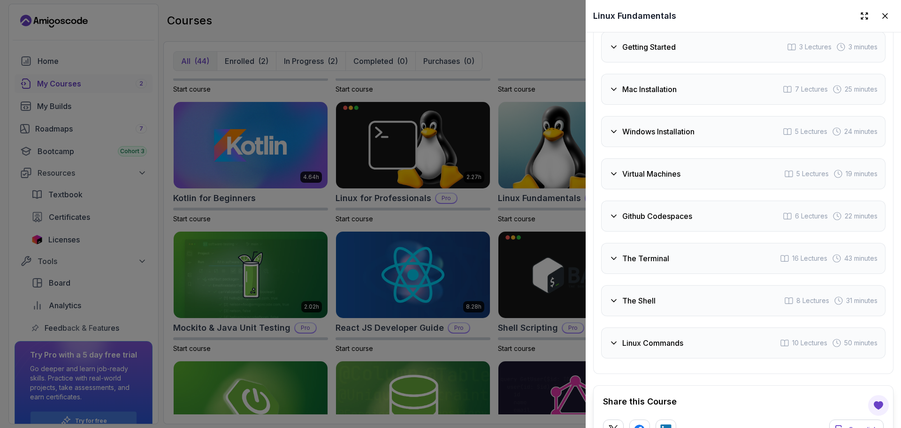
scroll to position [1713, 0]
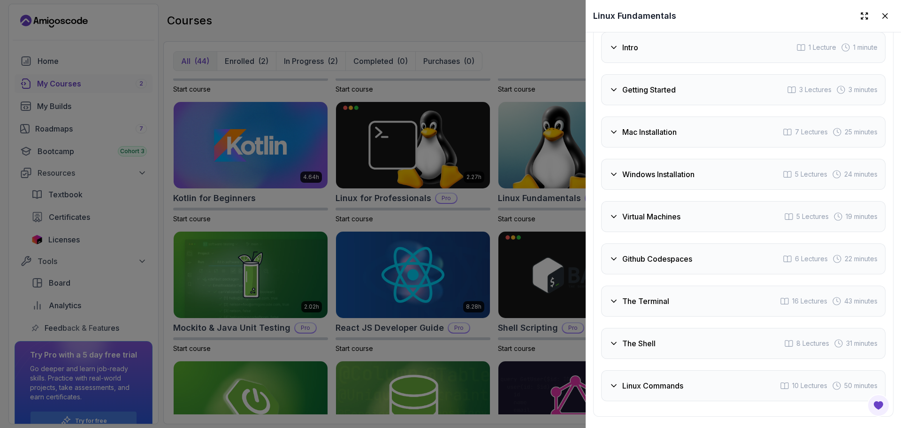
click at [652, 211] on h3 "Virtual Machines" at bounding box center [652, 216] width 58 height 11
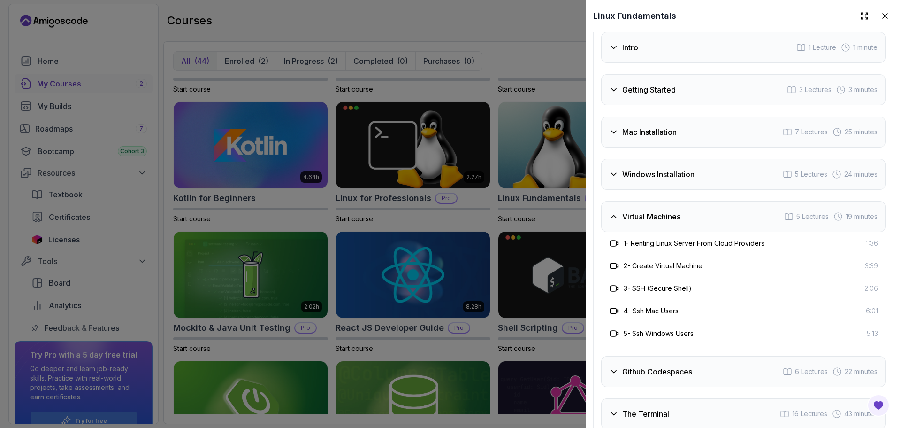
click at [654, 211] on h3 "Virtual Machines" at bounding box center [652, 216] width 58 height 11
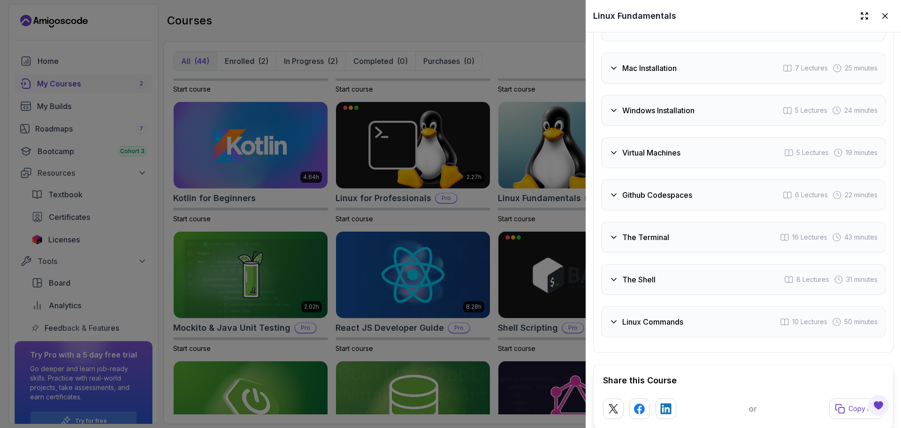
scroll to position [1788, 0]
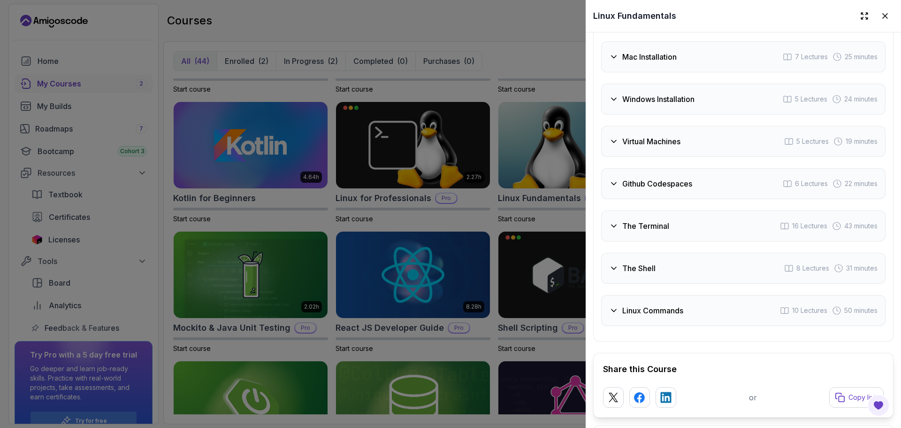
click at [642, 187] on div "Github Codespaces 6 Lectures 22 minutes" at bounding box center [743, 183] width 285 height 31
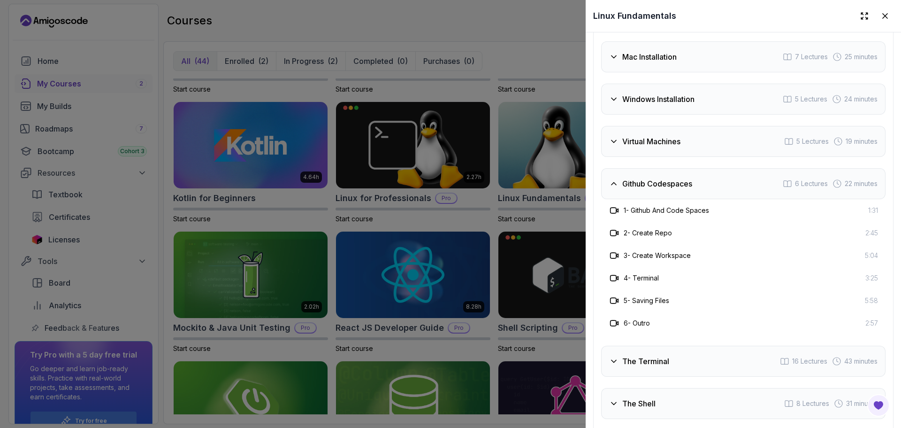
click at [642, 187] on div "Github Codespaces 6 Lectures 22 minutes" at bounding box center [743, 183] width 285 height 31
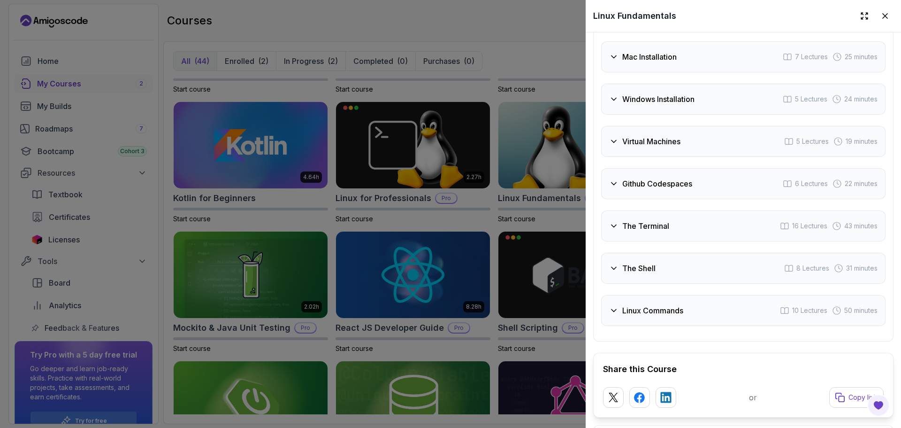
click at [644, 224] on h3 "The Terminal" at bounding box center [646, 225] width 47 height 11
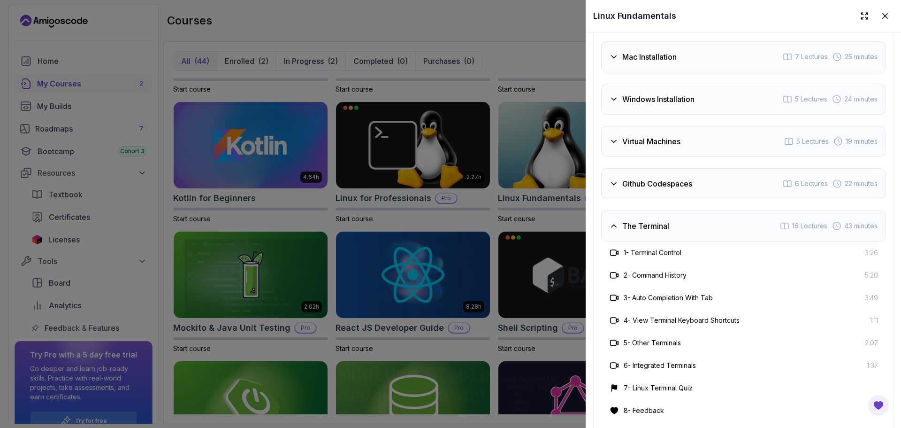
click at [644, 224] on h3 "The Terminal" at bounding box center [646, 225] width 47 height 11
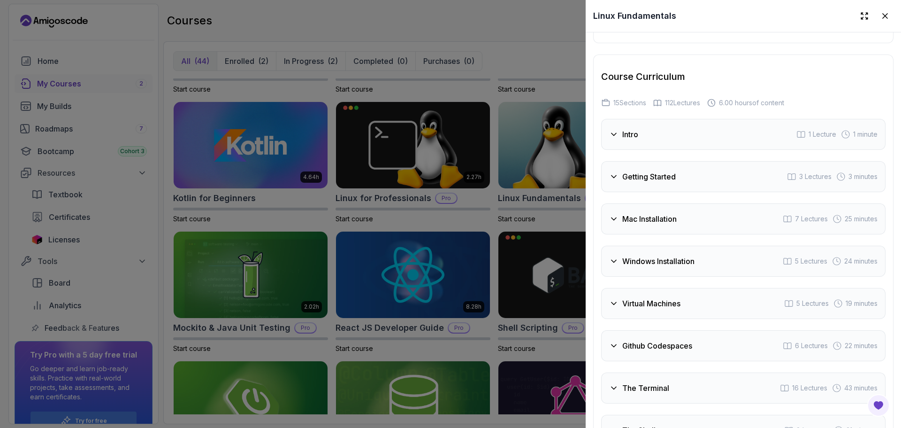
scroll to position [1863, 0]
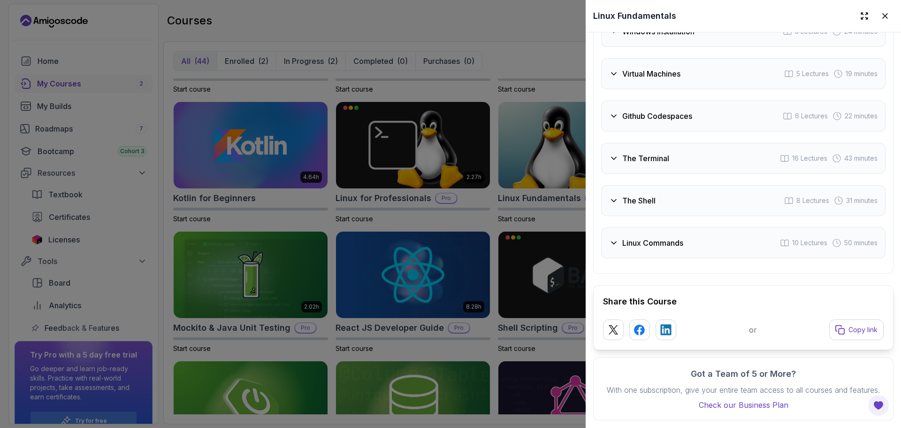
click at [430, 220] on div at bounding box center [450, 214] width 901 height 428
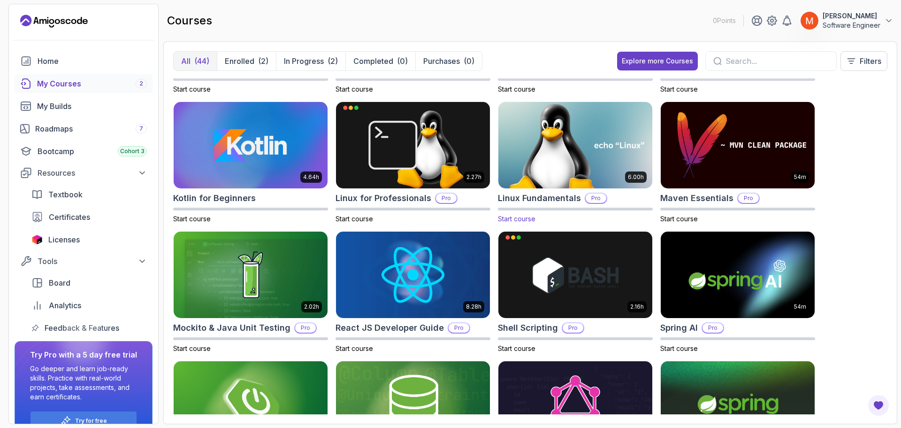
click at [578, 157] on img at bounding box center [576, 145] width 162 height 91
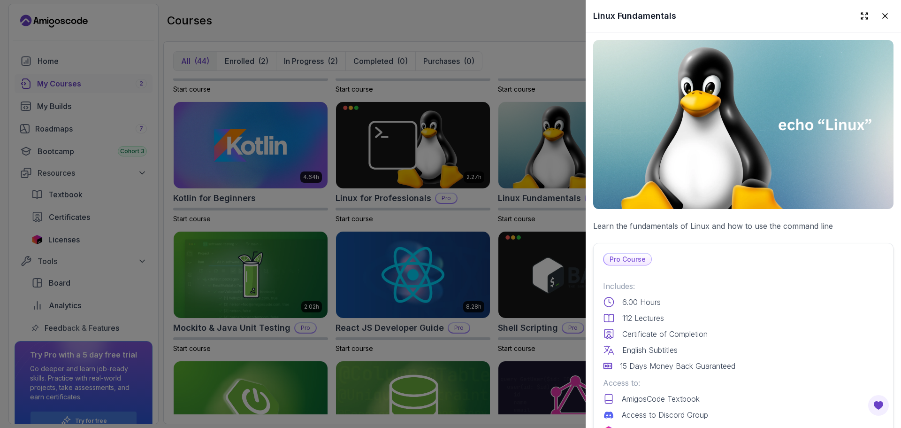
click at [422, 105] on div at bounding box center [450, 214] width 901 height 428
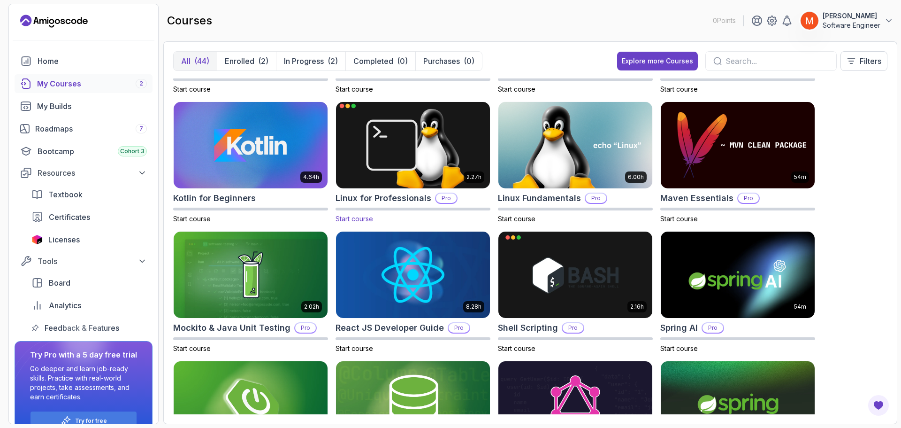
click at [424, 111] on img at bounding box center [413, 145] width 162 height 91
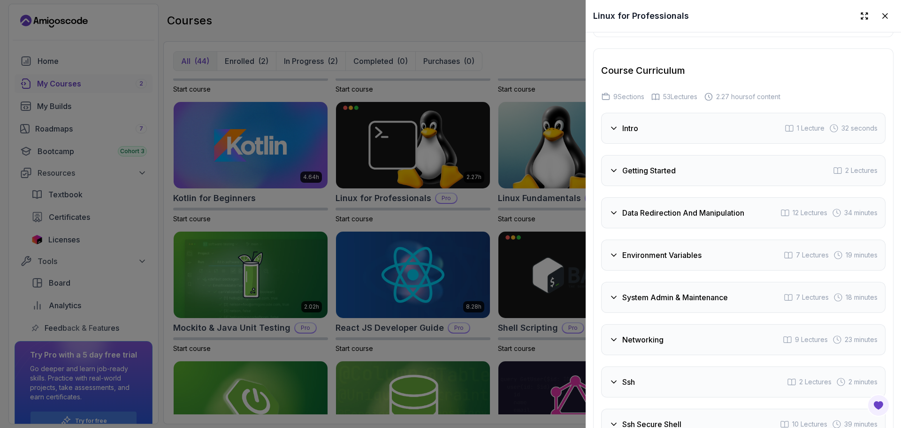
scroll to position [1647, 0]
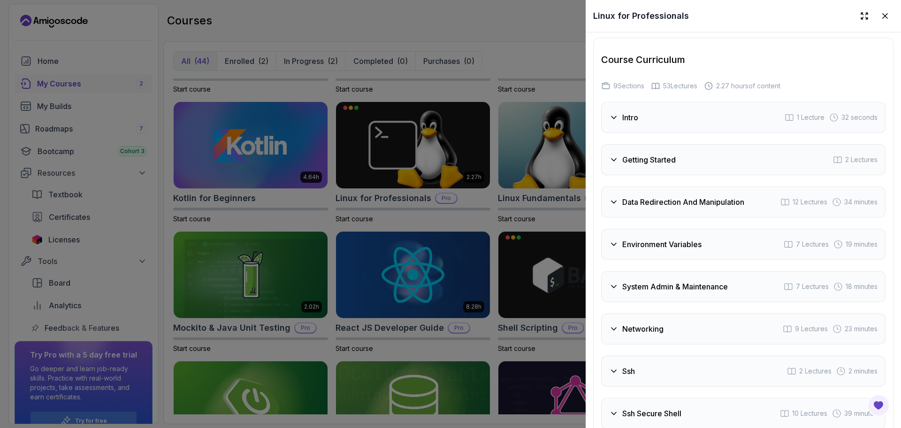
click at [700, 239] on h3 "Environment Variables" at bounding box center [662, 244] width 79 height 11
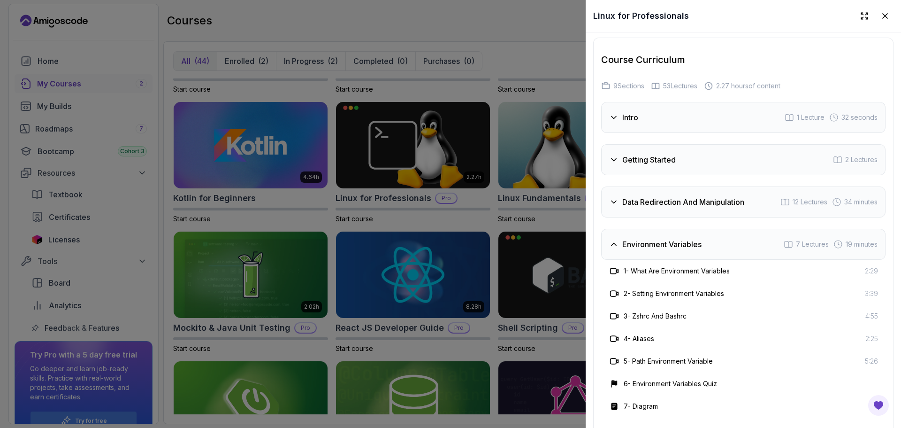
click at [700, 239] on h3 "Environment Variables" at bounding box center [662, 244] width 79 height 11
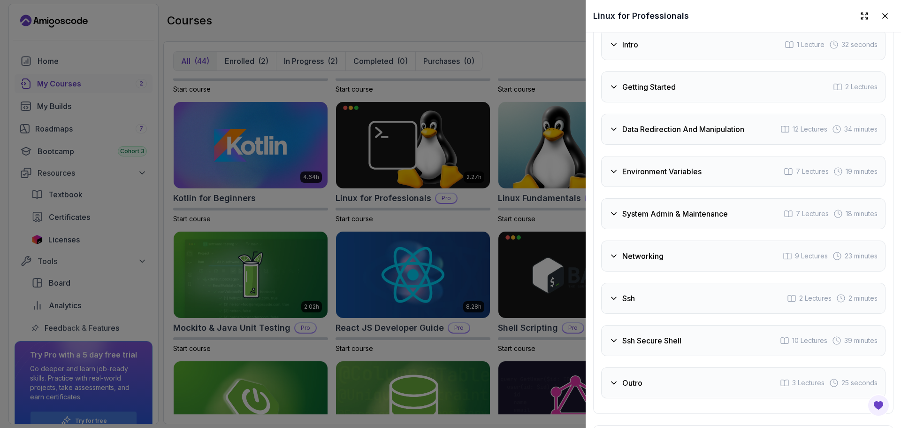
scroll to position [1741, 0]
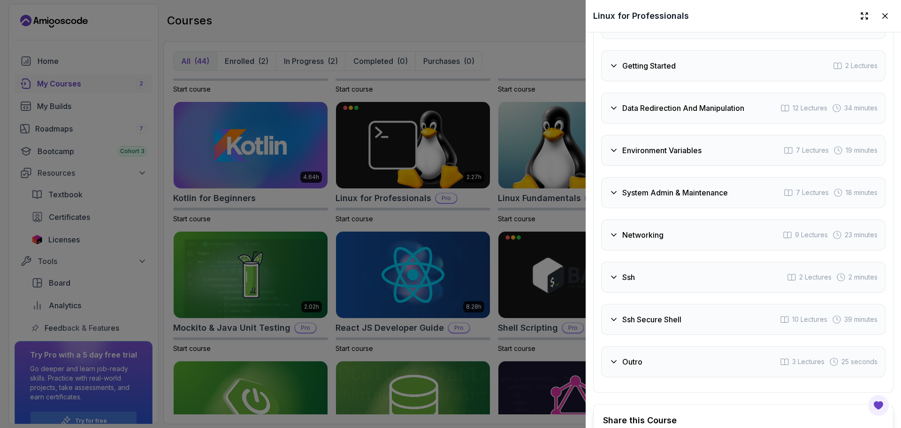
click at [700, 239] on div "Networking 9 Lectures 23 minutes" at bounding box center [743, 234] width 285 height 31
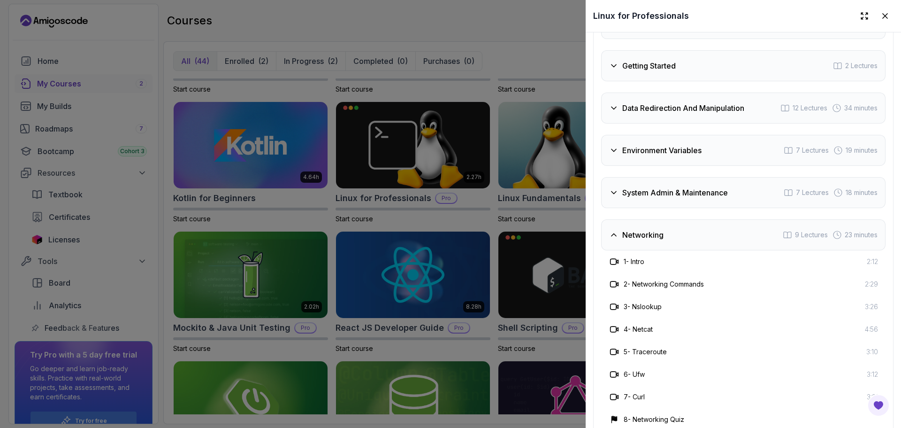
click at [700, 239] on div "Networking 9 Lectures 23 minutes" at bounding box center [743, 234] width 285 height 31
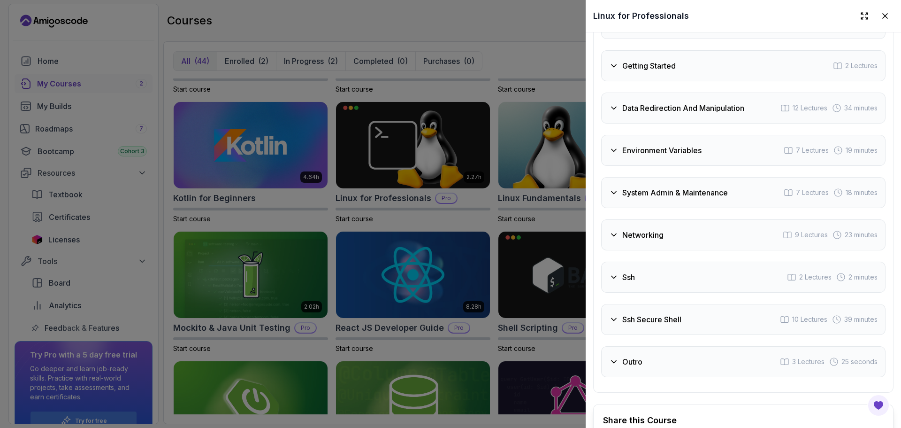
click at [700, 239] on div "Networking 9 Lectures 23 minutes" at bounding box center [743, 234] width 285 height 31
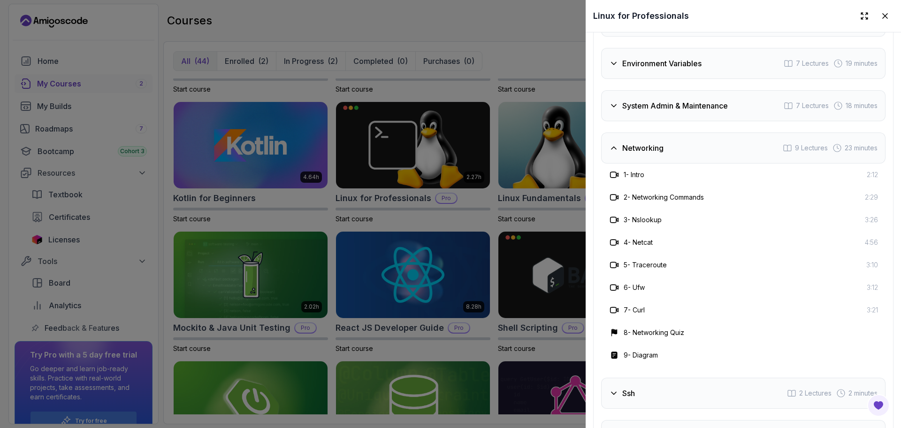
scroll to position [1835, 0]
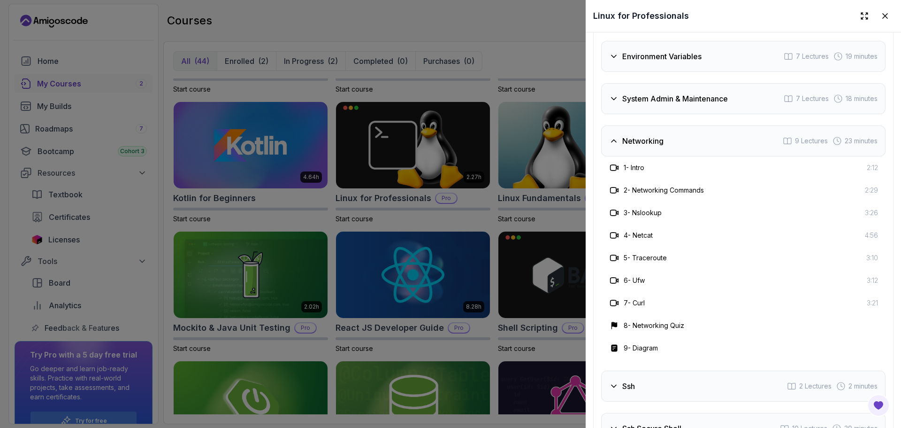
click at [700, 239] on div "4 - Netcat 4:56" at bounding box center [743, 235] width 285 height 23
click at [647, 128] on div "Networking 9 Lectures 23 minutes" at bounding box center [743, 140] width 285 height 31
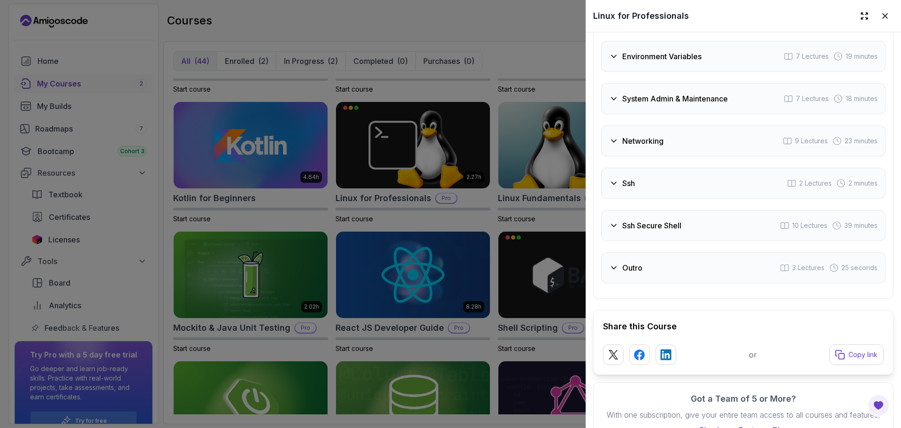
click at [690, 210] on div "Ssh Secure Shell 10 Lectures 39 minutes" at bounding box center [743, 225] width 285 height 31
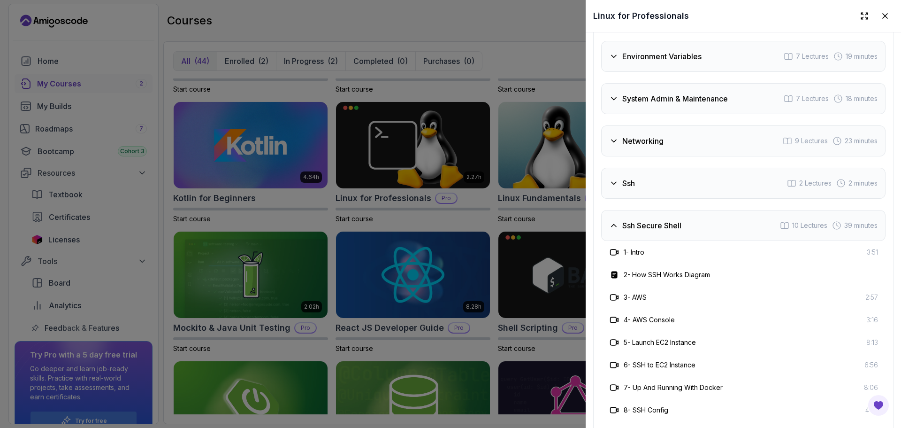
click at [690, 210] on div "Ssh Secure Shell 10 Lectures 39 minutes" at bounding box center [743, 225] width 285 height 31
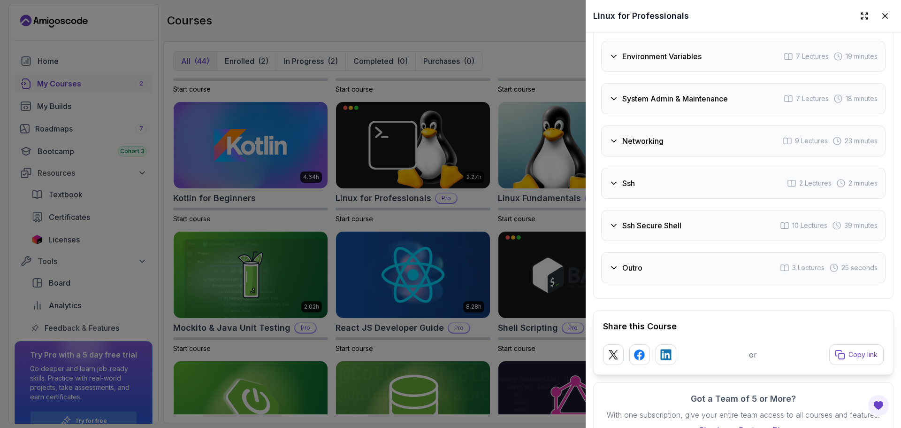
click at [665, 186] on div "Ssh 2 Lectures 2 minutes" at bounding box center [743, 183] width 285 height 31
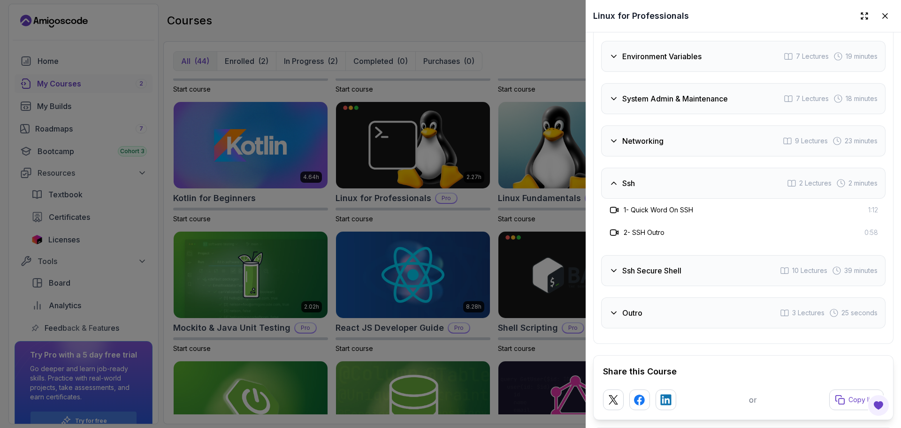
click at [665, 186] on div "Ssh 2 Lectures 2 minutes" at bounding box center [743, 183] width 285 height 31
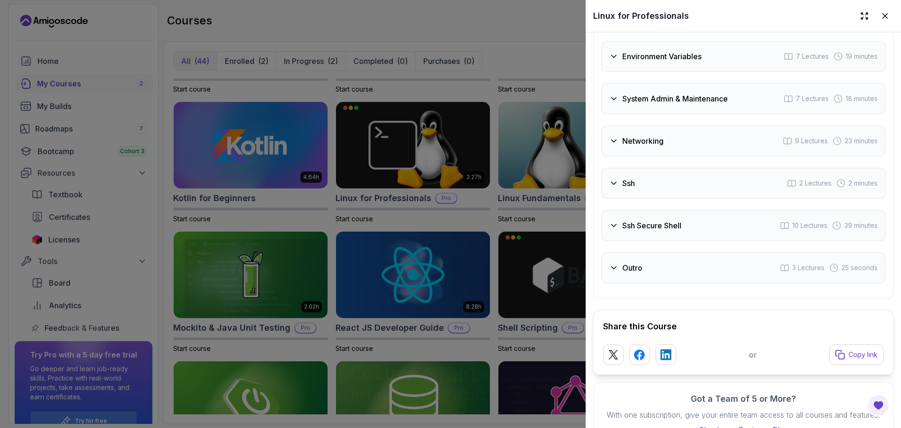
click at [657, 253] on div "Outro 3 Lectures 25 seconds" at bounding box center [743, 267] width 285 height 31
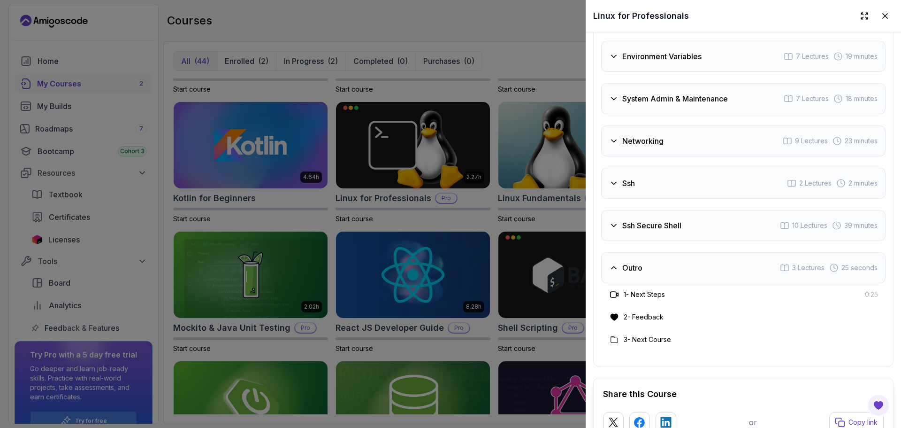
click at [657, 253] on div "Outro 3 Lectures 25 seconds" at bounding box center [743, 267] width 285 height 31
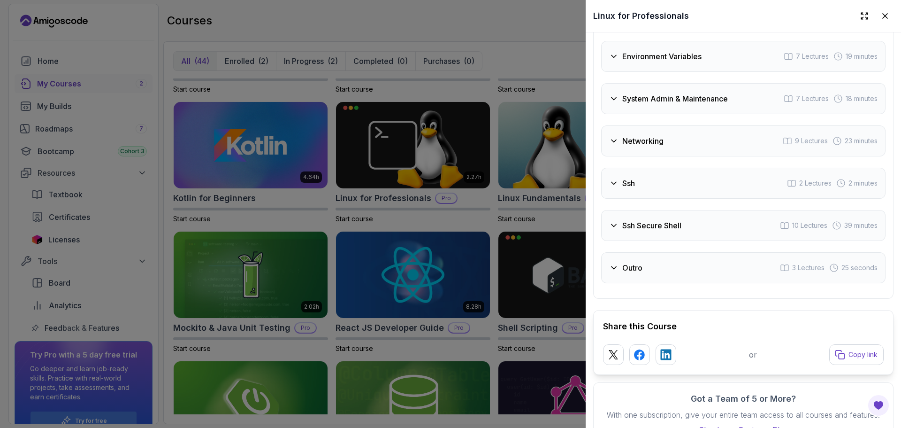
click at [663, 97] on h3 "System Admin & Maintenance" at bounding box center [676, 98] width 106 height 11
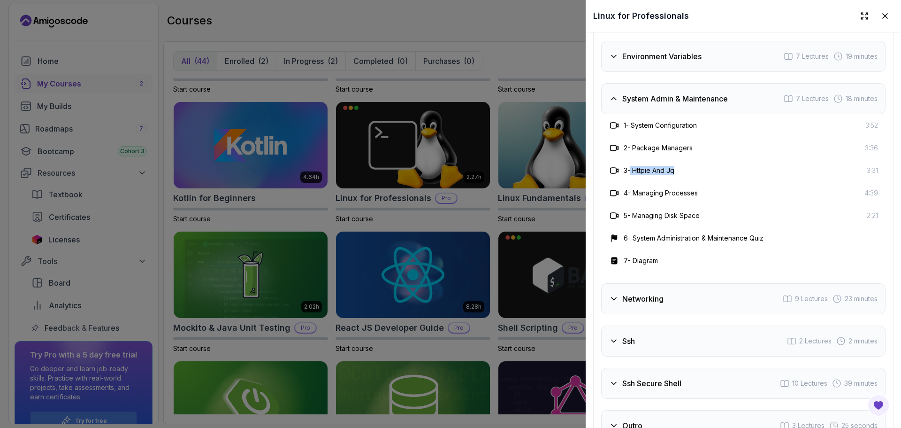
drag, startPoint x: 634, startPoint y: 166, endPoint x: 705, endPoint y: 177, distance: 72.2
click at [705, 177] on div "3 - Httpie And Jq 3:31" at bounding box center [743, 170] width 285 height 23
click at [527, 87] on div at bounding box center [450, 214] width 901 height 428
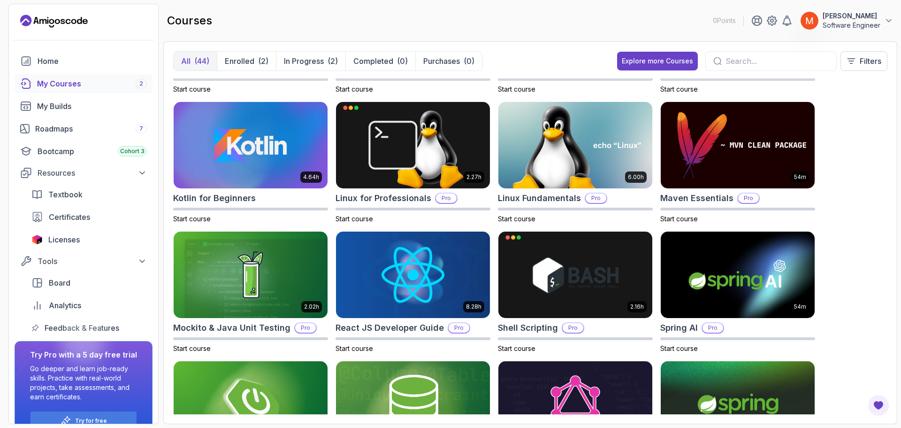
click at [869, 206] on div "8.31h Advanced Databases Pro Start course 5.18h Advanced Spring Boot Pro Start …" at bounding box center [530, 246] width 715 height 336
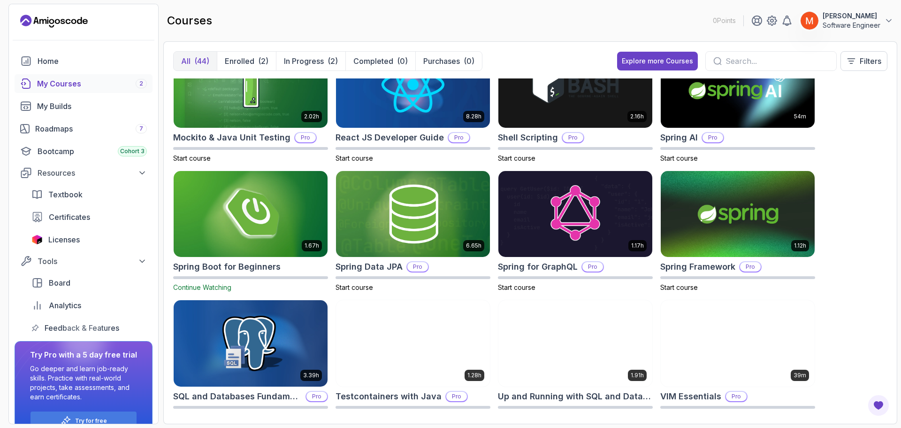
scroll to position [1092, 0]
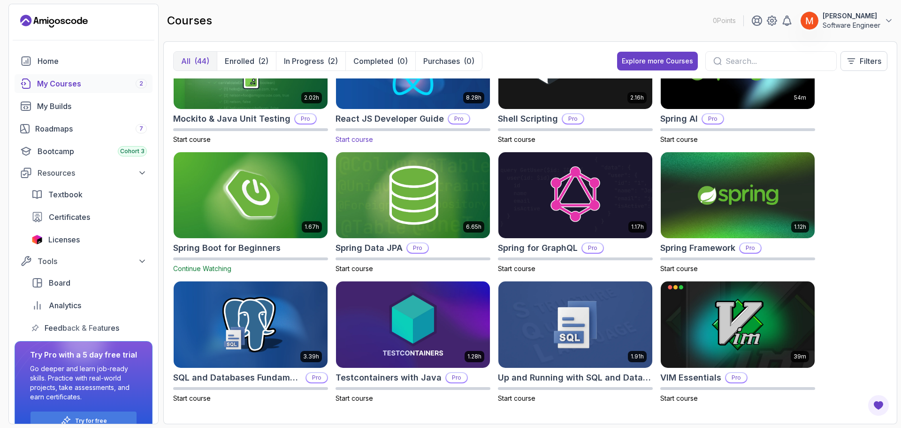
click at [408, 96] on img at bounding box center [413, 65] width 162 height 91
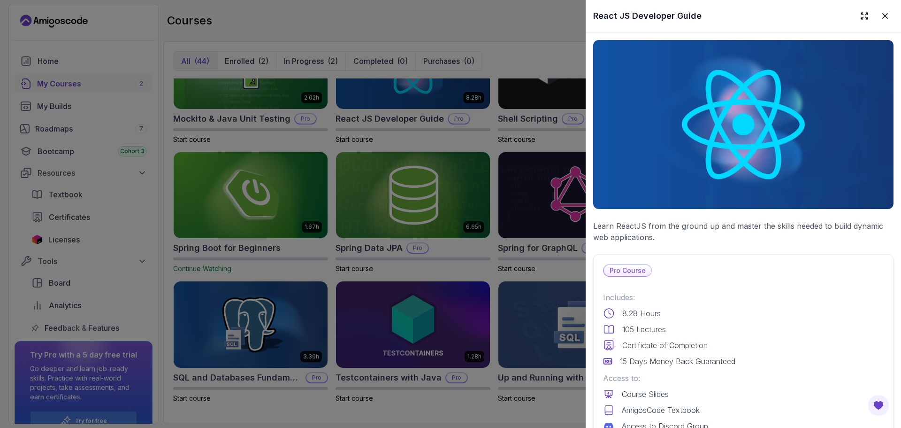
click at [742, 229] on p "Learn ReactJS from the ground up and master the skills needed to build dynamic …" at bounding box center [743, 231] width 300 height 23
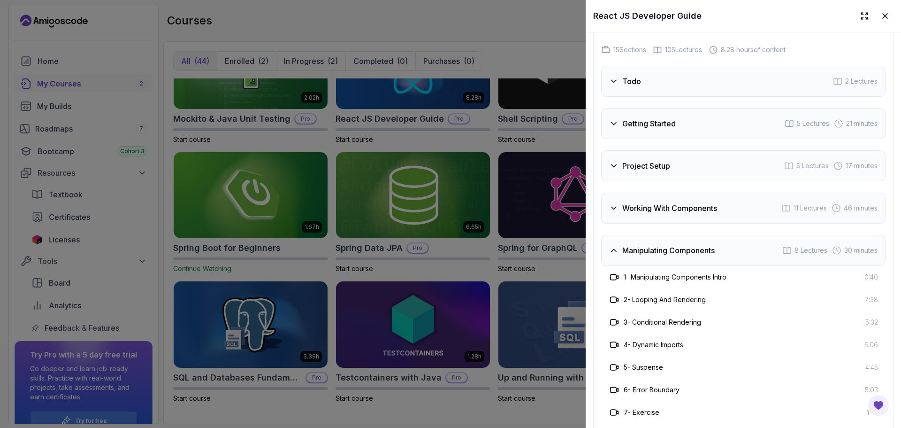
scroll to position [1703, 0]
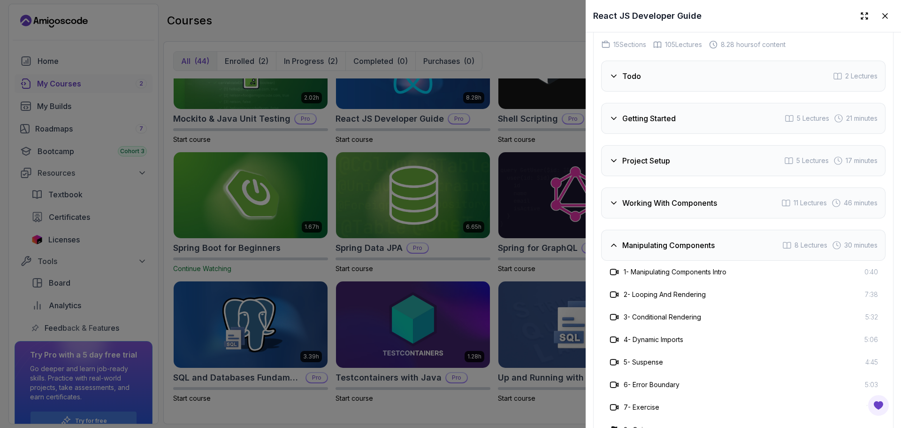
click at [641, 261] on div "Manipulating Components 8 Lectures 30 minutes" at bounding box center [743, 245] width 285 height 31
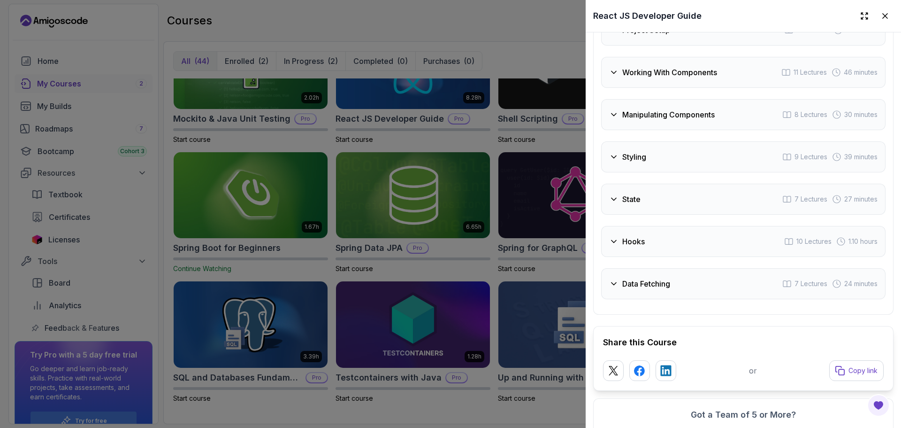
scroll to position [1835, 0]
click at [598, 259] on div "Course Curriculum 15 Sections 105 Lectures 8.28 hours of content Todo 2 Lecture…" at bounding box center [743, 89] width 300 height 449
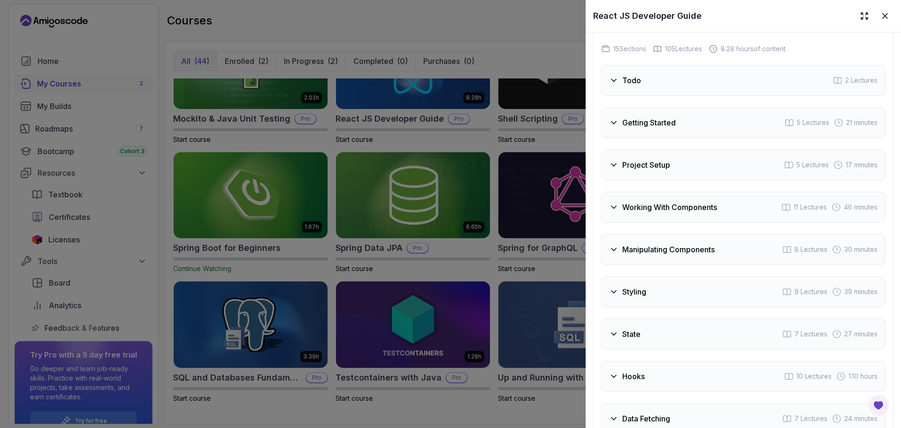
scroll to position [1685, 0]
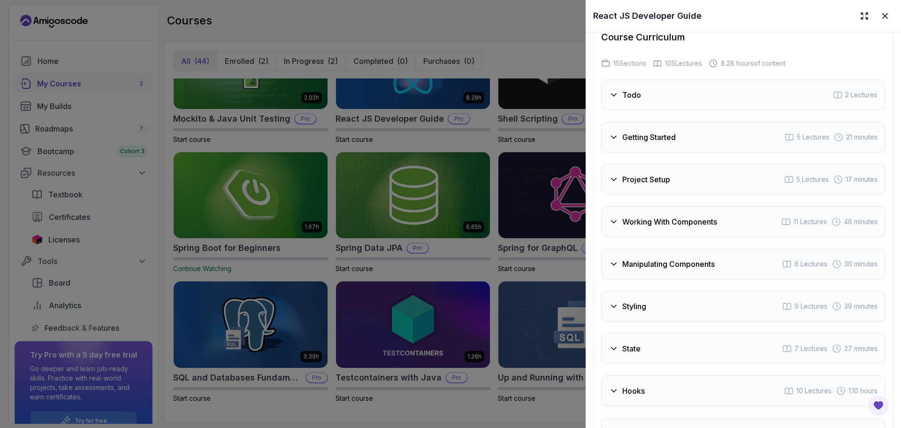
click at [636, 227] on h3 "Working With Components" at bounding box center [670, 221] width 95 height 11
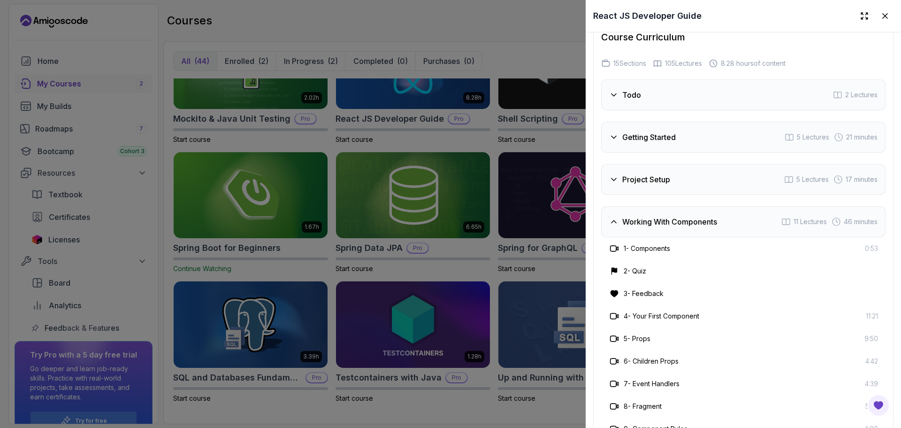
click at [680, 297] on div "3 - Feedback" at bounding box center [743, 293] width 285 height 23
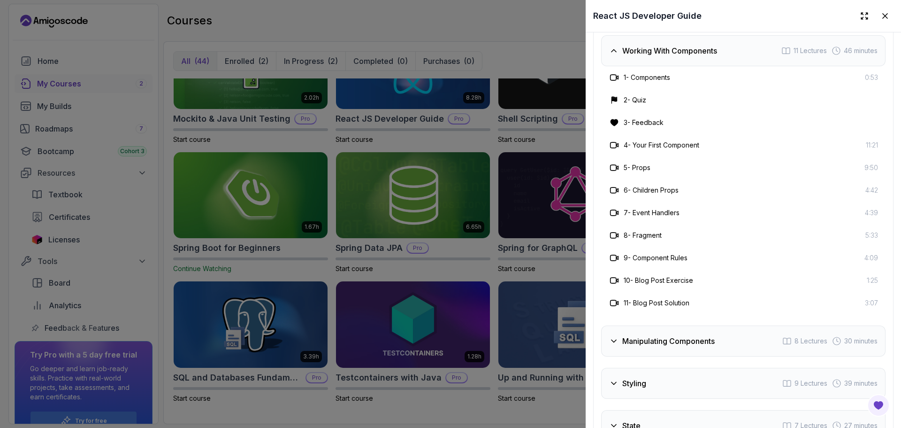
scroll to position [1872, 0]
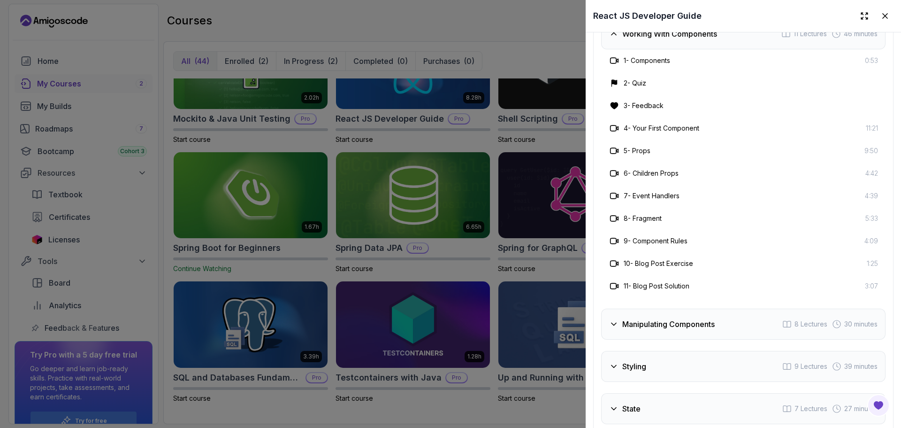
click at [647, 49] on div "Working With Components 11 Lectures 46 minutes" at bounding box center [743, 33] width 285 height 31
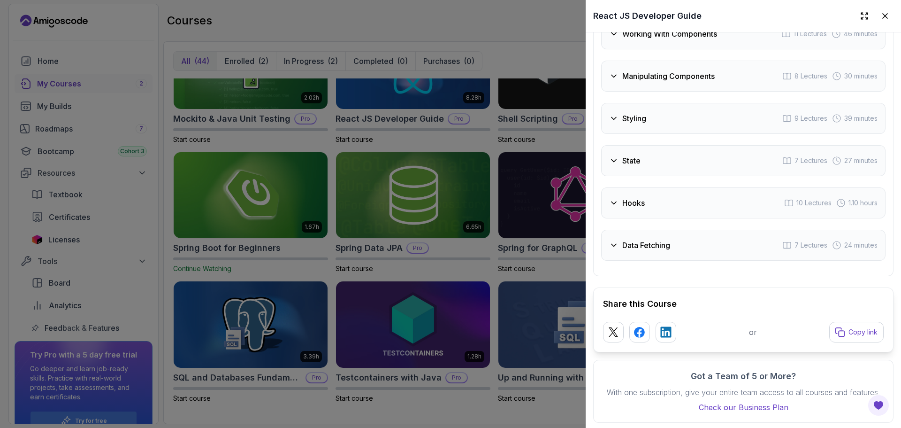
click at [650, 82] on h3 "Manipulating Components" at bounding box center [669, 75] width 92 height 11
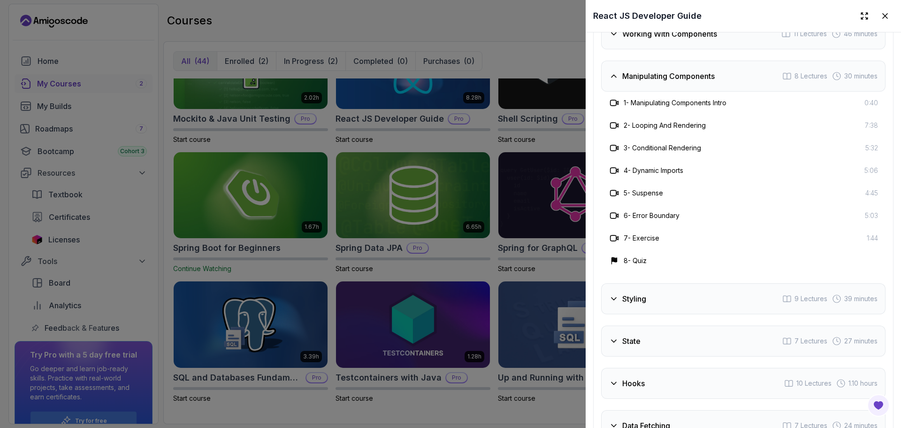
click at [700, 176] on div "4 - Dynamic Imports 5:06" at bounding box center [743, 170] width 269 height 11
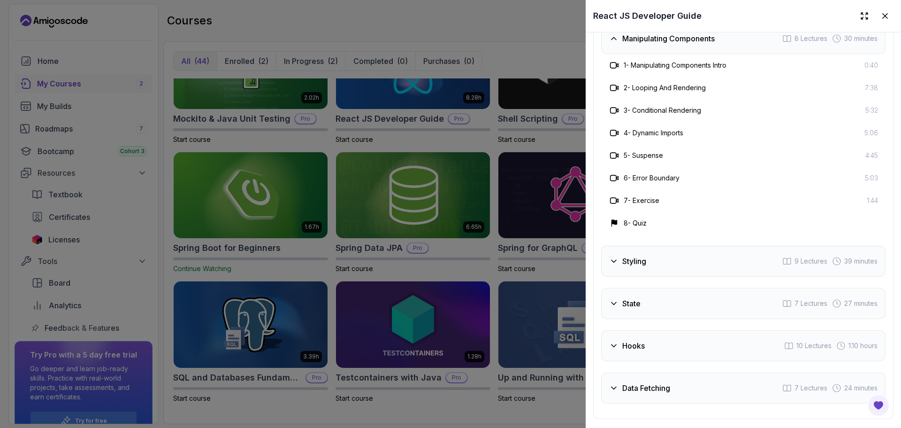
click at [611, 54] on div "Manipulating Components 8 Lectures 30 minutes" at bounding box center [743, 38] width 285 height 31
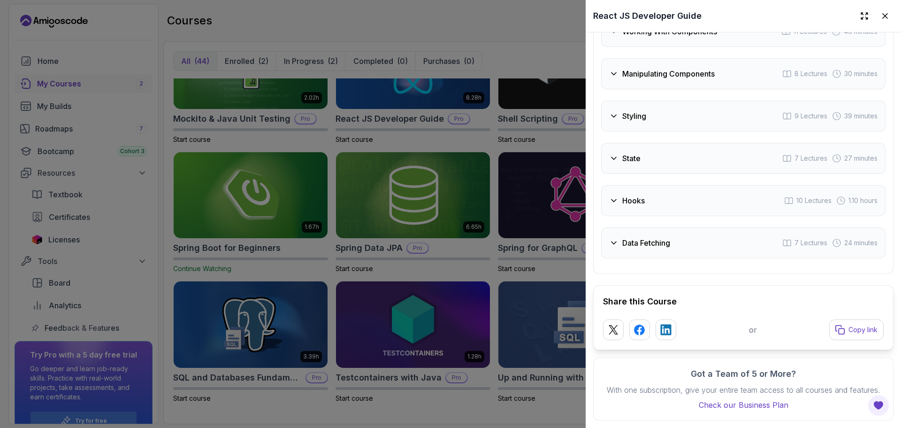
scroll to position [1897, 0]
click at [672, 114] on div "Styling 9 Lectures 39 minutes" at bounding box center [743, 115] width 285 height 31
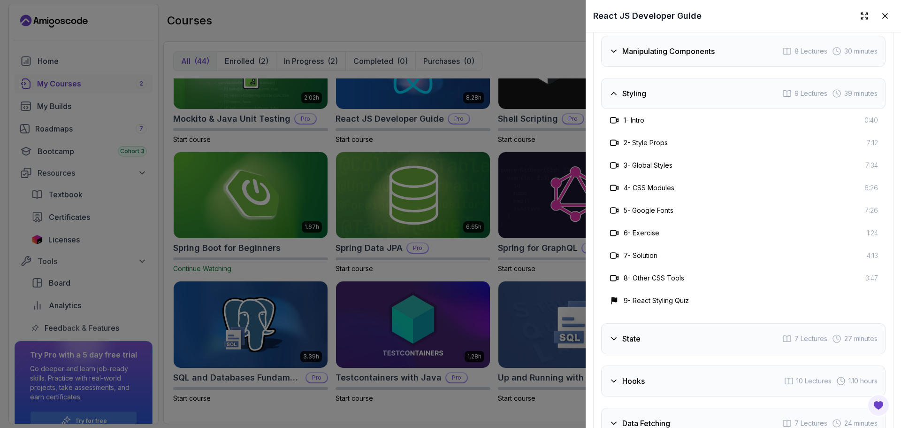
click at [712, 109] on div "Styling 9 Lectures 39 minutes" at bounding box center [743, 93] width 285 height 31
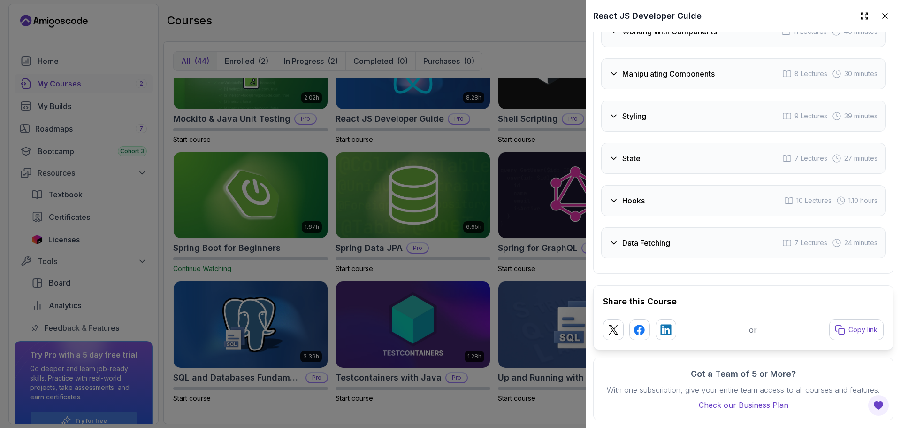
click at [710, 164] on div "Todo 2 Lectures Getting Started 5 Lectures 21 minutes Project Setup 5 Lectures …" at bounding box center [743, 73] width 285 height 369
click at [705, 163] on div "Todo 2 Lectures Getting Started 5 Lectures 21 minutes Project Setup 5 Lectures …" at bounding box center [743, 73] width 285 height 369
click at [672, 154] on div "State 7 Lectures 27 minutes" at bounding box center [743, 158] width 285 height 31
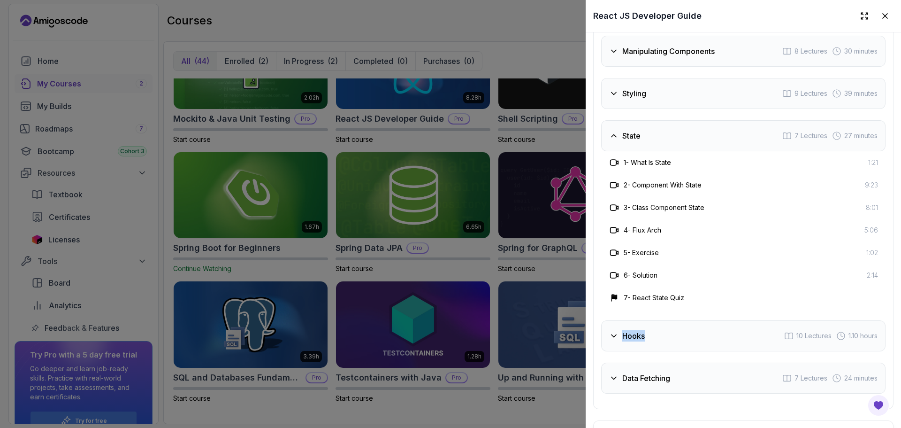
click at [672, 151] on div "State 7 Lectures 27 minutes" at bounding box center [743, 135] width 285 height 31
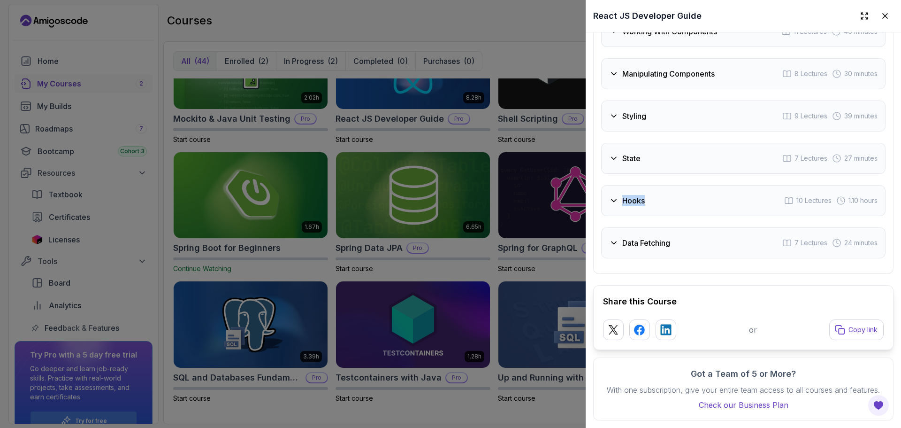
click at [628, 153] on h3 "State" at bounding box center [632, 158] width 18 height 11
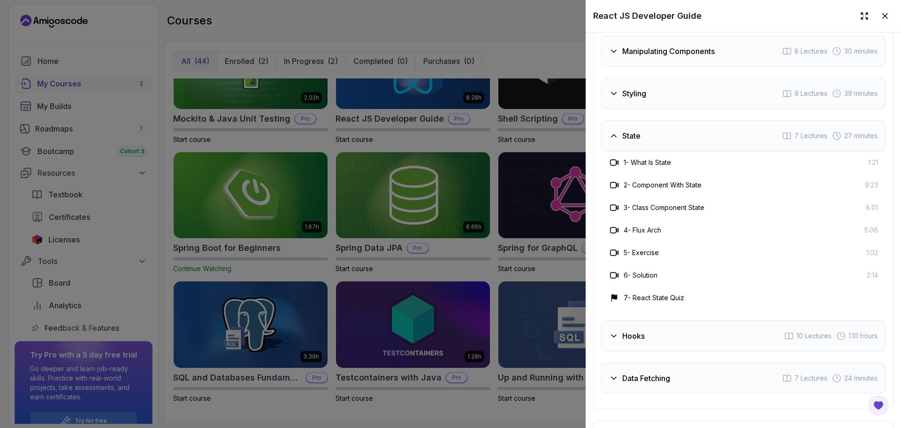
click at [691, 219] on div "3 - Class Component State 8:01" at bounding box center [743, 207] width 285 height 23
click at [641, 151] on div "State 7 Lectures 27 minutes" at bounding box center [743, 135] width 285 height 31
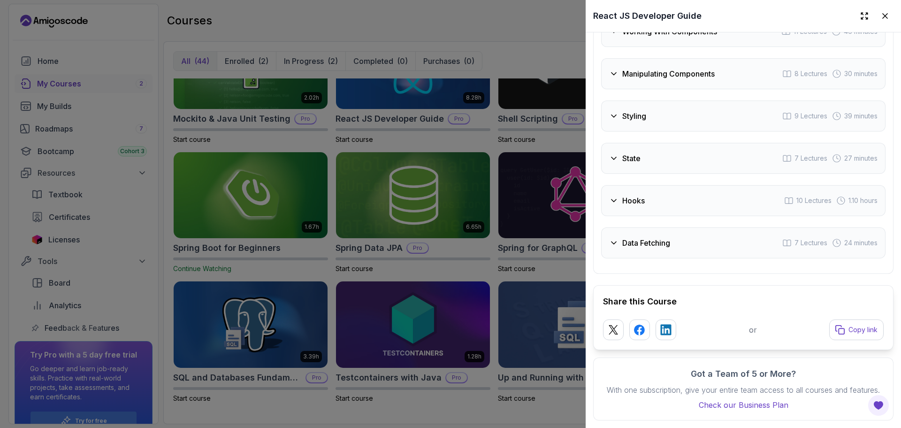
click at [660, 193] on div "Hooks 10 Lectures 1.10 hours" at bounding box center [743, 200] width 285 height 31
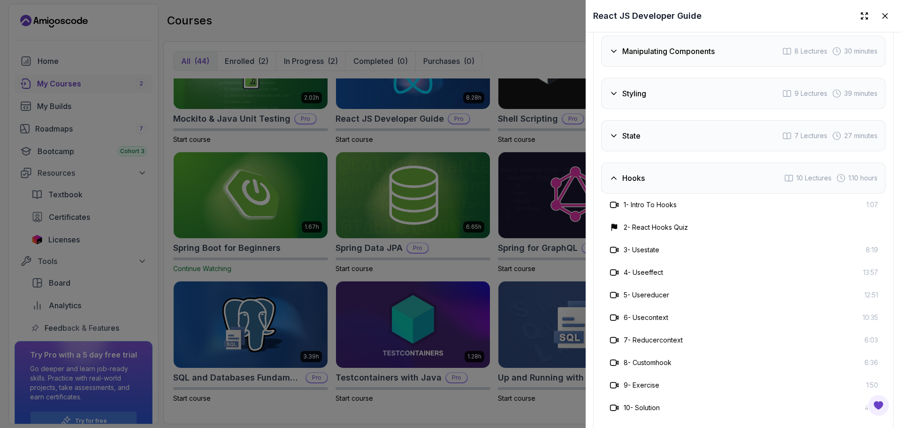
click at [737, 284] on div "4 - Useeffect 13:57" at bounding box center [743, 272] width 285 height 23
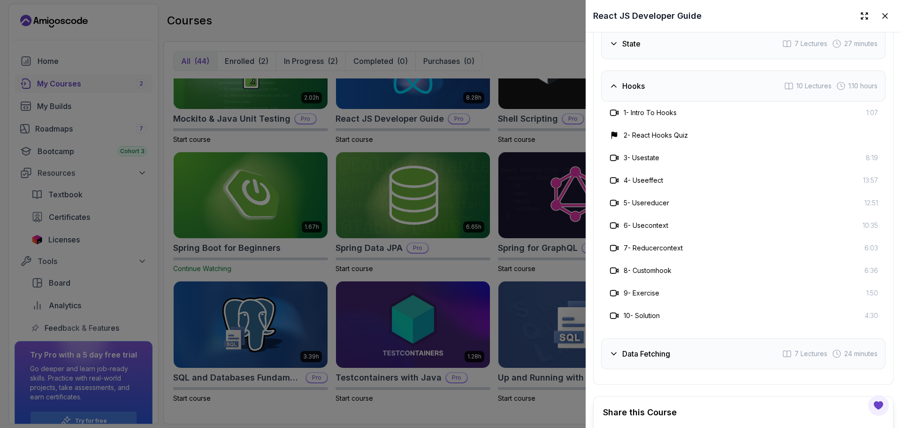
scroll to position [1991, 0]
click at [624, 100] on div "Hooks 10 Lectures 1.10 hours" at bounding box center [743, 84] width 285 height 31
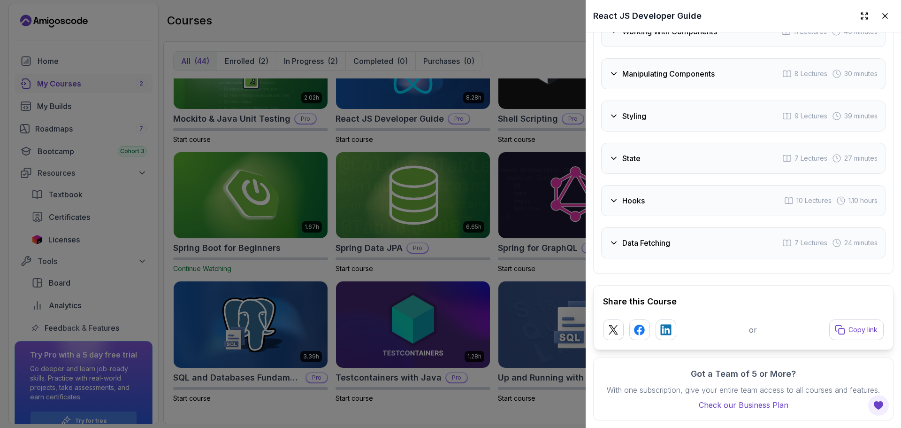
scroll to position [1897, 0]
click at [517, 142] on div at bounding box center [450, 214] width 901 height 428
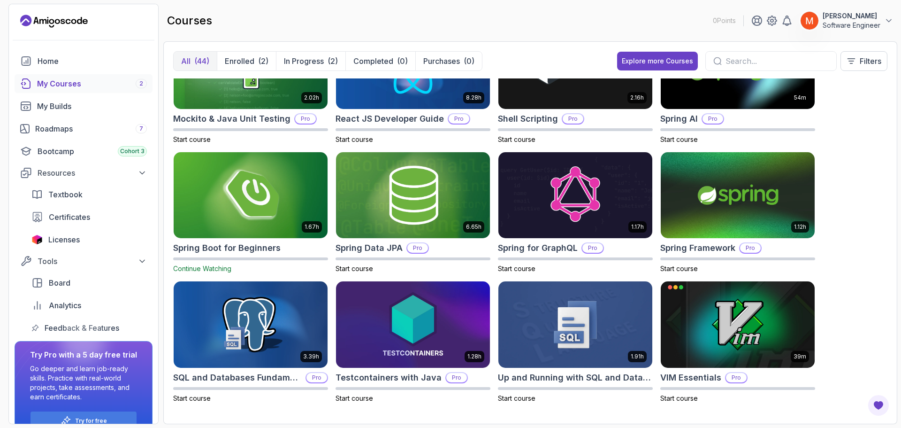
click at [868, 276] on div "8.31h Advanced Databases Pro Start course 5.18h Advanced Spring Boot Pro Start …" at bounding box center [530, 246] width 715 height 336
click at [856, 198] on div "8.31h Advanced Databases Pro Start course 5.18h Advanced Spring Boot Pro Start …" at bounding box center [530, 246] width 715 height 336
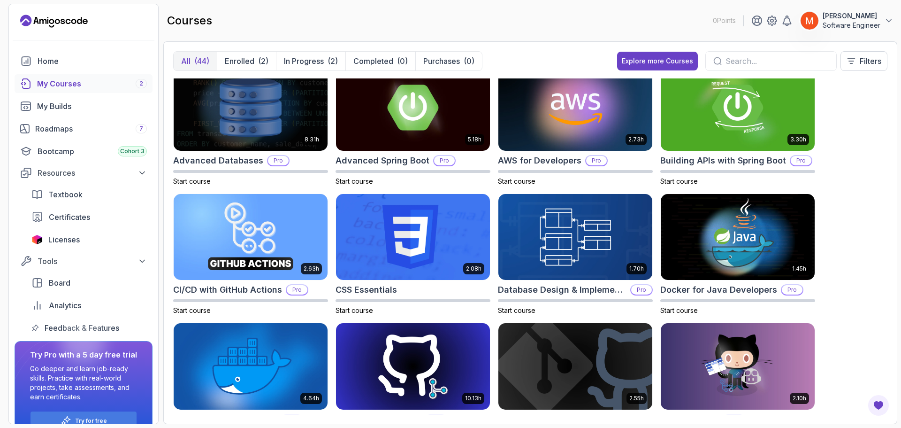
scroll to position [0, 0]
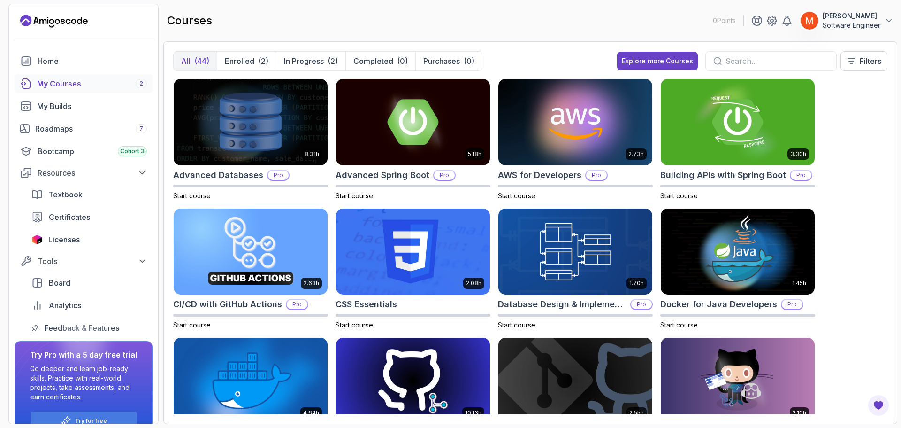
click at [855, 199] on div "8.31h Advanced Databases Pro Start course 5.18h Advanced Spring Boot Pro Start …" at bounding box center [530, 246] width 715 height 336
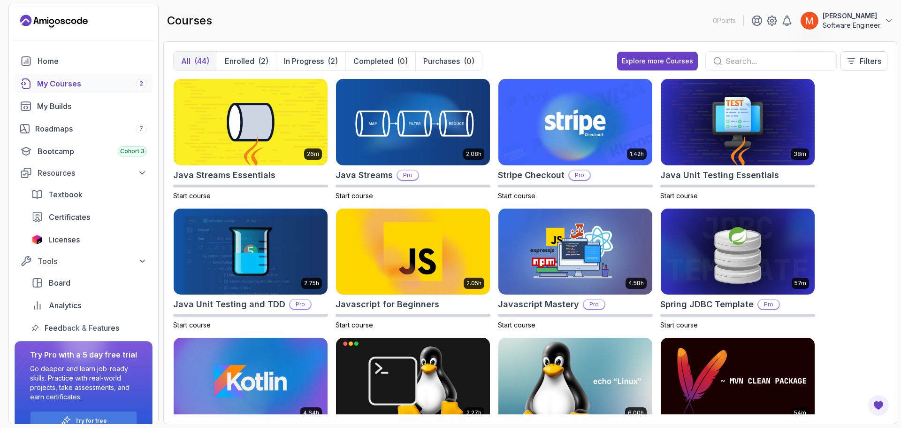
scroll to position [1092, 0]
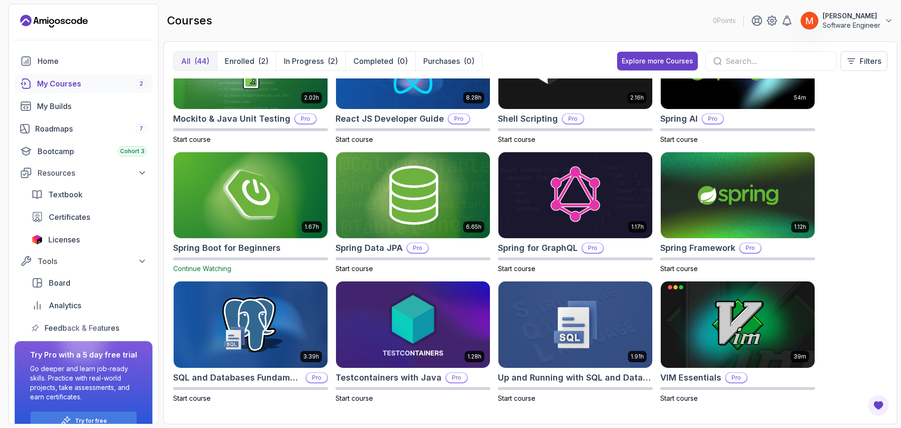
drag, startPoint x: 847, startPoint y: 188, endPoint x: 855, endPoint y: 325, distance: 136.8
click at [708, 200] on img at bounding box center [738, 195] width 162 height 91
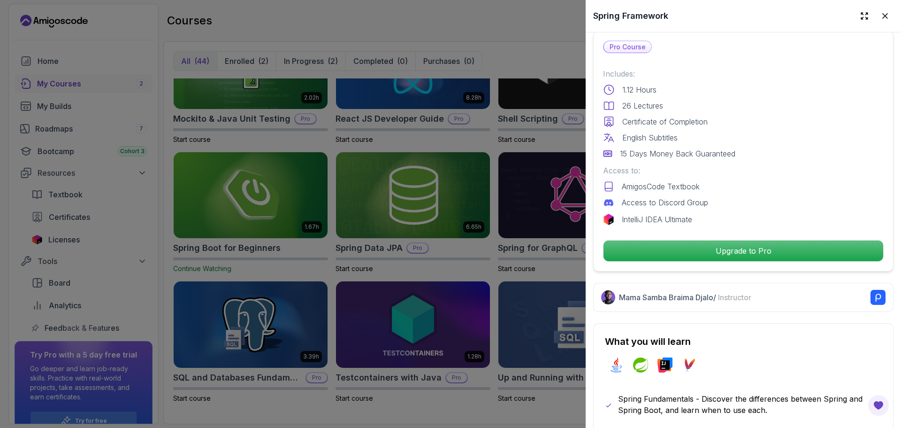
scroll to position [282, 0]
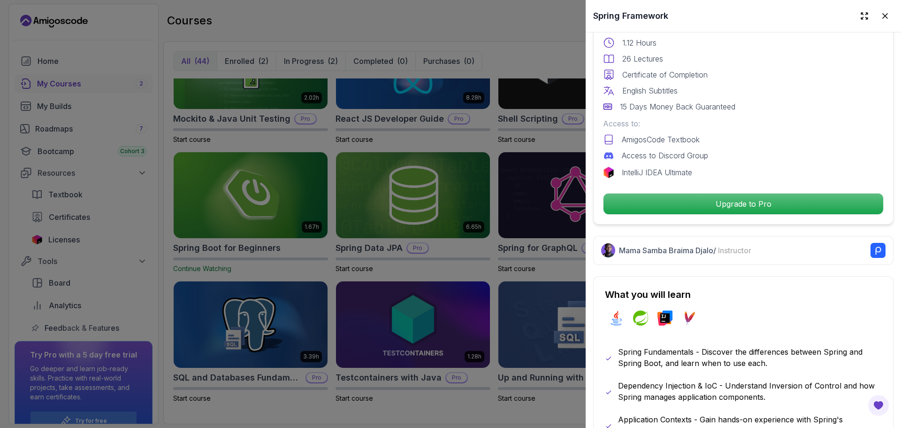
click at [811, 288] on h2 "What you will learn" at bounding box center [743, 294] width 277 height 13
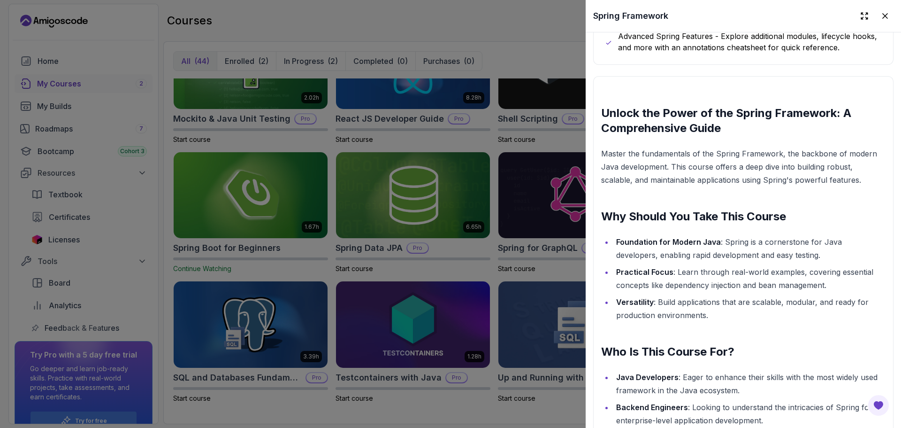
scroll to position [714, 0]
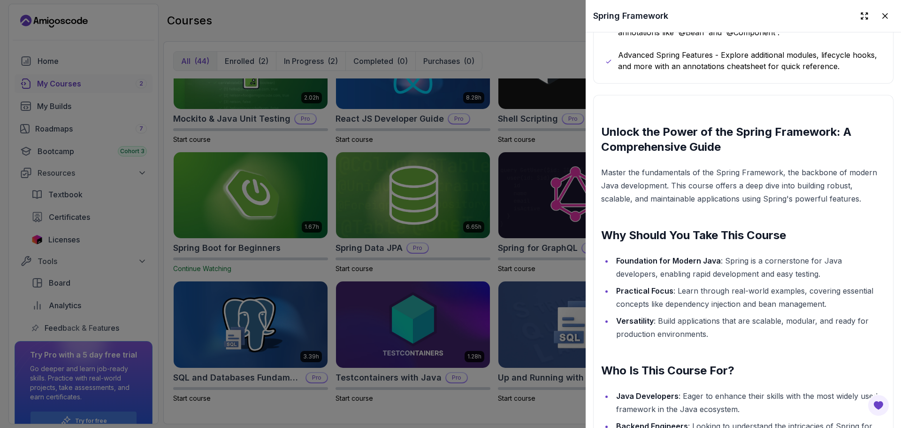
click at [546, 239] on div at bounding box center [450, 214] width 901 height 428
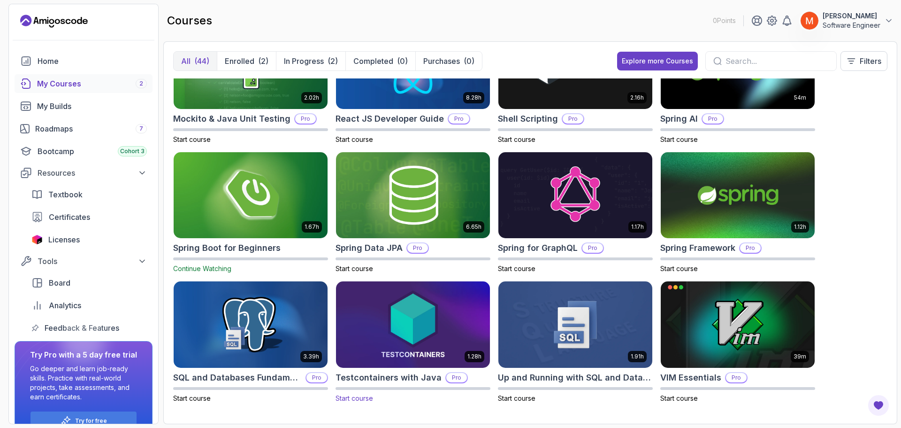
click at [432, 312] on img at bounding box center [413, 324] width 162 height 91
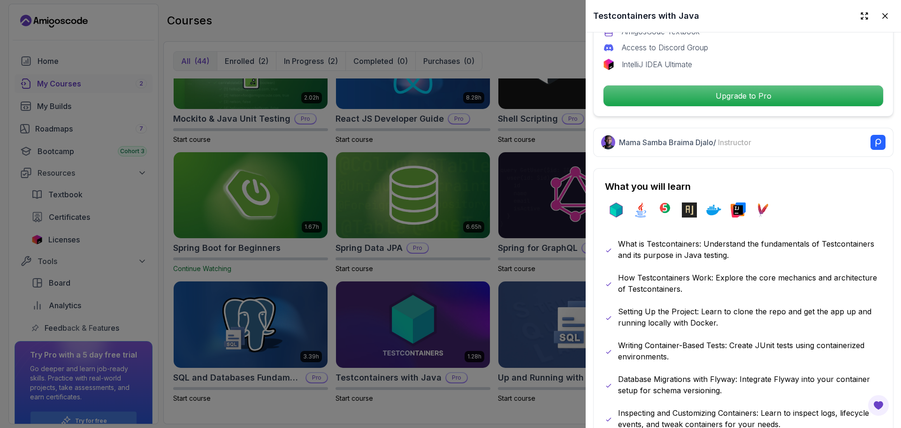
scroll to position [376, 0]
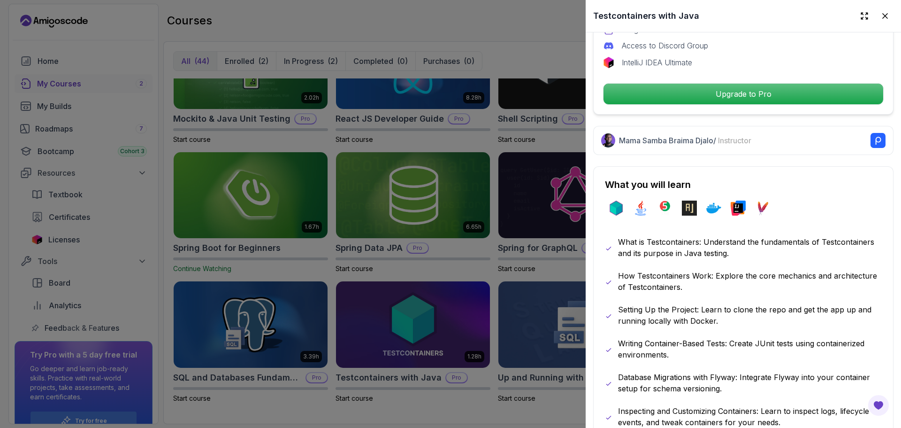
click at [758, 282] on p "How Testcontainers Work: Explore the core mechanics and architecture of Testcon…" at bounding box center [750, 281] width 264 height 23
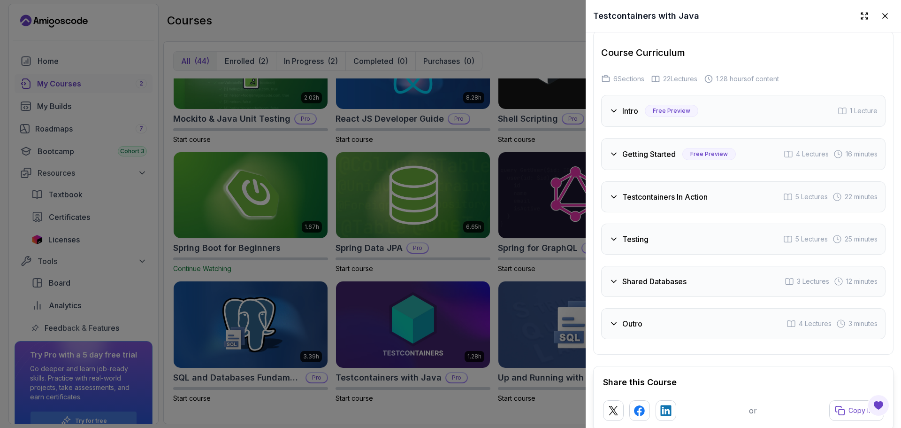
scroll to position [1575, 0]
click at [673, 331] on div "Outro 4 Lectures 3 minutes" at bounding box center [743, 324] width 285 height 31
click at [673, 284] on h3 "Shared Databases" at bounding box center [655, 282] width 64 height 11
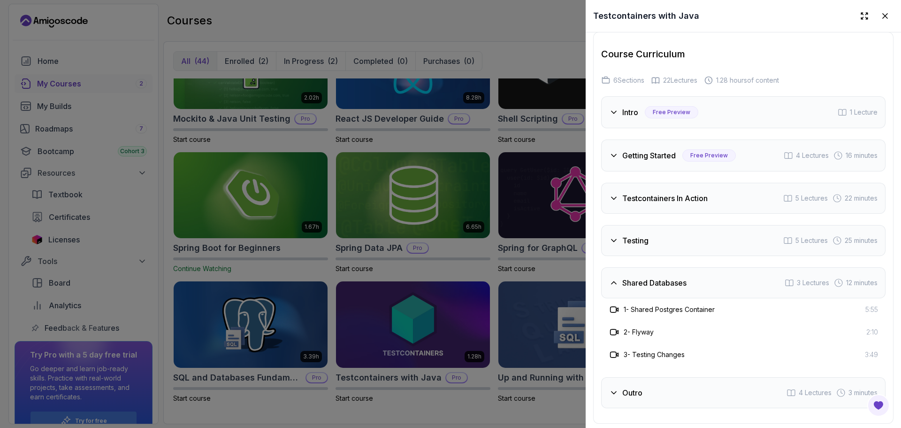
click at [675, 215] on div "Intro Free Preview 1 Lecture Getting Started Free Preview 4 Lectures 16 minutes…" at bounding box center [743, 252] width 285 height 312
click at [658, 220] on div "Intro Free Preview 1 Lecture Getting Started Free Preview 4 Lectures 16 minutes…" at bounding box center [743, 252] width 285 height 312
drag, startPoint x: 658, startPoint y: 195, endPoint x: 656, endPoint y: 182, distance: 13.3
click at [658, 194] on h3 "Testcontainers In Action" at bounding box center [665, 197] width 85 height 11
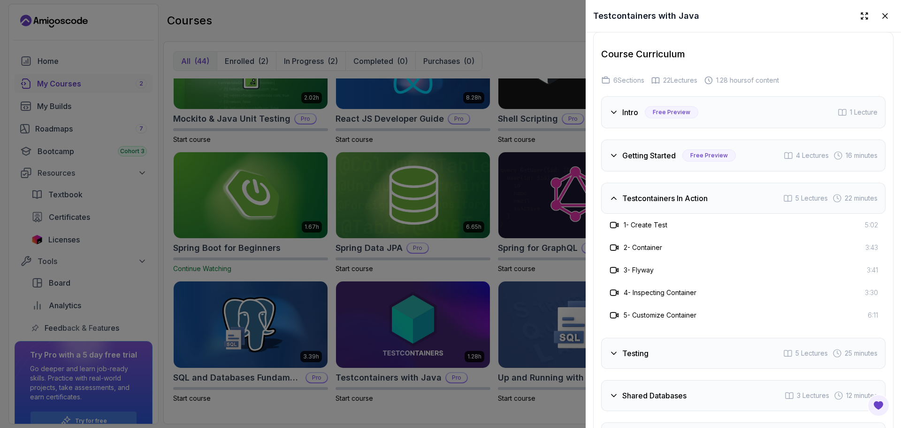
click at [643, 150] on h3 "Getting Started" at bounding box center [650, 155] width 54 height 11
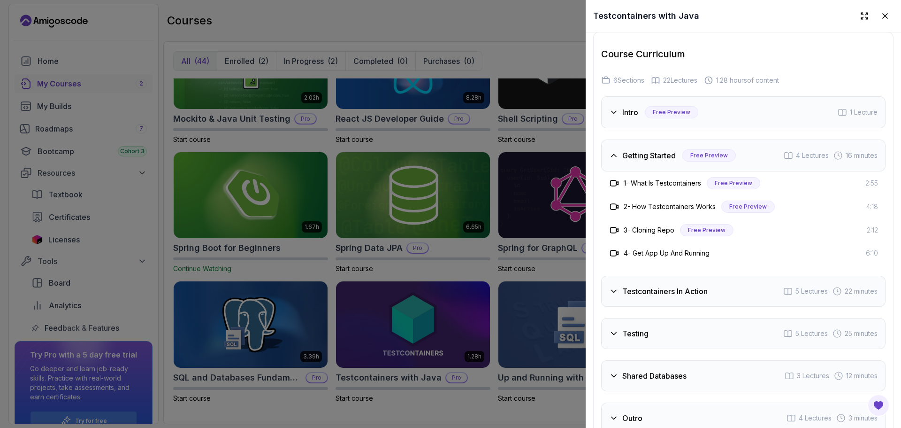
click at [632, 107] on h3 "Intro" at bounding box center [631, 112] width 16 height 11
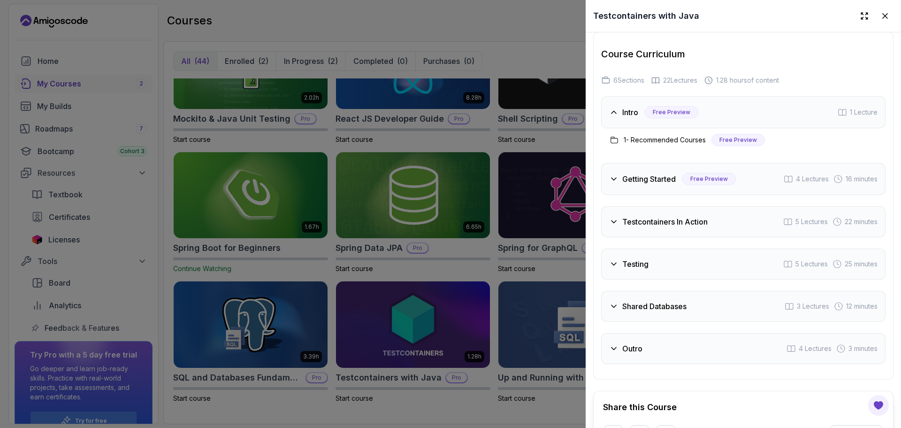
click at [634, 177] on h3 "Getting Started" at bounding box center [650, 178] width 54 height 11
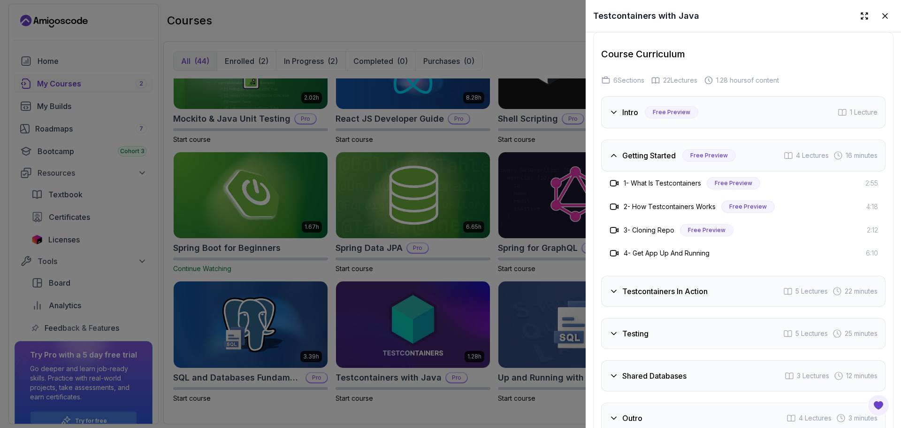
click at [659, 180] on h3 "1 - What Is Testcontainers" at bounding box center [662, 182] width 77 height 9
click at [743, 286] on div "Testcontainers In Action 5 Lectures 22 minutes" at bounding box center [743, 291] width 285 height 31
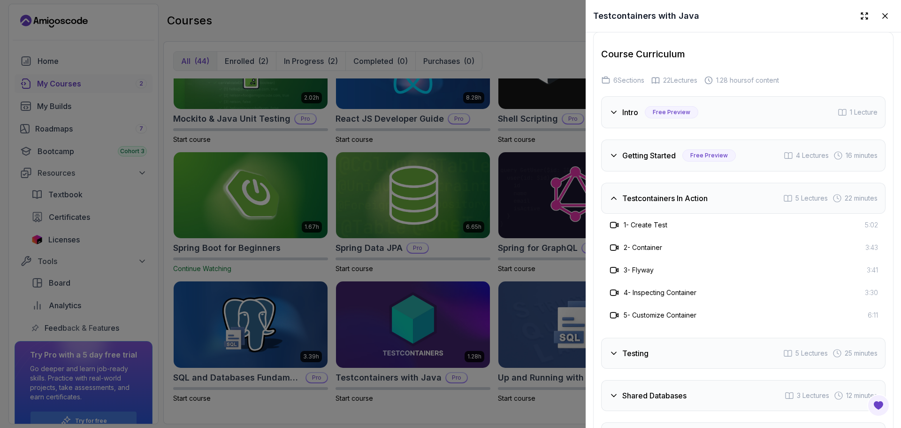
click at [664, 200] on div "Testcontainers In Action 5 Lectures 22 minutes" at bounding box center [743, 198] width 285 height 31
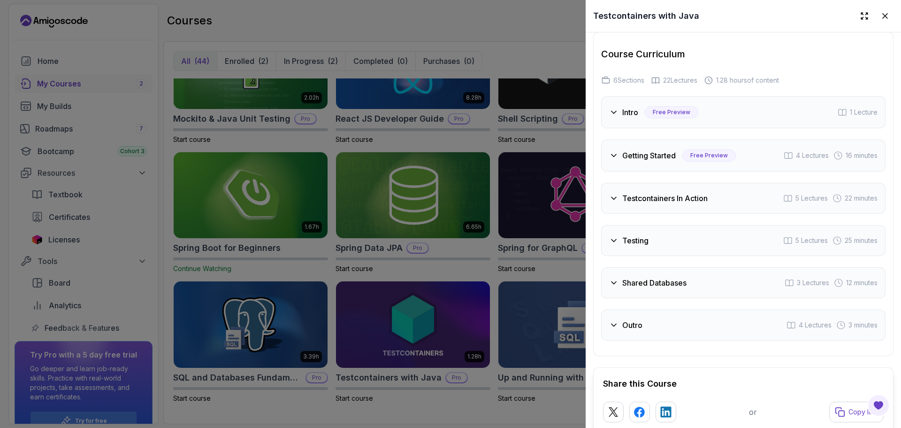
click at [661, 241] on div "Testing 5 Lectures 25 minutes" at bounding box center [743, 240] width 285 height 31
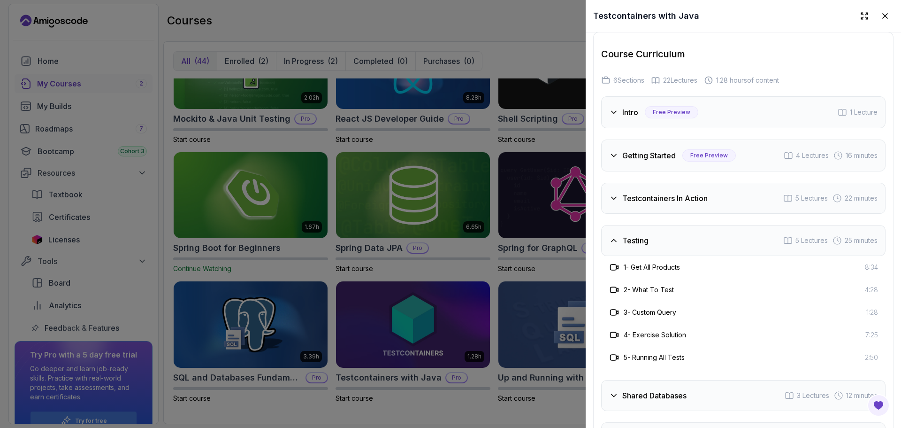
scroll to position [1669, 0]
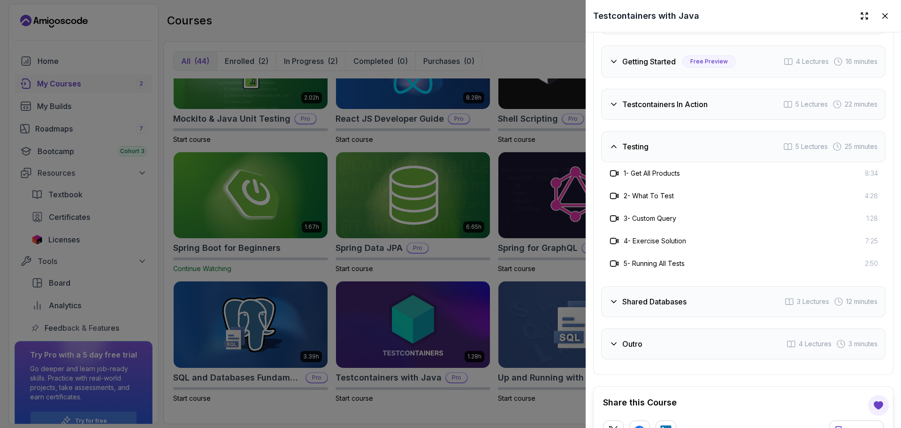
click at [655, 151] on div "Testing 5 Lectures 25 minutes" at bounding box center [743, 146] width 285 height 31
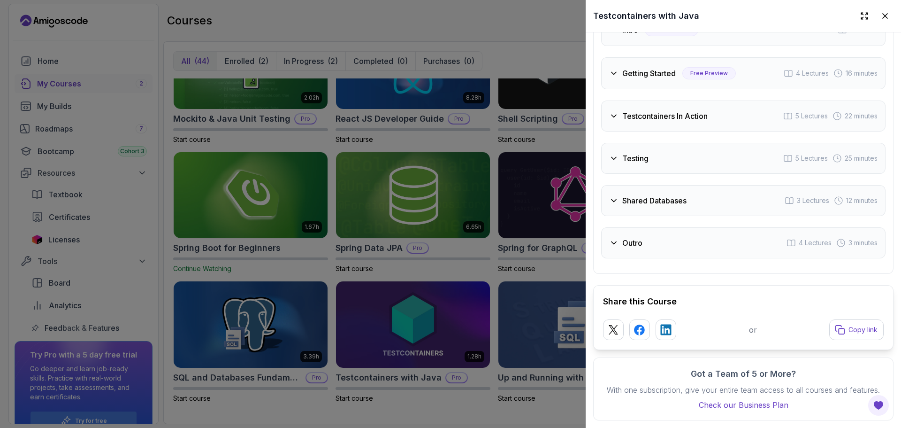
scroll to position [1664, 0]
click at [666, 195] on h3 "Shared Databases" at bounding box center [655, 200] width 64 height 11
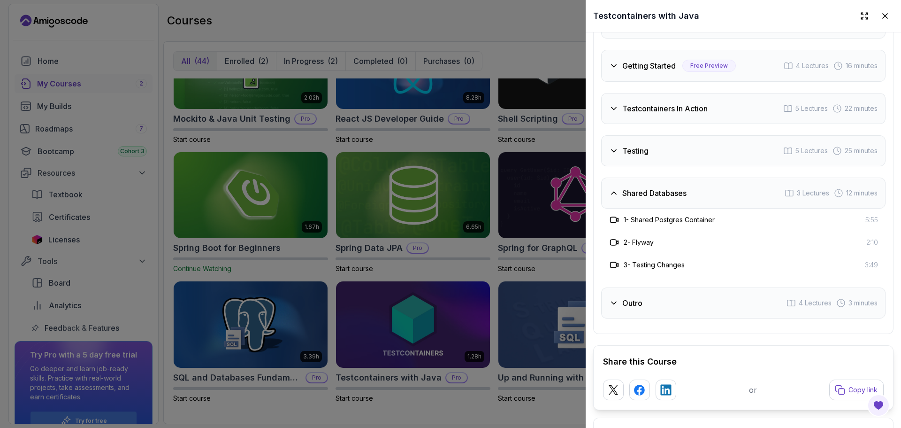
click at [649, 191] on h3 "Shared Databases" at bounding box center [655, 192] width 64 height 11
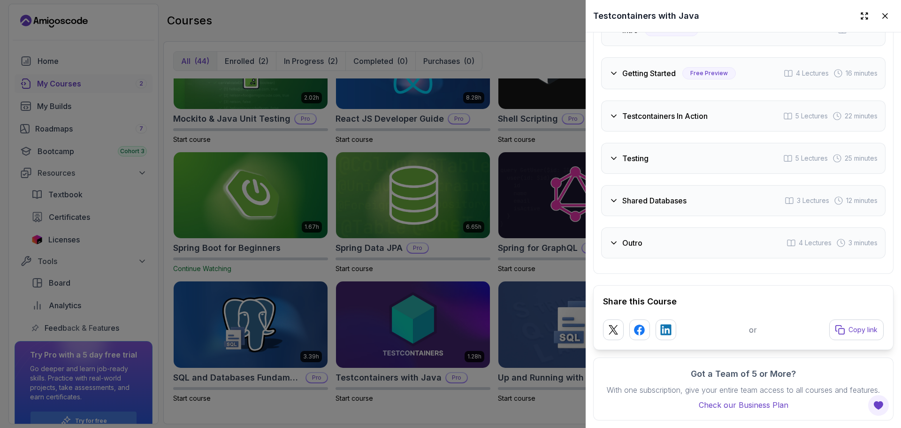
click at [654, 257] on div "Course Curriculum 6 Sections 22 Lectures 1.28 hours of content Intro Free Previ…" at bounding box center [743, 112] width 300 height 324
click at [654, 241] on div "Outro 4 Lectures 3 minutes" at bounding box center [743, 242] width 285 height 31
click at [641, 237] on h3 "Outro" at bounding box center [633, 242] width 20 height 11
click at [507, 253] on div at bounding box center [450, 214] width 901 height 428
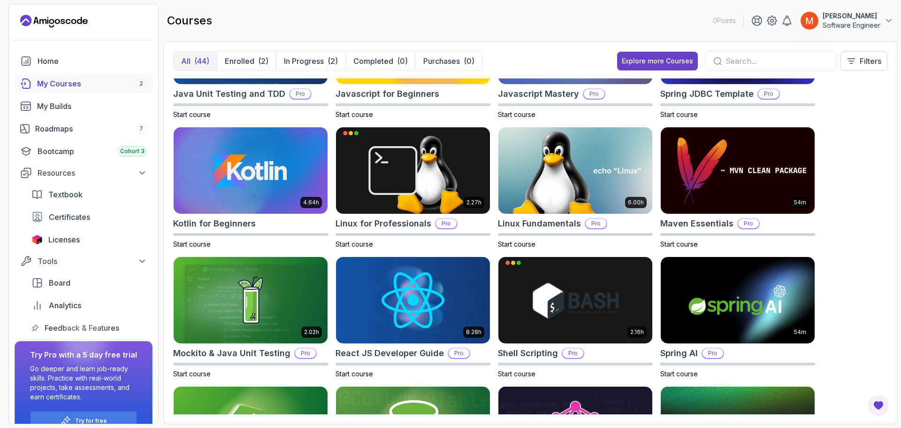
scroll to position [857, 0]
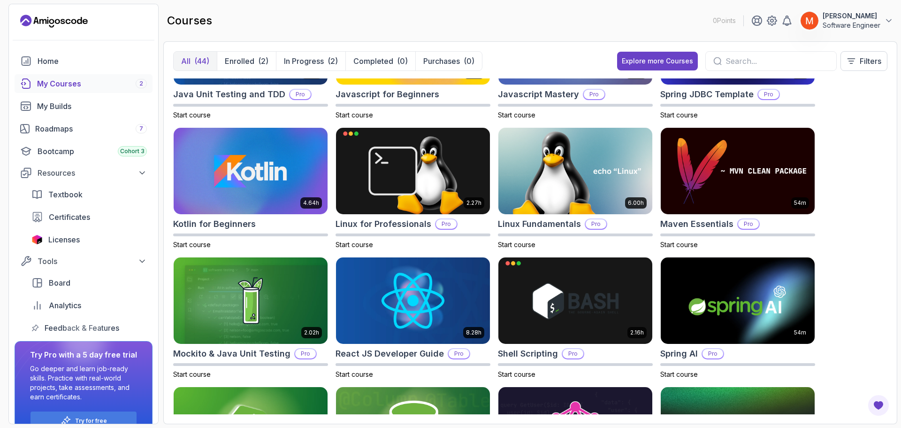
click at [856, 153] on div "8.31h Advanced Databases Pro Start course 5.18h Advanced Spring Boot Pro Start …" at bounding box center [530, 246] width 715 height 336
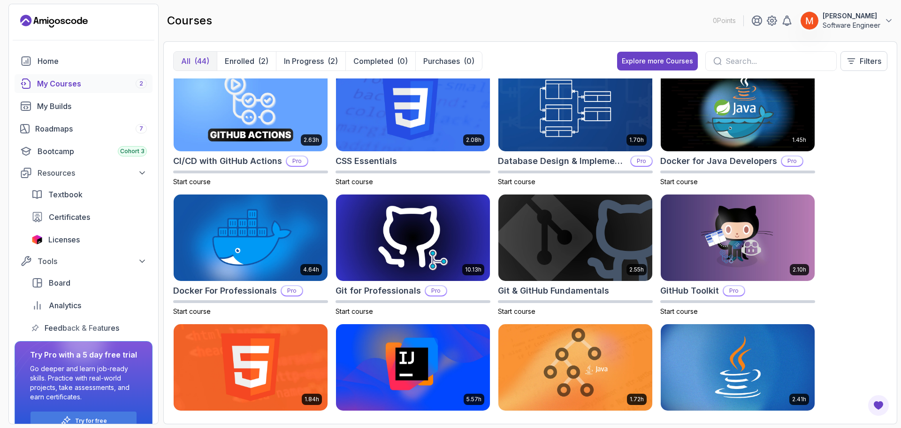
scroll to position [1092, 0]
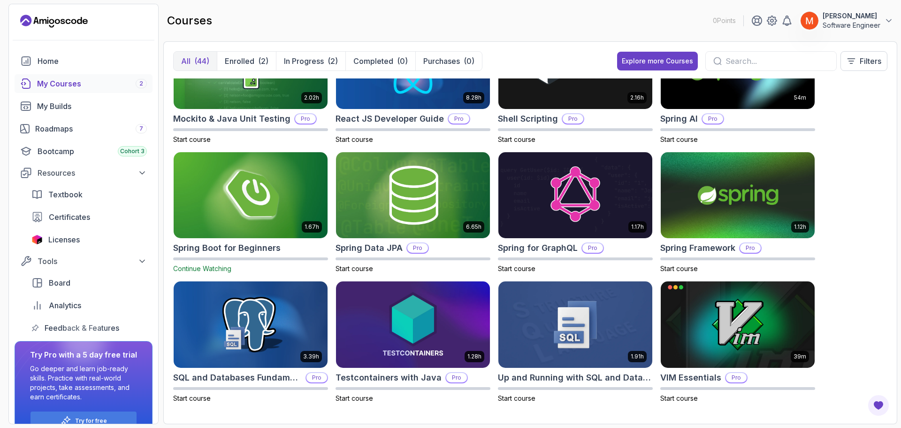
drag, startPoint x: 860, startPoint y: 271, endPoint x: 875, endPoint y: 353, distance: 83.0
click at [874, 310] on div "8.31h Advanced Databases Pro Start course 5.18h Advanced Spring Boot Pro Start …" at bounding box center [530, 246] width 715 height 336
click at [369, 334] on img at bounding box center [413, 324] width 162 height 91
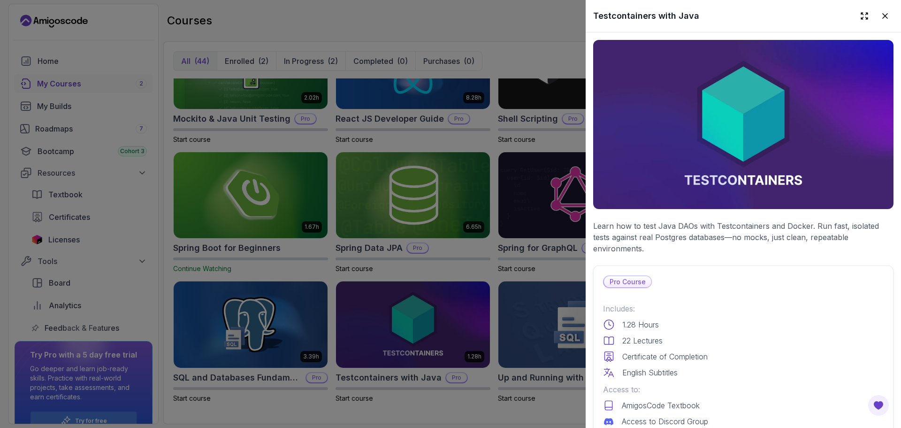
click at [391, 239] on div at bounding box center [450, 214] width 901 height 428
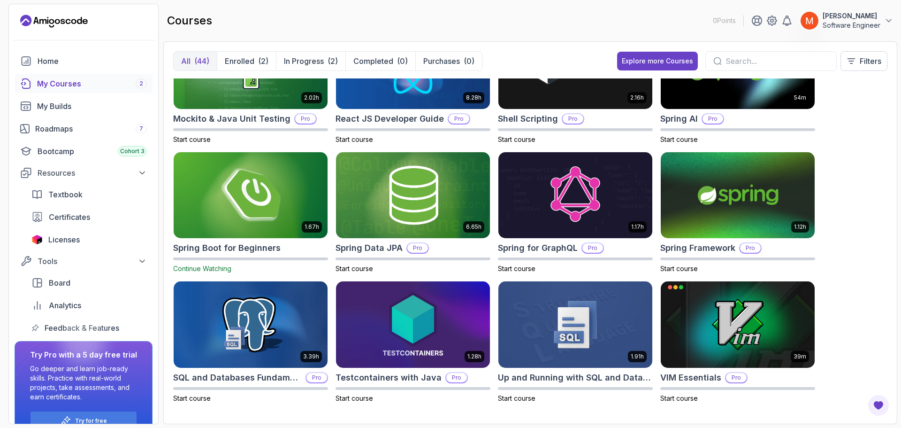
click at [247, 224] on img at bounding box center [251, 195] width 162 height 91
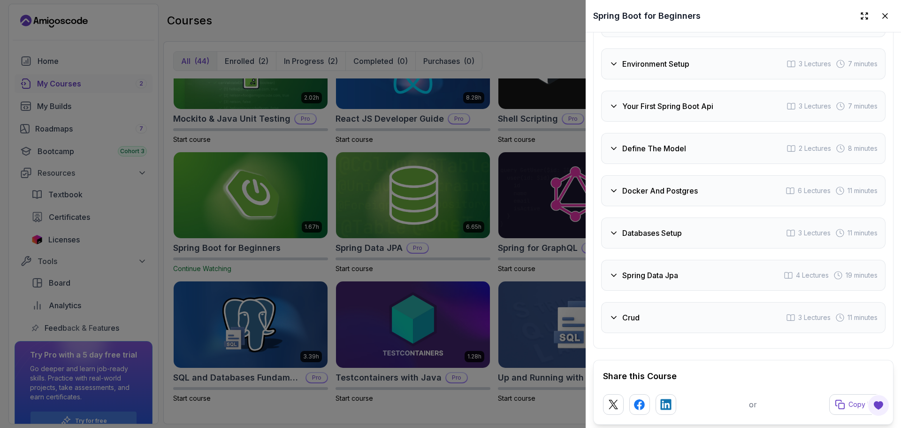
scroll to position [1596, 0]
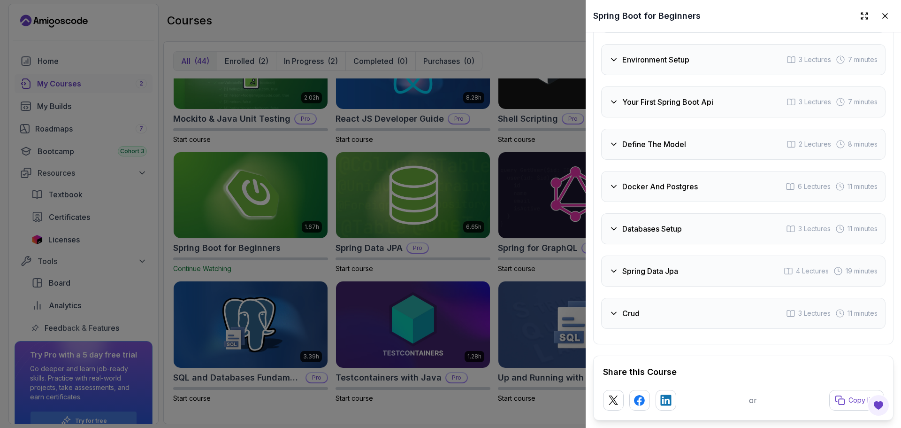
click at [447, 159] on div at bounding box center [450, 214] width 901 height 428
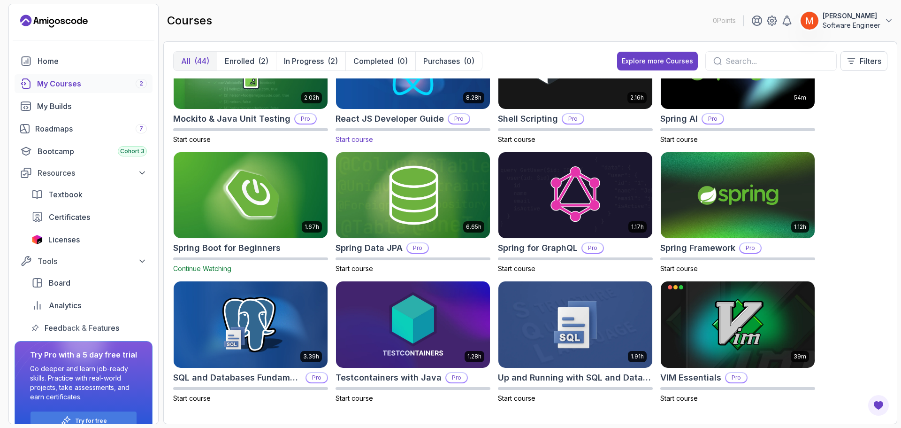
click at [384, 104] on img at bounding box center [413, 65] width 162 height 91
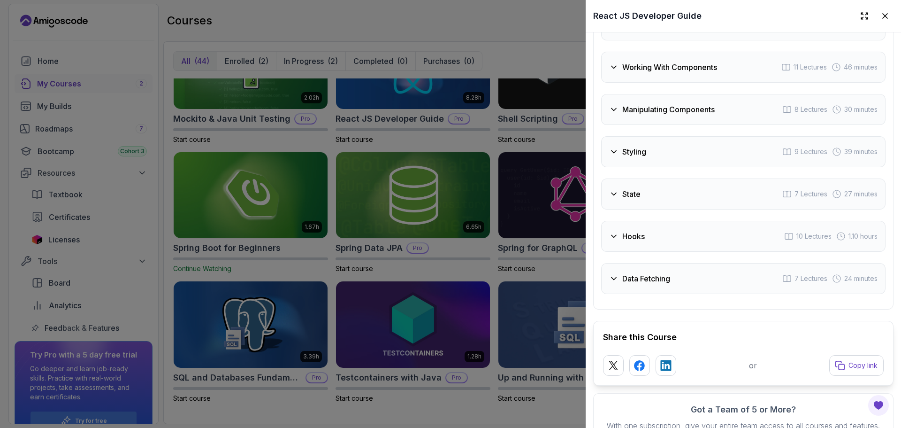
scroll to position [1897, 0]
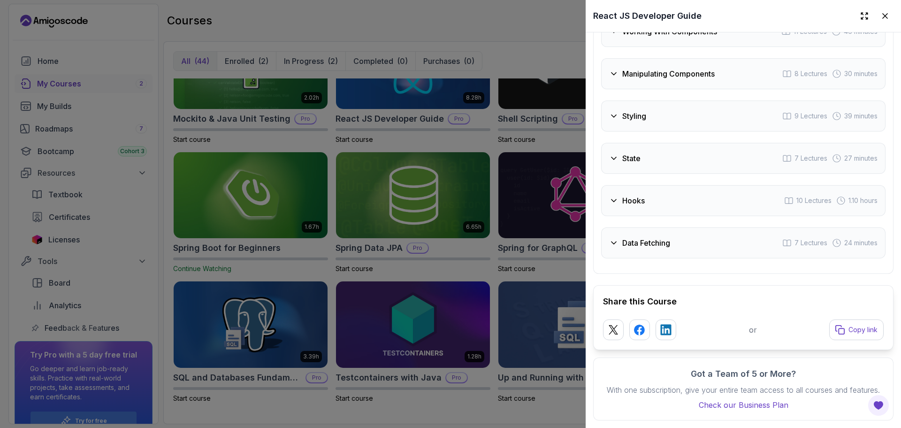
click at [675, 193] on div "Hooks 10 Lectures 1.10 hours" at bounding box center [743, 200] width 285 height 31
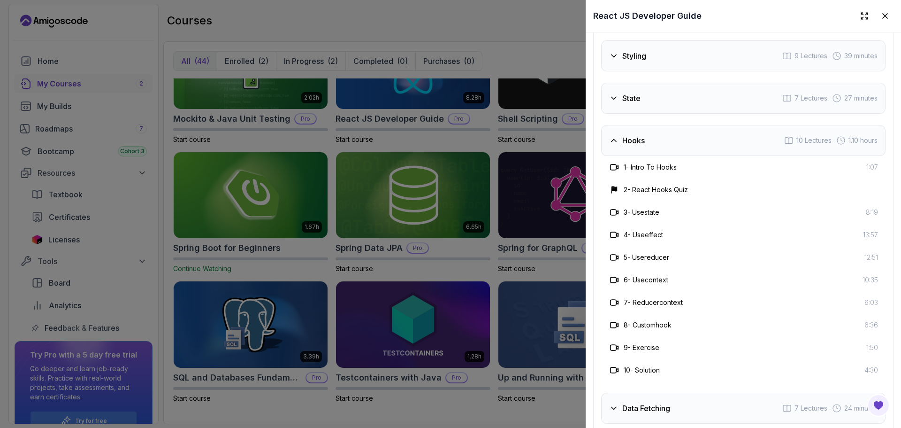
click at [665, 150] on div "Hooks 10 Lectures 1.10 hours" at bounding box center [743, 140] width 285 height 31
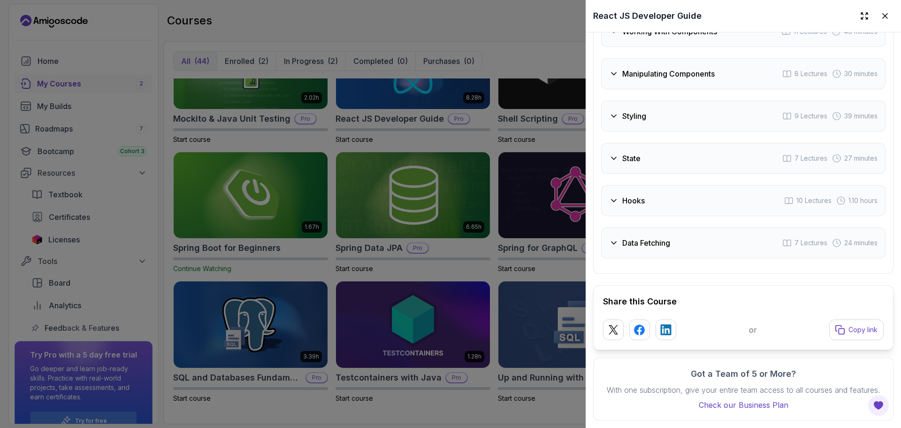
click at [699, 229] on div "Data Fetching 7 Lectures 24 minutes" at bounding box center [743, 242] width 285 height 31
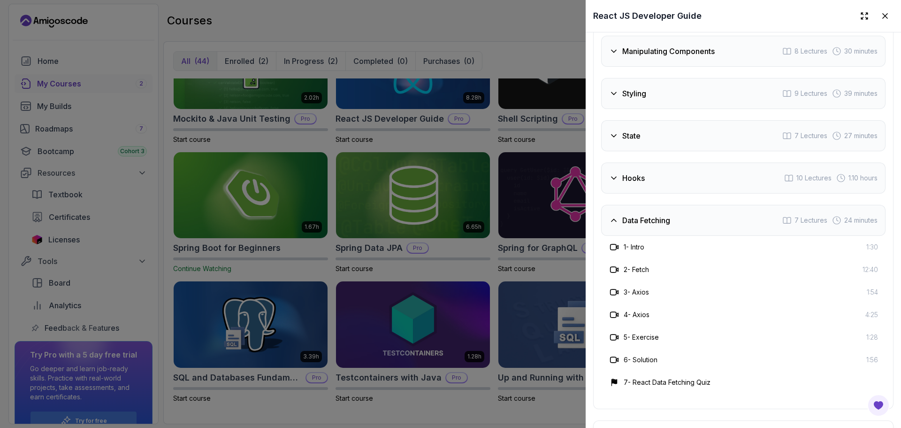
click at [700, 229] on div "Data Fetching 7 Lectures 24 minutes" at bounding box center [743, 220] width 285 height 31
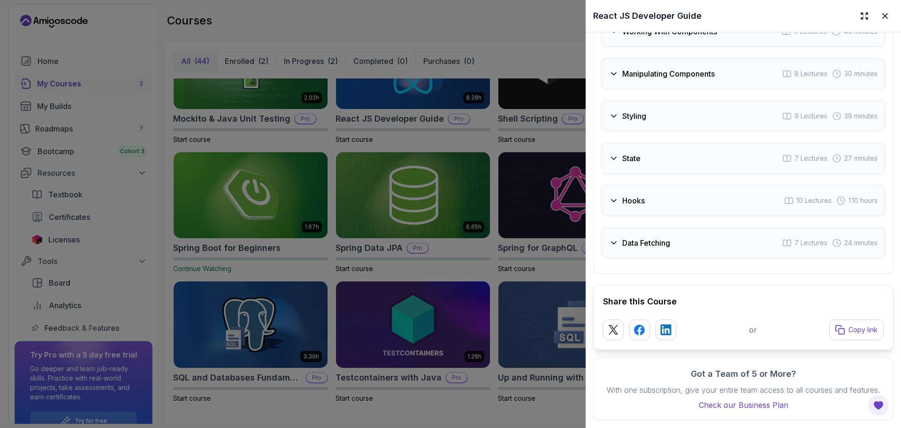
click at [700, 229] on div "Data Fetching 7 Lectures 24 minutes" at bounding box center [743, 242] width 285 height 31
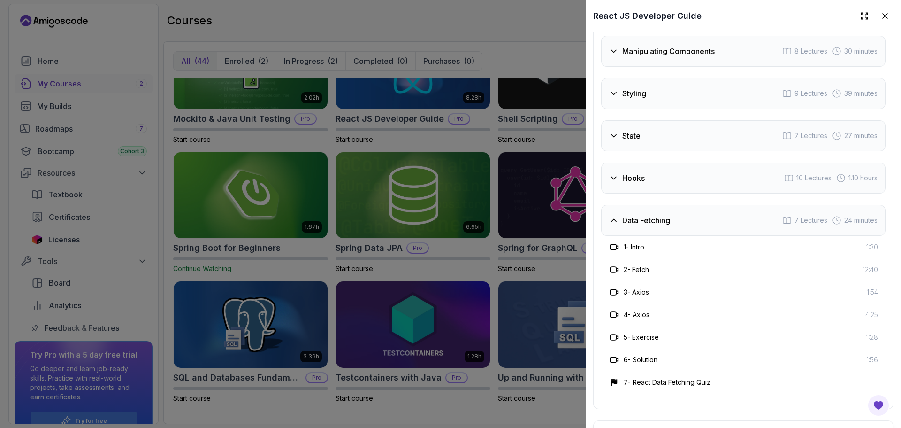
click at [701, 229] on div "Data Fetching 7 Lectures 24 minutes" at bounding box center [743, 220] width 285 height 31
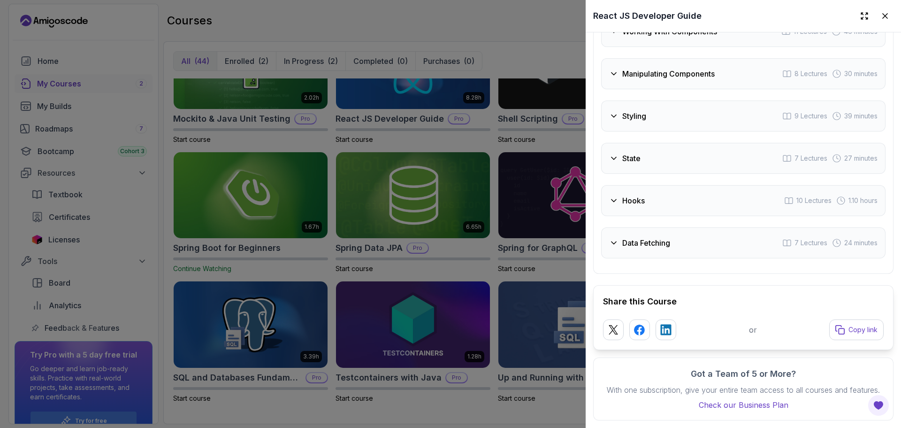
click at [654, 143] on div "State 7 Lectures 27 minutes" at bounding box center [743, 158] width 285 height 31
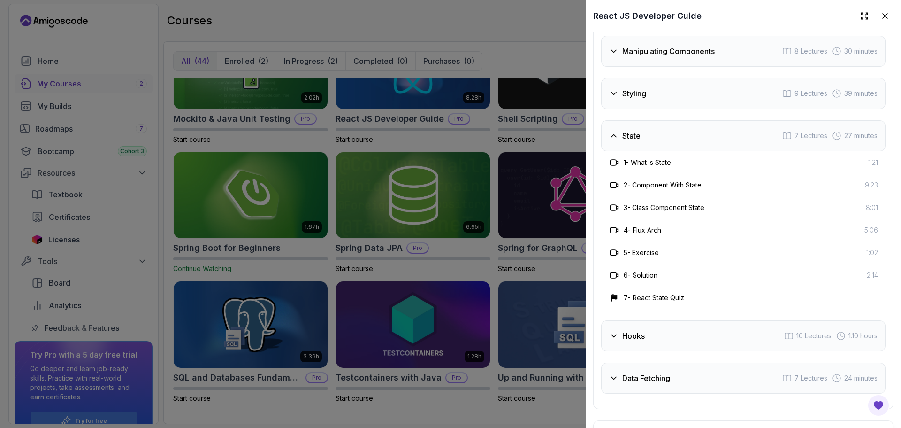
click at [654, 141] on div "State 7 Lectures 27 minutes" at bounding box center [743, 135] width 285 height 31
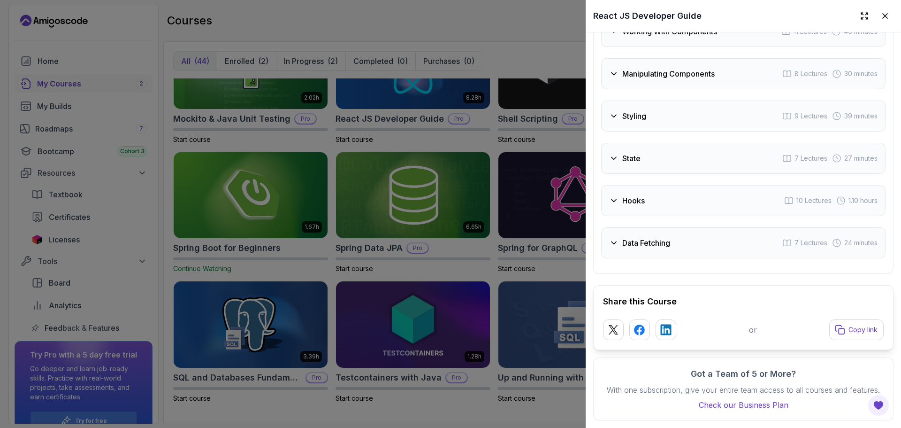
click at [658, 110] on div "Styling 9 Lectures 39 minutes" at bounding box center [743, 115] width 285 height 31
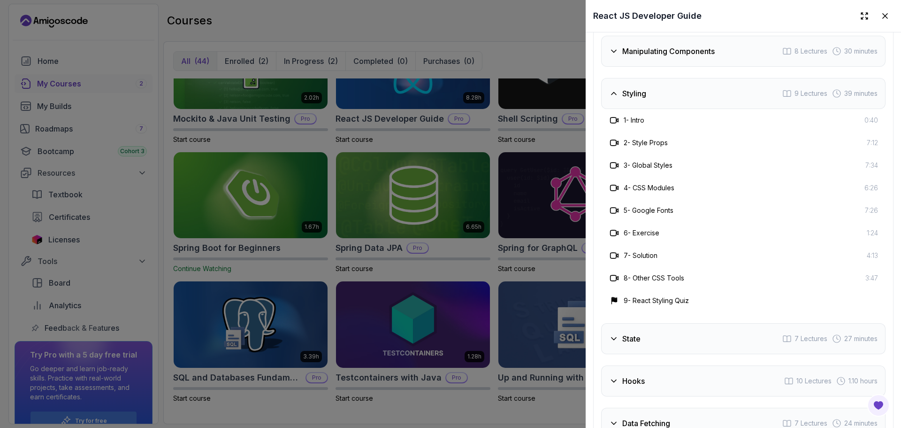
click at [659, 109] on div "Styling 9 Lectures 39 minutes" at bounding box center [743, 93] width 285 height 31
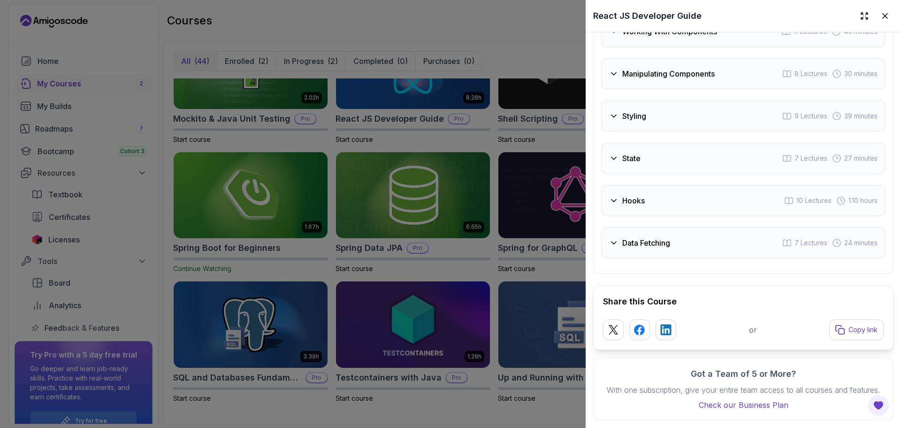
click at [664, 108] on div "Styling 9 Lectures 39 minutes" at bounding box center [743, 115] width 285 height 31
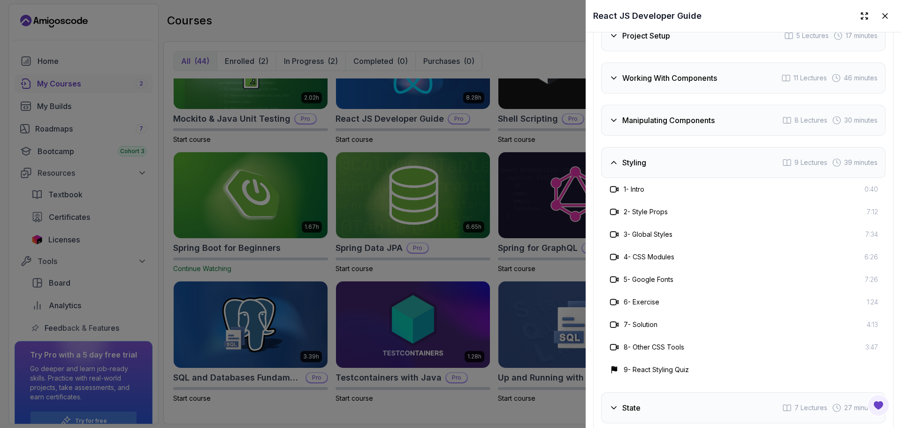
scroll to position [1803, 0]
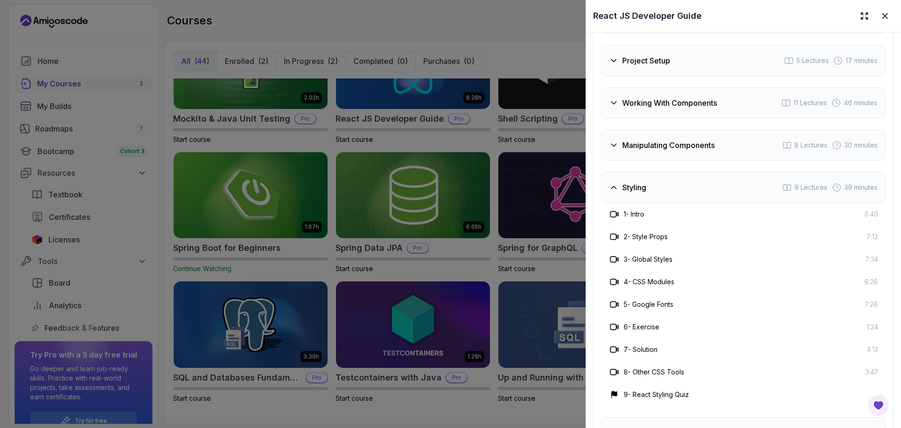
click at [659, 194] on div "Styling 9 Lectures 39 minutes" at bounding box center [743, 187] width 285 height 31
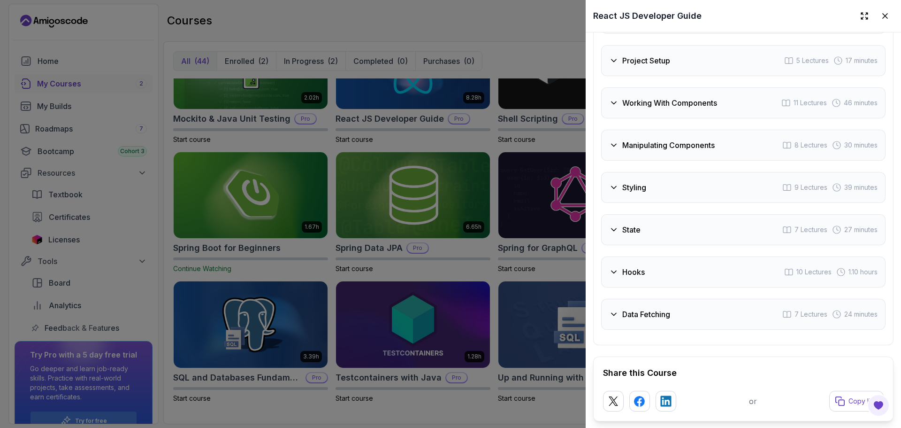
click at [675, 161] on div "Manipulating Components 8 Lectures 30 minutes" at bounding box center [743, 145] width 285 height 31
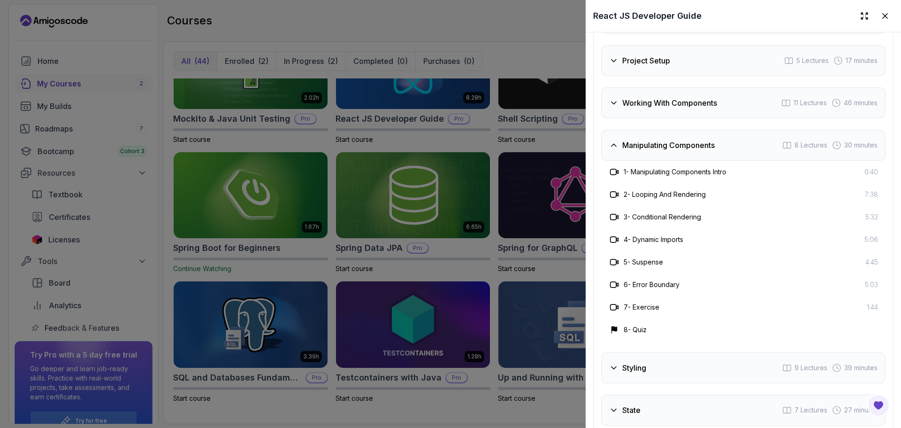
click at [677, 161] on div "Manipulating Components 8 Lectures 30 minutes" at bounding box center [743, 145] width 285 height 31
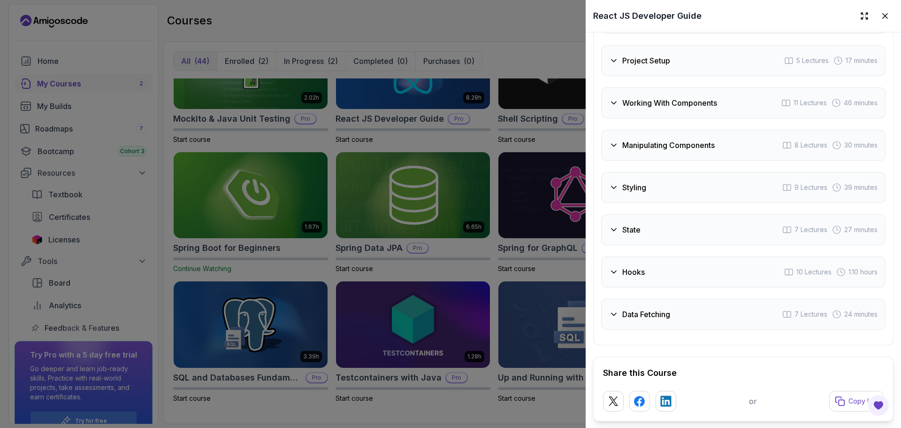
click at [675, 118] on div "Working With Components 11 Lectures 46 minutes" at bounding box center [743, 102] width 285 height 31
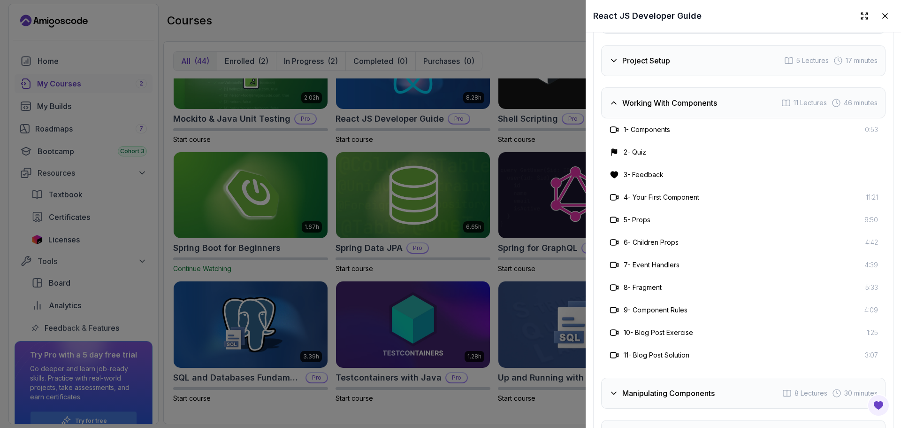
click at [675, 118] on div "Working With Components 11 Lectures 46 minutes" at bounding box center [743, 102] width 285 height 31
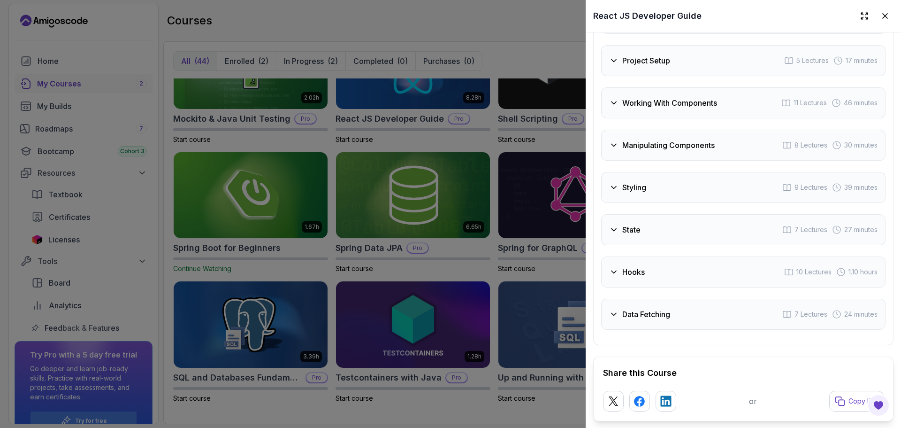
click at [674, 118] on div "Working With Components 11 Lectures 46 minutes" at bounding box center [743, 102] width 285 height 31
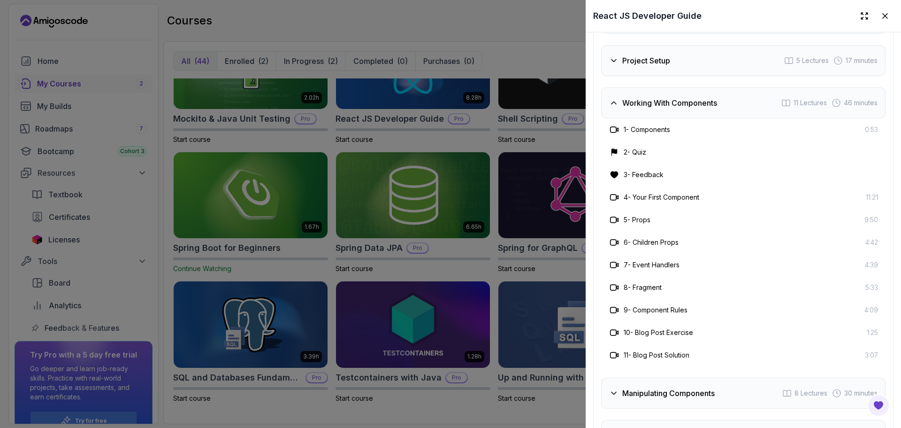
click at [672, 118] on div "Working With Components 11 Lectures 46 minutes" at bounding box center [743, 102] width 285 height 31
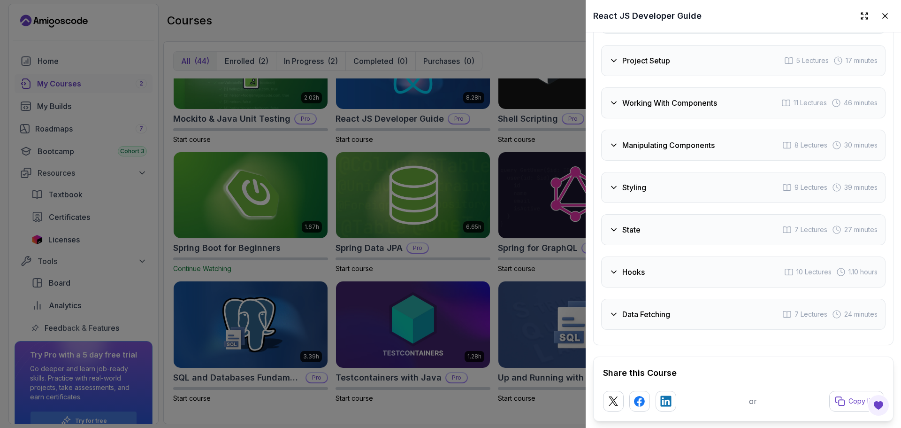
click at [669, 76] on div "Project Setup 5 Lectures 17 minutes" at bounding box center [743, 60] width 285 height 31
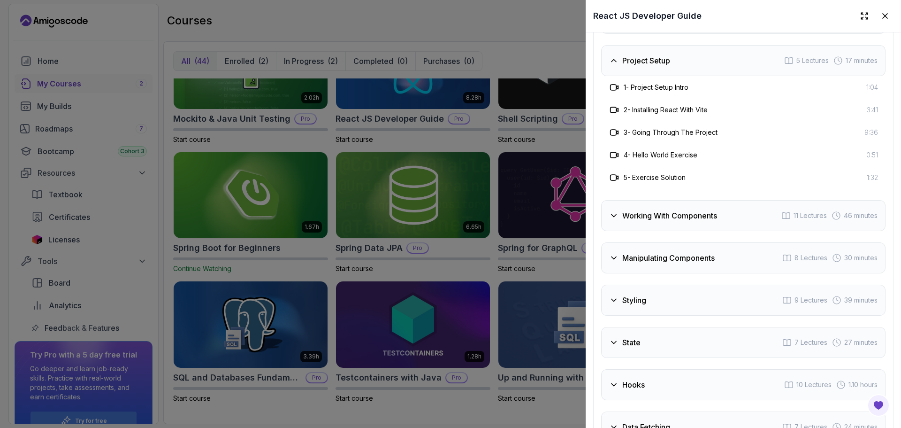
click at [670, 76] on div "Project Setup 5 Lectures 17 minutes" at bounding box center [743, 60] width 285 height 31
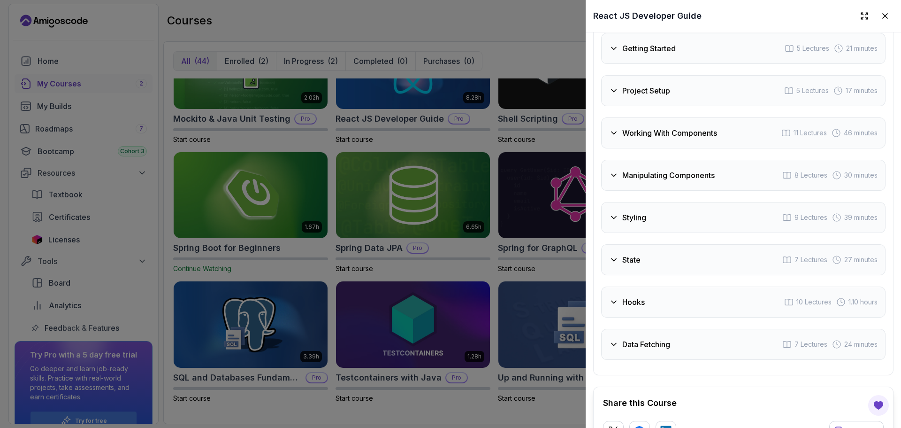
scroll to position [1756, 0]
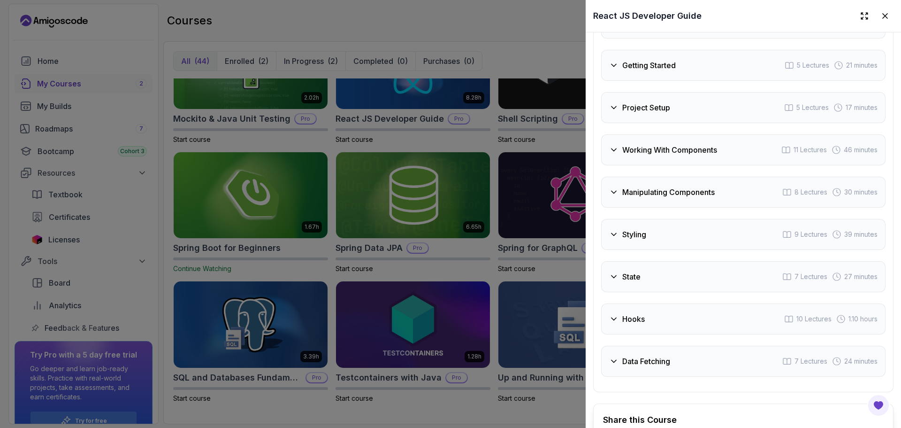
click at [677, 93] on div "Todo 2 Lectures Getting Started 5 Lectures 21 minutes Project Setup 5 Lectures …" at bounding box center [743, 192] width 285 height 369
click at [677, 81] on div "Getting Started 5 Lectures 21 minutes" at bounding box center [743, 65] width 285 height 31
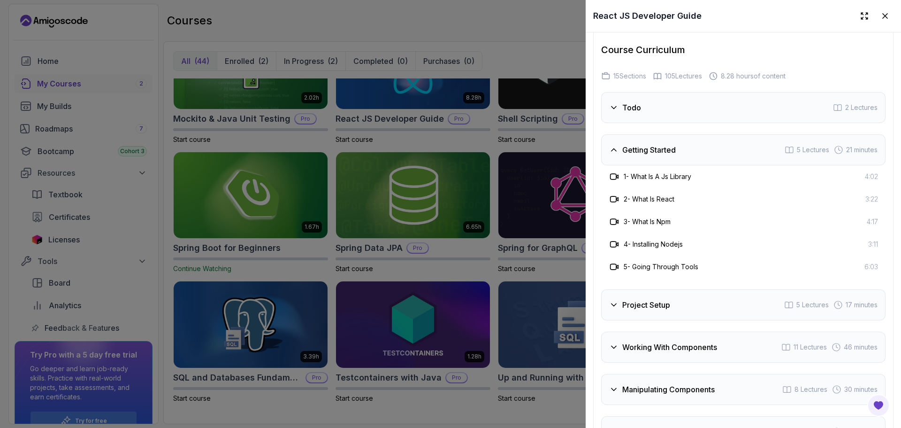
scroll to position [1662, 0]
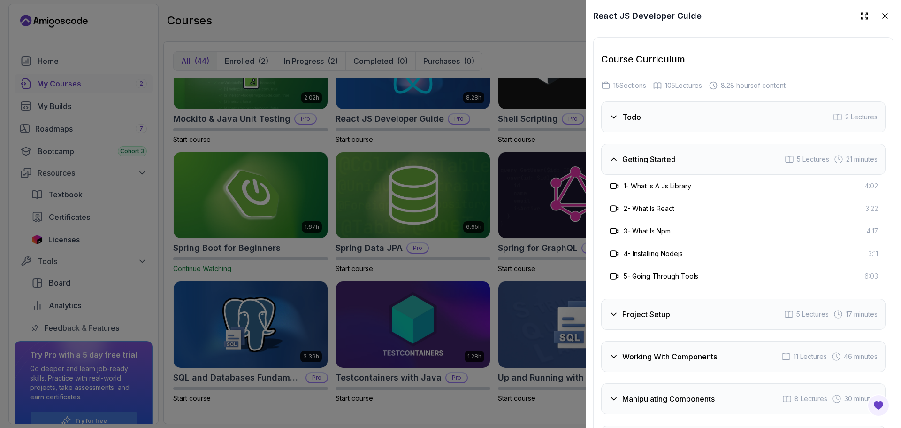
click at [700, 175] on div "Getting Started 5 Lectures 21 minutes" at bounding box center [743, 159] width 285 height 31
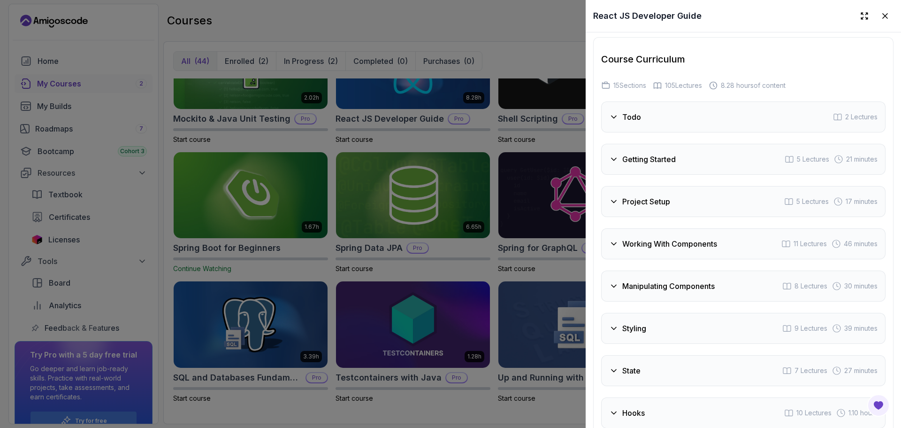
click at [668, 132] on div "Todo 2 Lectures" at bounding box center [743, 116] width 285 height 31
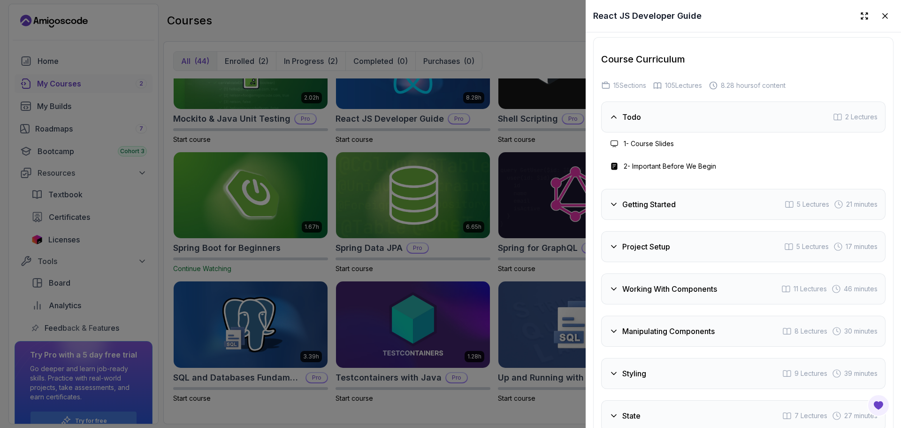
click at [685, 149] on div "1 - Course Slides" at bounding box center [743, 143] width 269 height 11
click at [679, 130] on div "Todo 2 Lectures" at bounding box center [743, 116] width 285 height 31
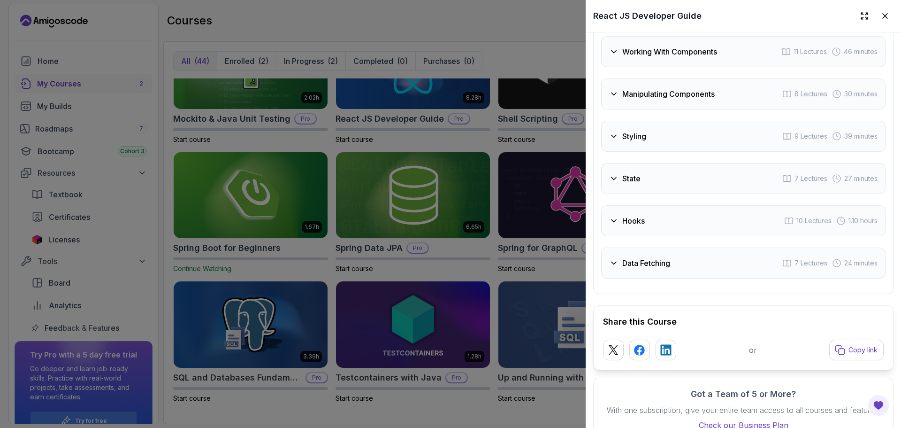
scroll to position [1897, 0]
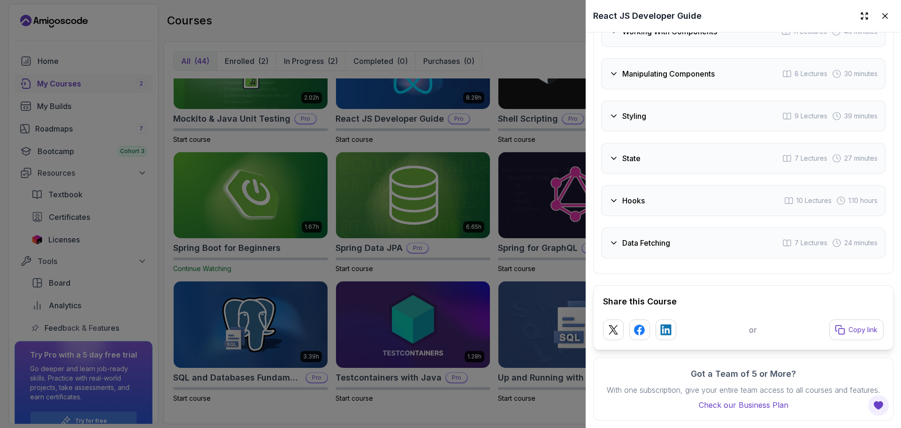
click at [276, 307] on div at bounding box center [450, 214] width 901 height 428
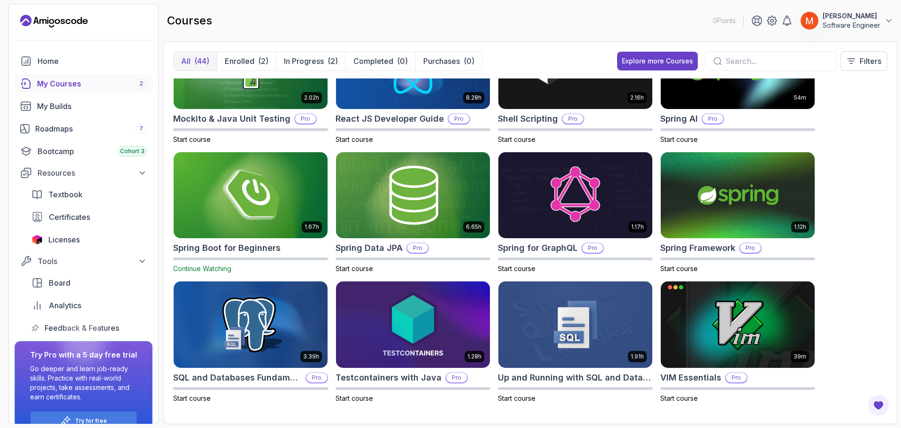
click at [169, 233] on div "All (44) Enrolled (2) In Progress (2) Completed (0) Purchases (0) Explore more …" at bounding box center [530, 232] width 734 height 383
click at [843, 274] on div "8.31h Advanced Databases Pro Start course 5.18h Advanced Spring Boot Pro Start …" at bounding box center [530, 246] width 715 height 336
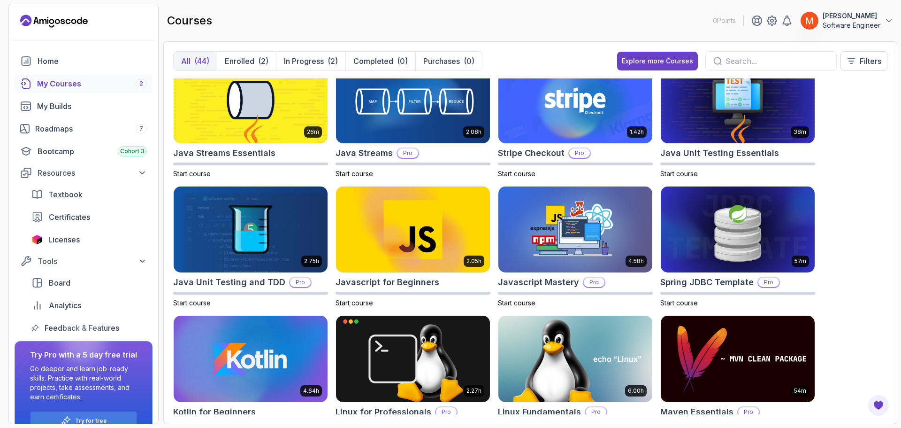
scroll to position [528, 0]
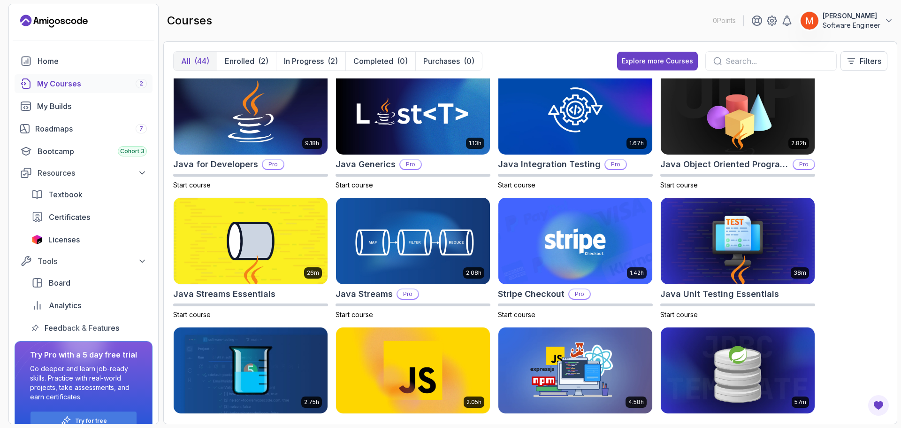
click at [861, 200] on div "8.31h Advanced Databases Pro Start course 5.18h Advanced Spring Boot Pro Start …" at bounding box center [530, 246] width 715 height 336
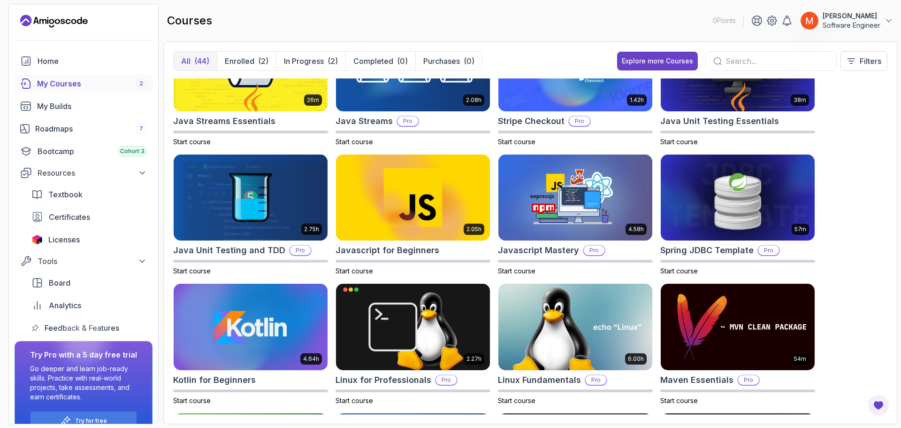
scroll to position [697, 0]
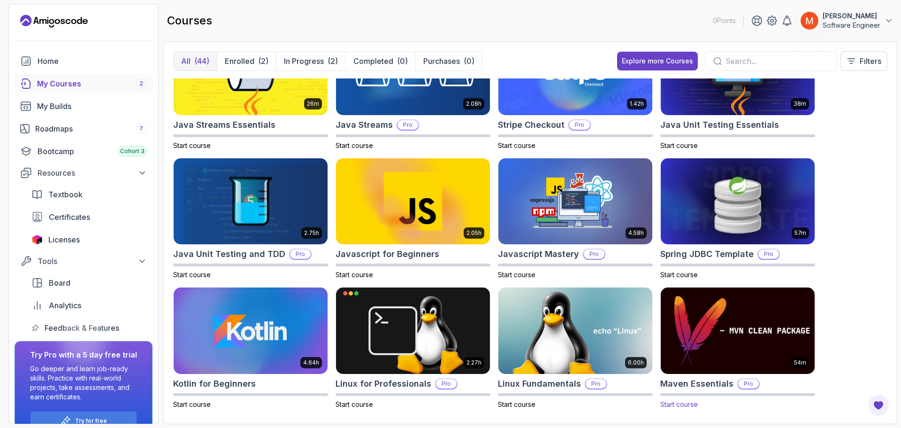
click at [705, 386] on h2 "Maven Essentials" at bounding box center [697, 383] width 73 height 13
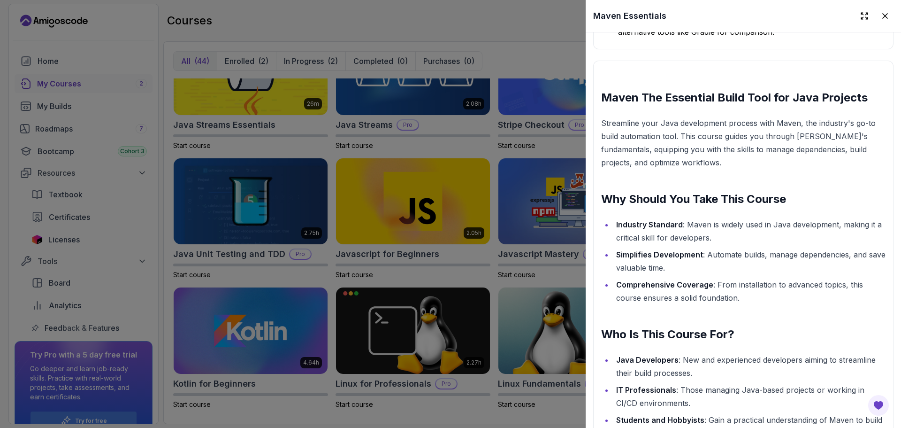
scroll to position [704, 0]
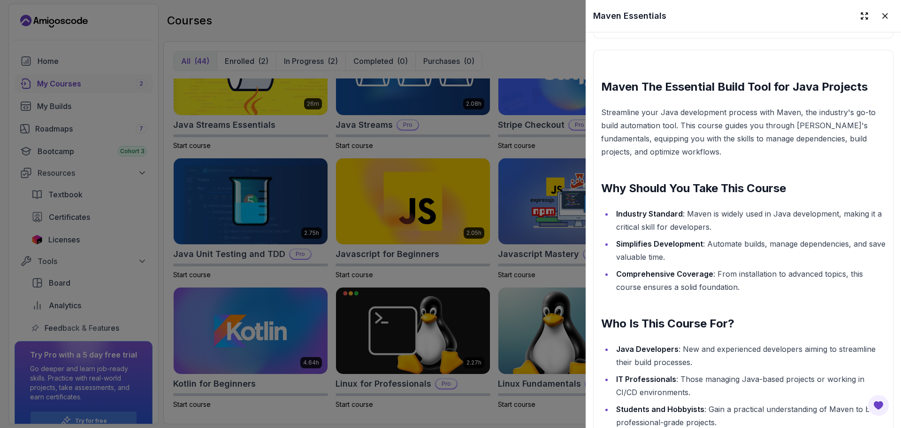
click at [809, 184] on h2 "Why Should You Take This Course" at bounding box center [743, 188] width 285 height 15
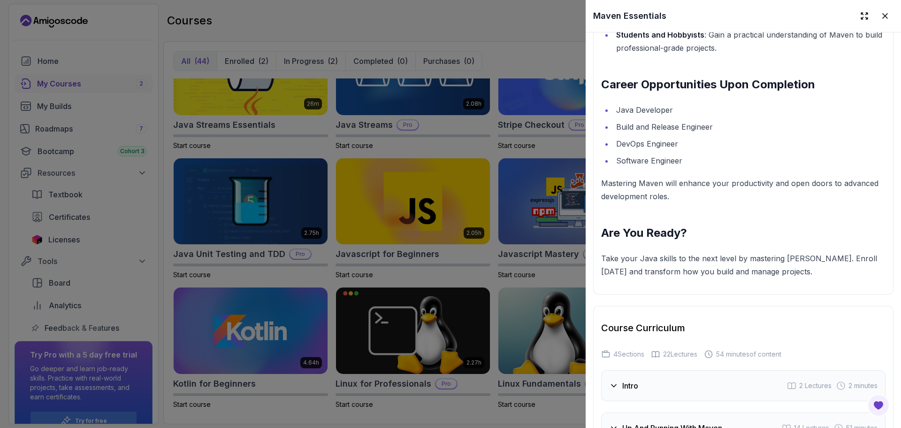
scroll to position [1355, 0]
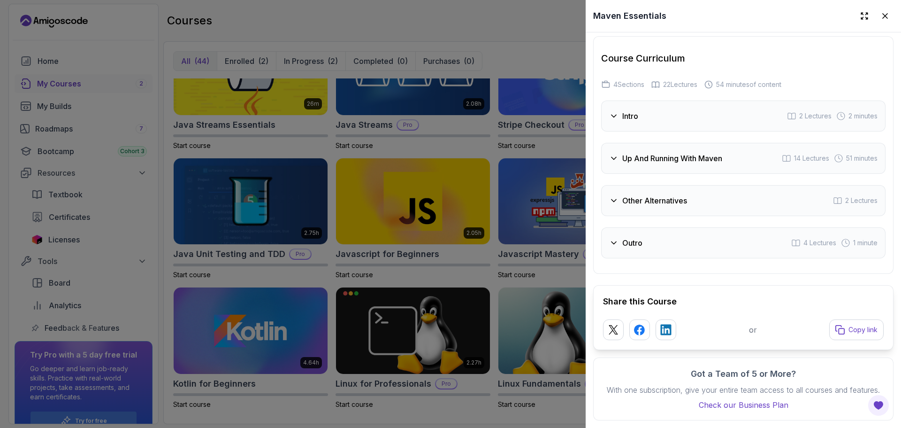
click at [699, 243] on div "Outro 4 Lectures 1 minute" at bounding box center [743, 242] width 285 height 31
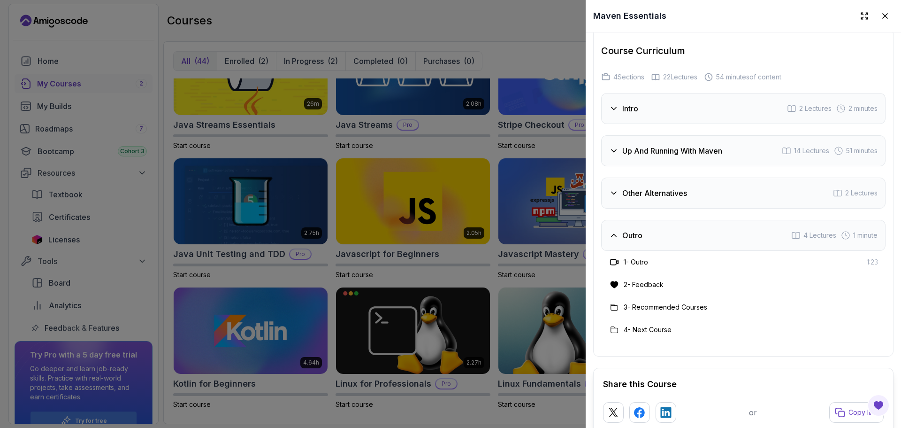
click at [667, 187] on h3 "Other Alternatives" at bounding box center [655, 192] width 65 height 11
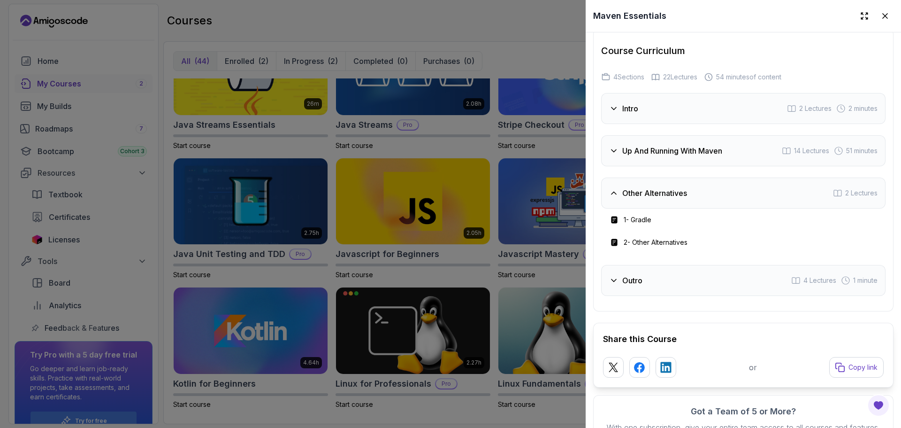
click at [669, 131] on div "Intro 2 Lectures 2 minutes Up And Running With Maven 14 Lectures 51 minutes Oth…" at bounding box center [743, 194] width 285 height 203
click at [664, 95] on div "Intro 2 Lectures 2 minutes" at bounding box center [743, 108] width 285 height 31
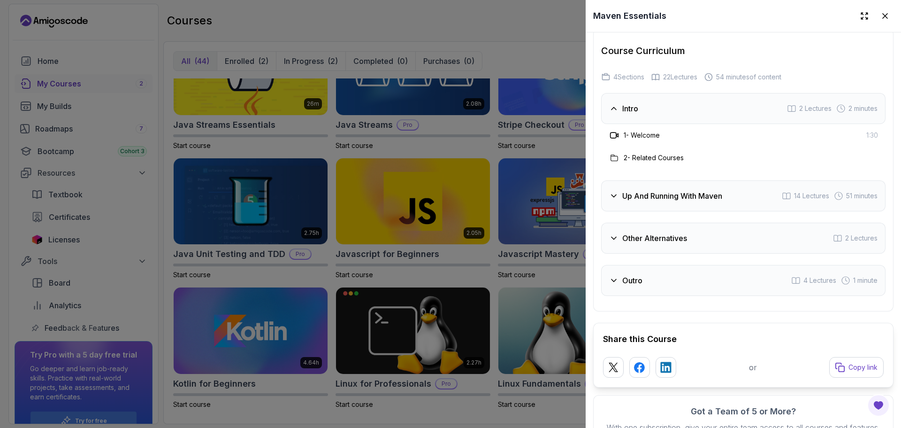
click at [699, 180] on div "Up And Running With Maven 14 Lectures 51 minutes" at bounding box center [743, 195] width 285 height 31
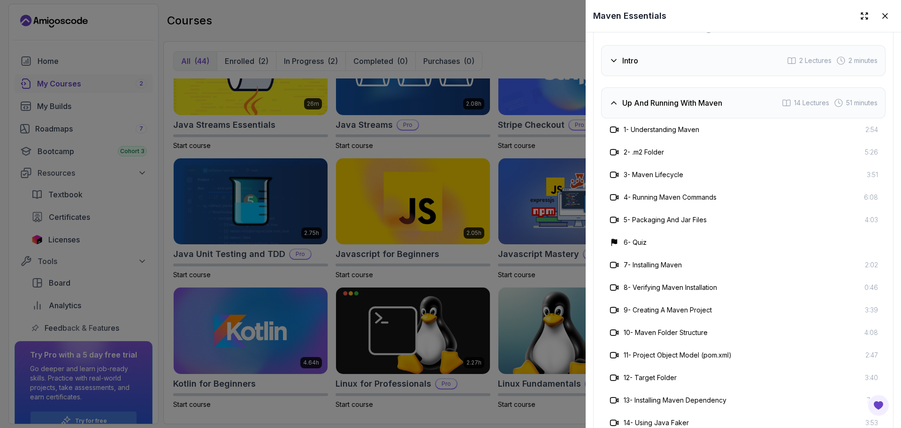
scroll to position [1449, 0]
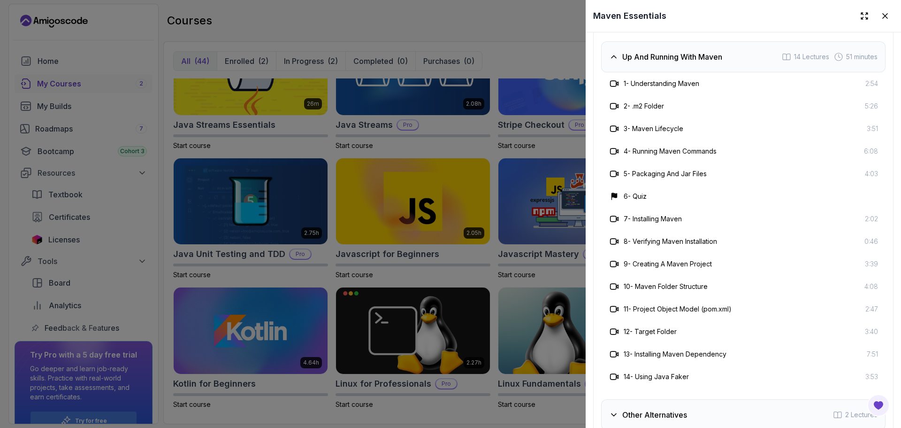
click at [777, 186] on div "6 - Quiz" at bounding box center [743, 196] width 285 height 23
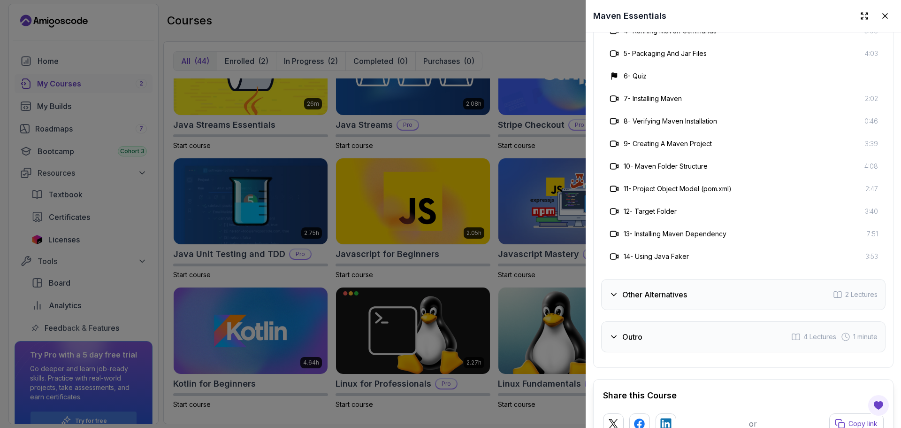
scroll to position [1571, 0]
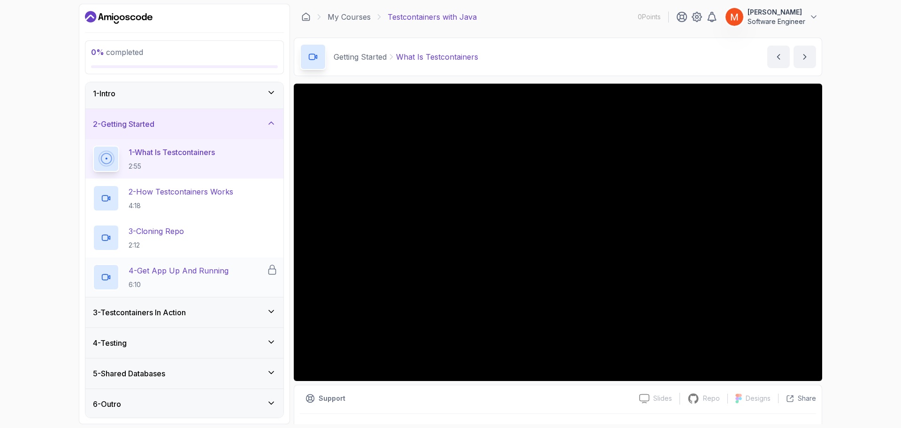
scroll to position [5, 0]
click at [138, 322] on div "3 - Testcontainers In Action" at bounding box center [184, 311] width 198 height 30
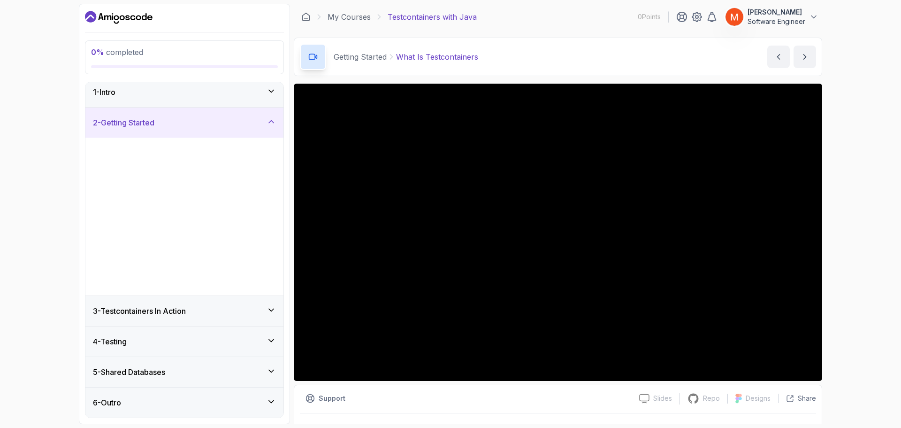
scroll to position [0, 0]
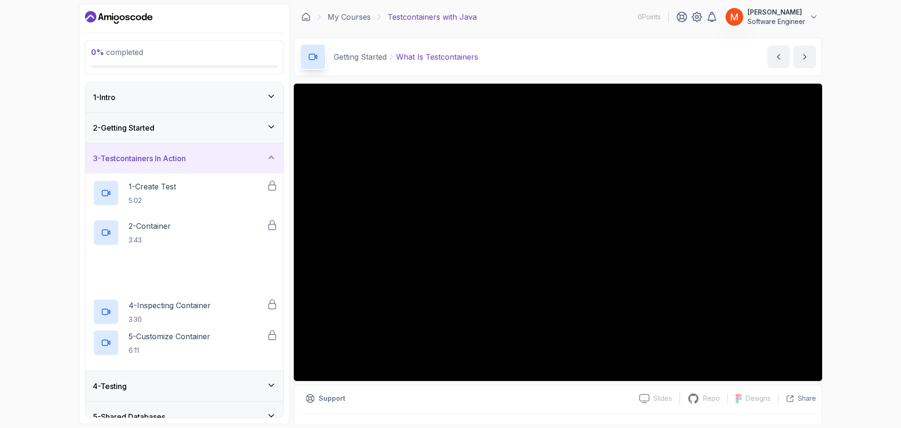
click at [153, 382] on div "4 - Testing" at bounding box center [184, 385] width 183 height 11
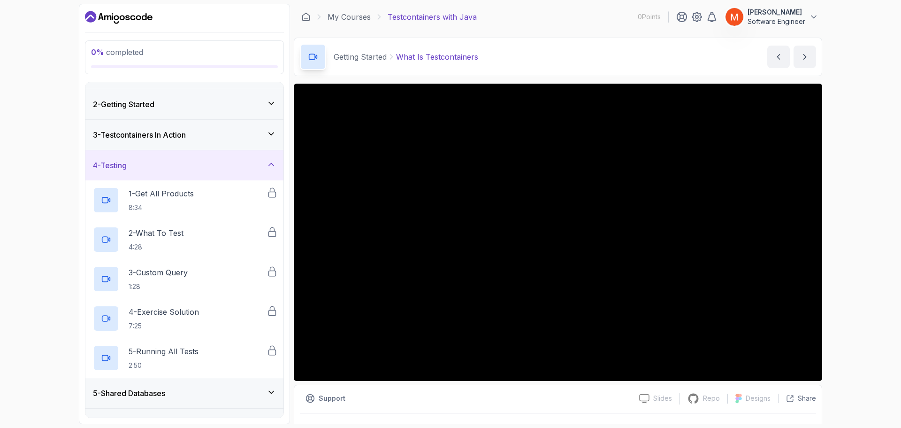
scroll to position [45, 0]
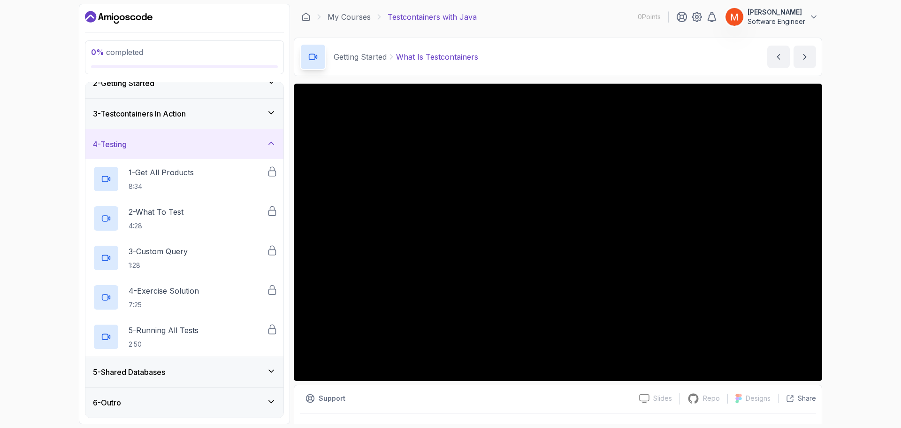
click at [193, 376] on div "5 - Shared Databases" at bounding box center [184, 371] width 183 height 11
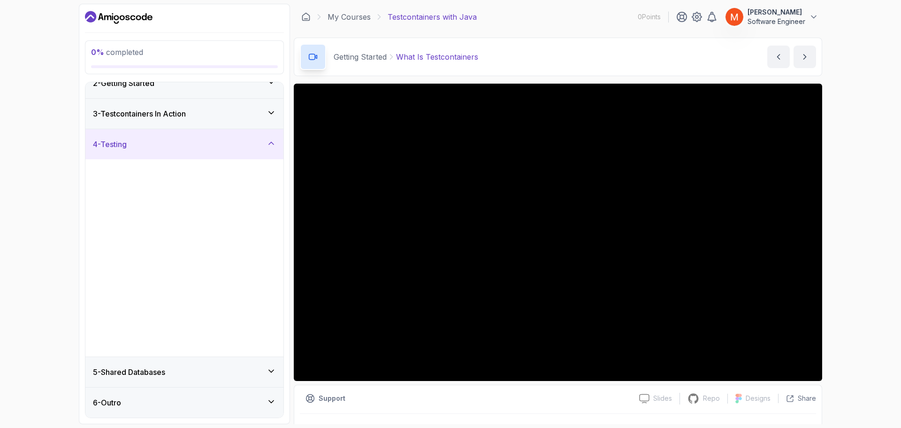
scroll to position [0, 0]
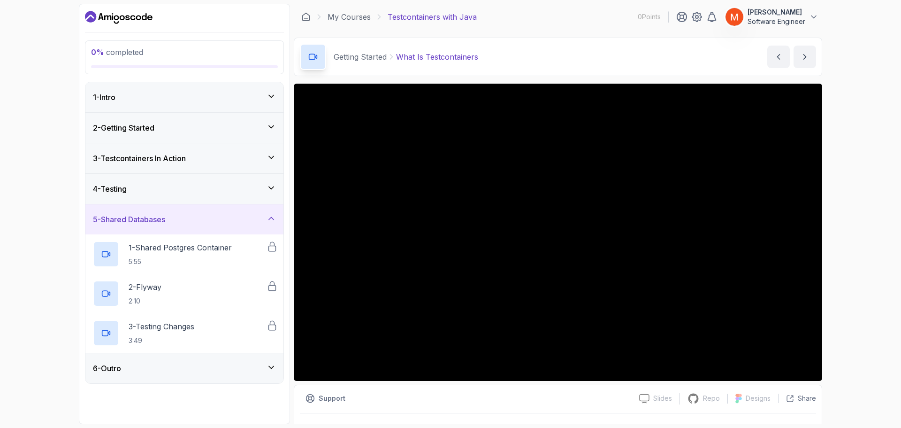
click at [214, 361] on div "6 - Outro" at bounding box center [184, 368] width 198 height 30
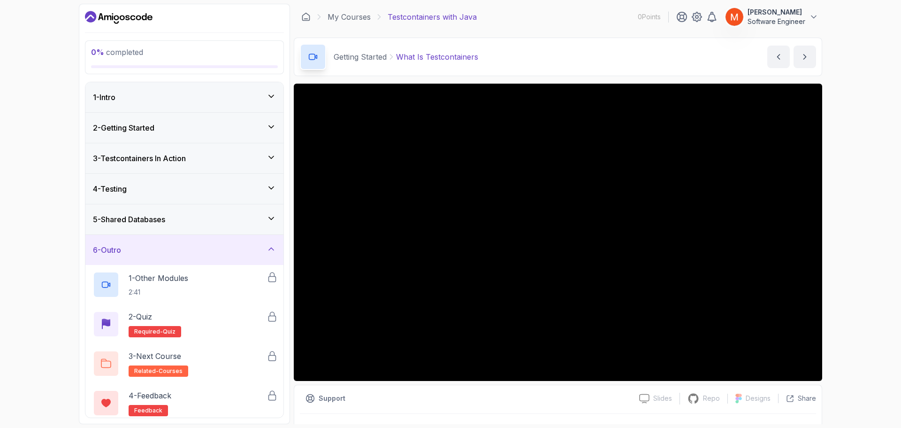
click at [172, 246] on div "6 - Outro" at bounding box center [184, 249] width 183 height 11
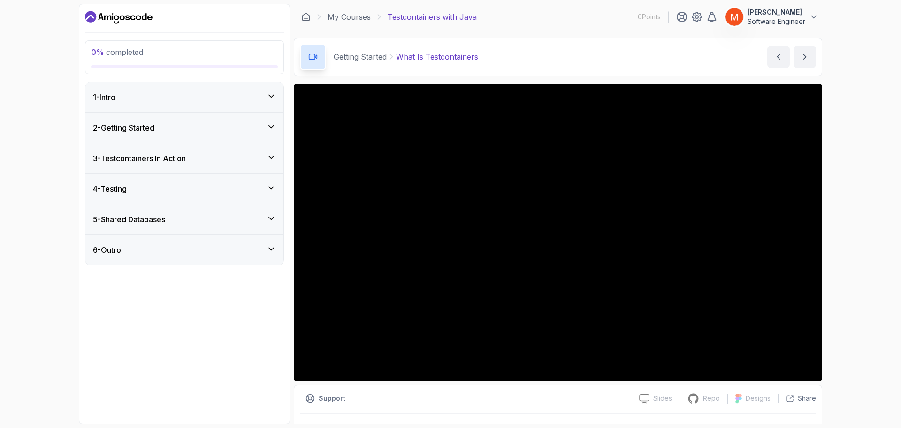
click at [173, 192] on div "4 - Testing" at bounding box center [184, 188] width 183 height 11
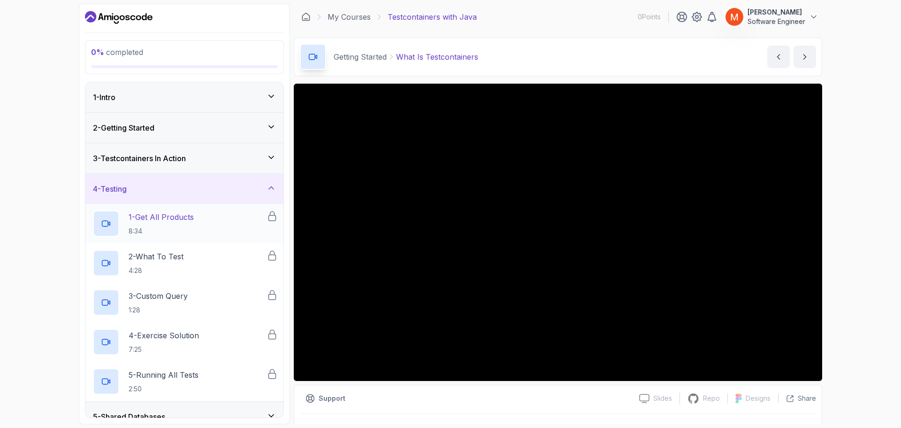
click at [178, 226] on p "8:34" at bounding box center [161, 230] width 65 height 9
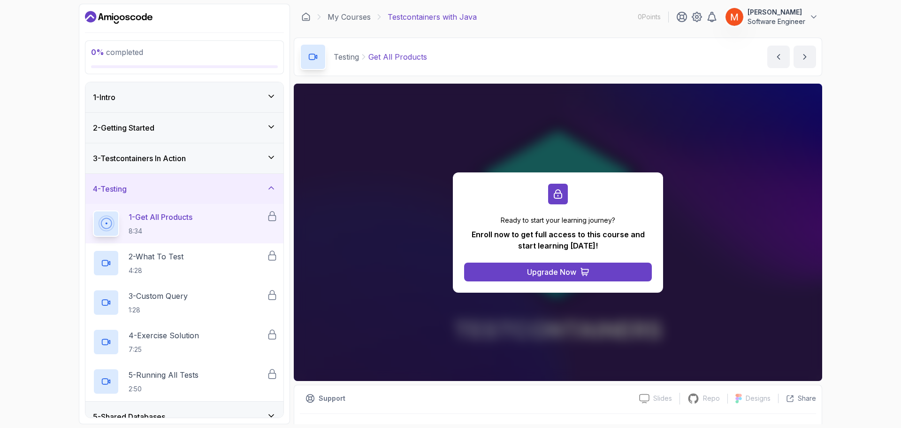
click at [126, 185] on h3 "4 - Testing" at bounding box center [110, 188] width 34 height 11
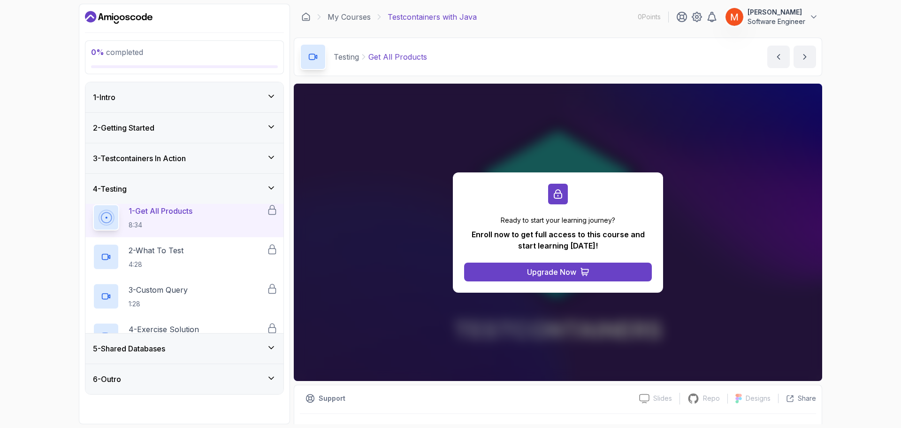
click at [143, 161] on h3 "3 - Testcontainers In Action" at bounding box center [139, 158] width 93 height 11
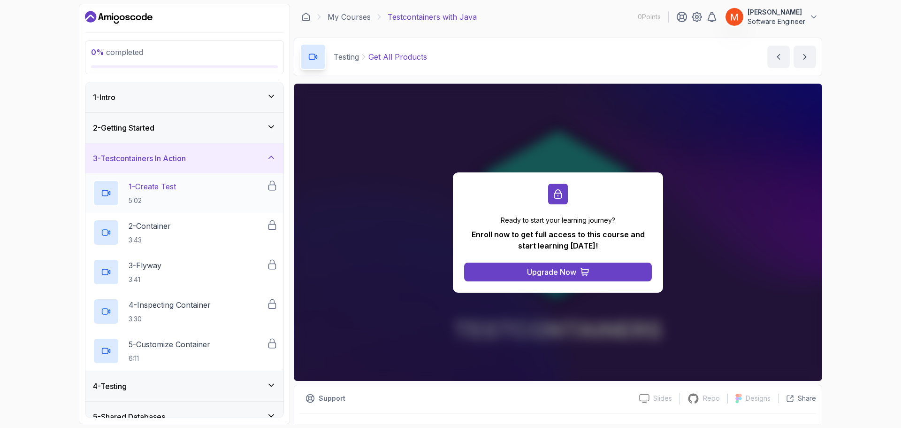
click at [151, 188] on p "1 - Create Test" at bounding box center [152, 186] width 47 height 11
click at [154, 154] on h3 "3 - Testcontainers In Action" at bounding box center [139, 158] width 93 height 11
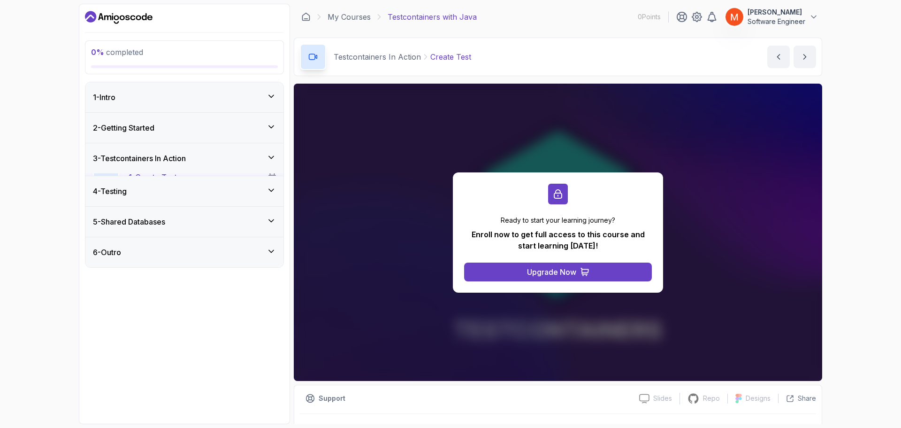
click at [154, 125] on h3 "2 - Getting Started" at bounding box center [124, 127] width 62 height 11
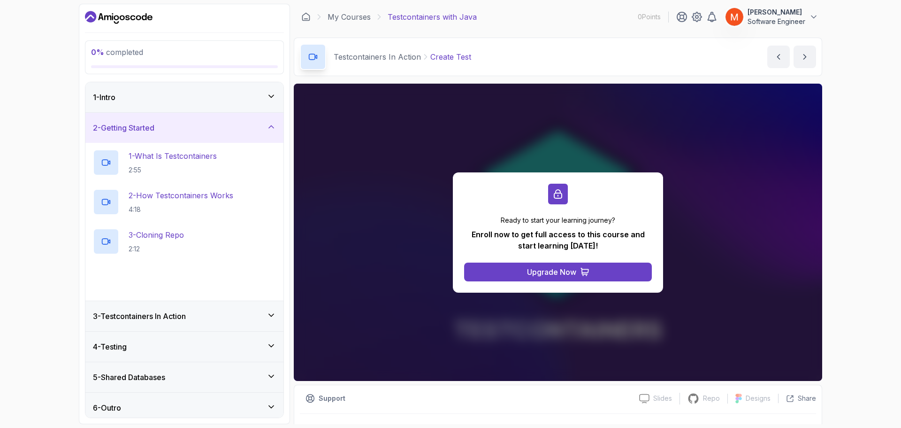
click at [142, 103] on div "1 - Intro" at bounding box center [184, 97] width 198 height 30
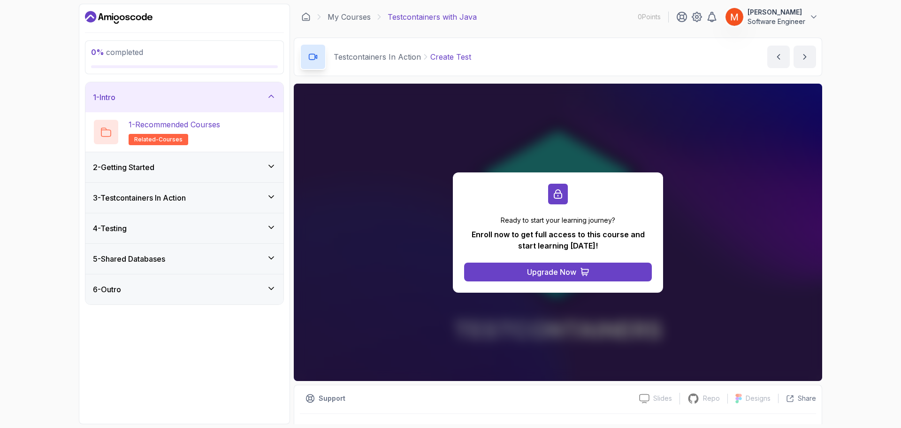
click at [188, 155] on div "2 - Getting Started" at bounding box center [184, 167] width 198 height 30
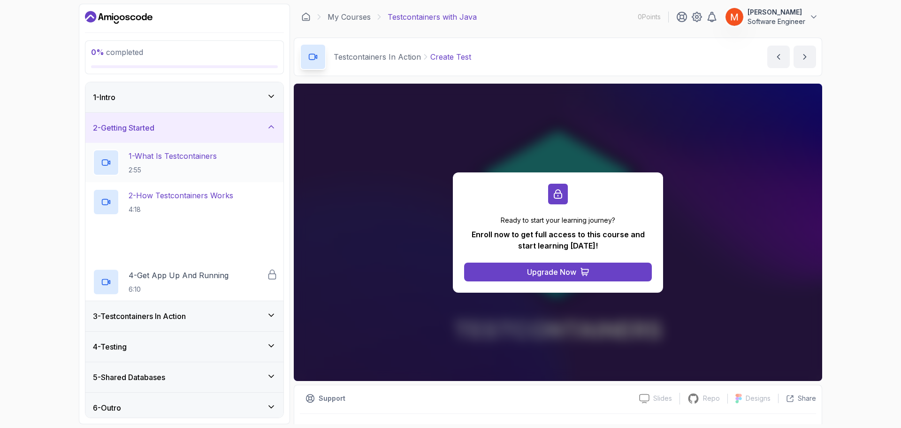
click at [141, 169] on p "2:55" at bounding box center [173, 169] width 88 height 9
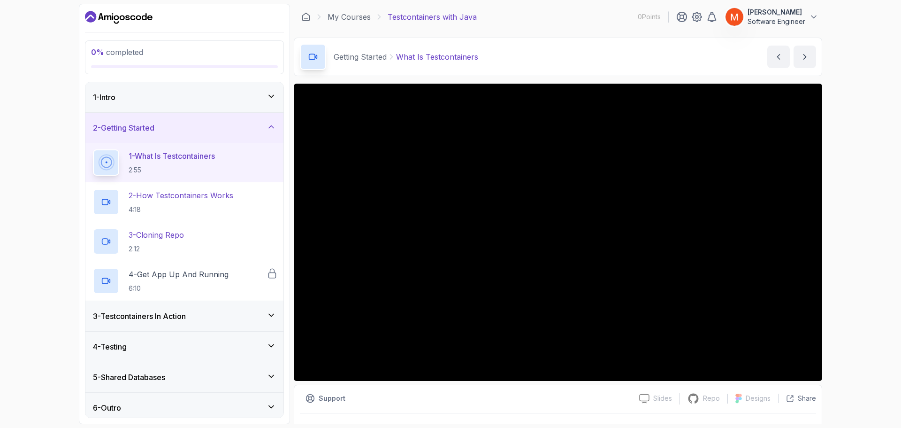
click at [169, 121] on div "2 - Getting Started" at bounding box center [184, 128] width 198 height 30
